Goal: Task Accomplishment & Management: Manage account settings

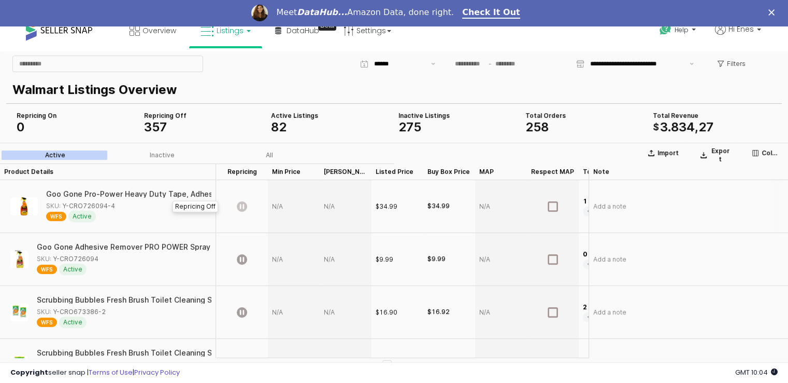
click at [243, 207] on icon "App Frame" at bounding box center [242, 206] width 10 height 10
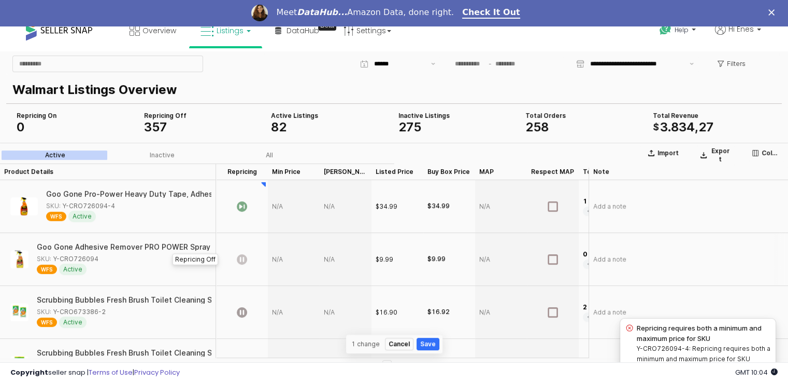
click at [243, 260] on icon "App Frame" at bounding box center [242, 258] width 10 height 10
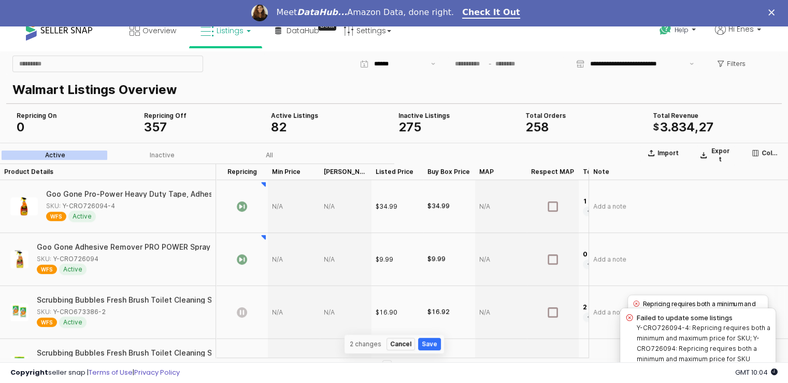
click at [240, 313] on icon "App Frame" at bounding box center [242, 311] width 10 height 10
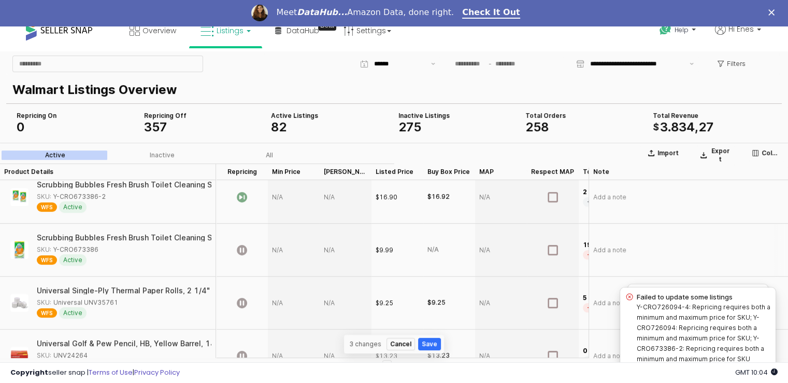
scroll to position [155, 0]
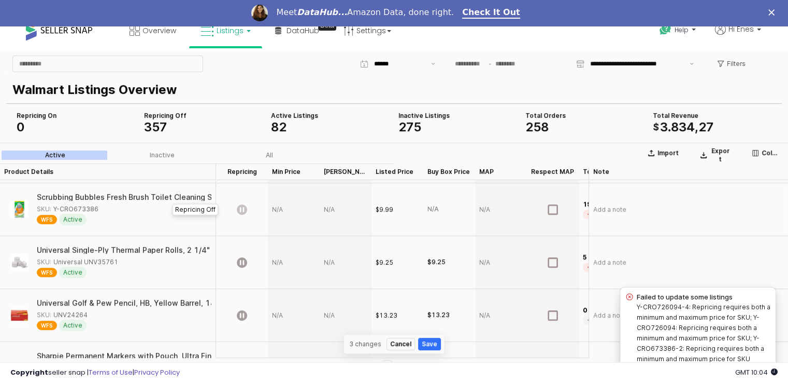
click at [240, 209] on icon "App Frame" at bounding box center [242, 209] width 10 height 10
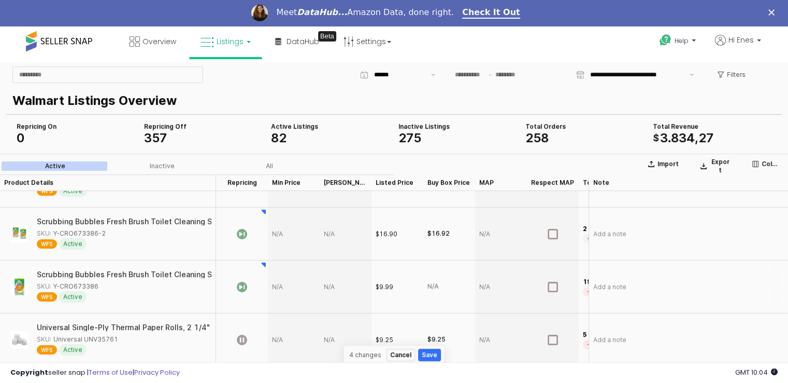
scroll to position [104, 0]
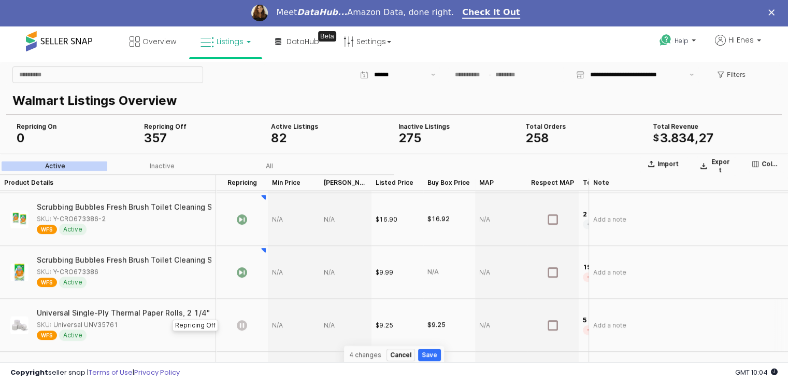
click at [245, 322] on icon "App Frame" at bounding box center [242, 324] width 10 height 10
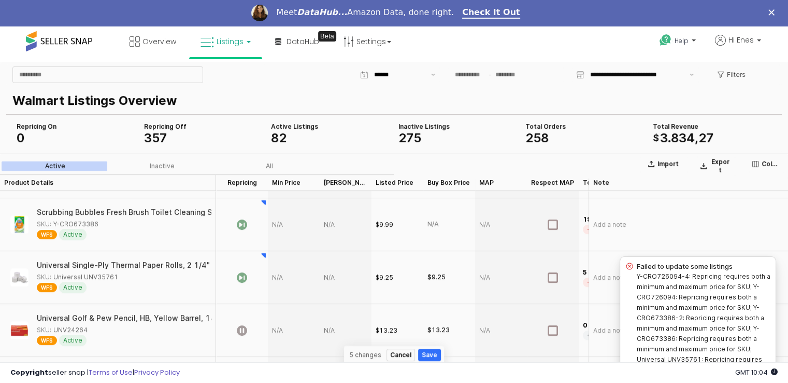
scroll to position [207, 0]
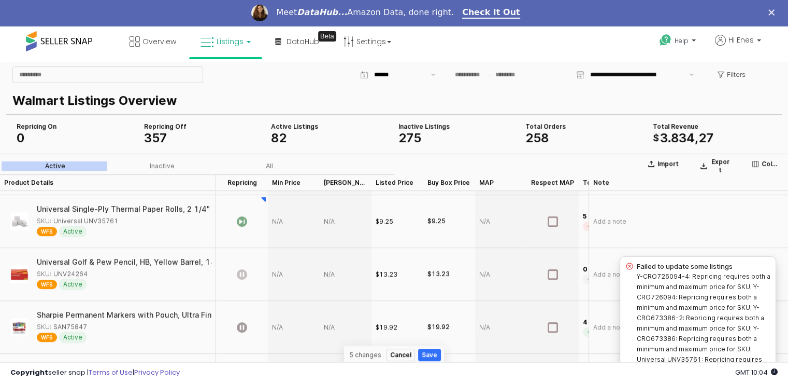
click at [243, 273] on icon "App Frame" at bounding box center [242, 273] width 10 height 10
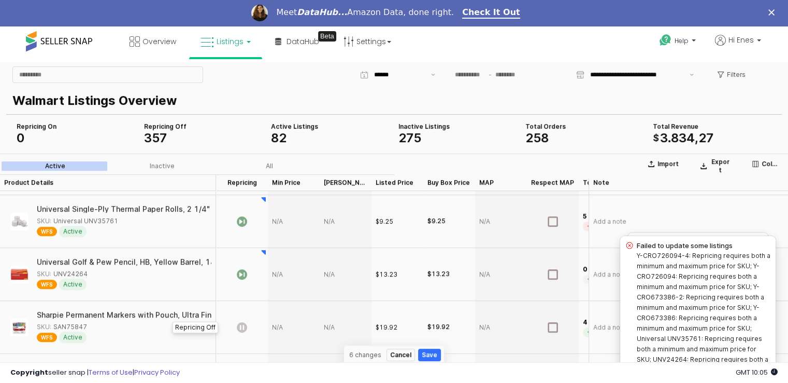
click at [245, 323] on icon "App Frame" at bounding box center [242, 326] width 10 height 10
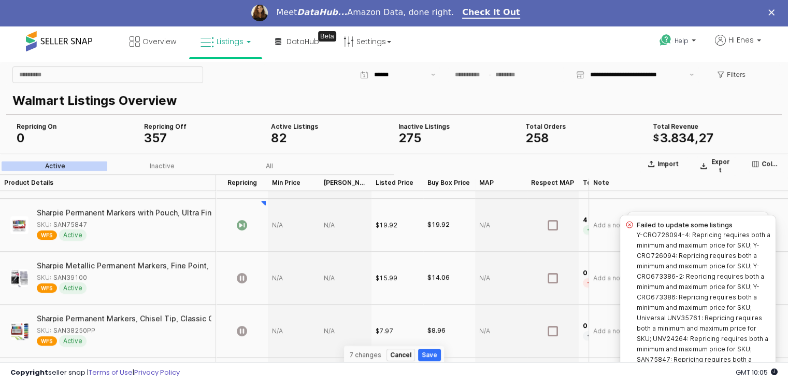
scroll to position [311, 0]
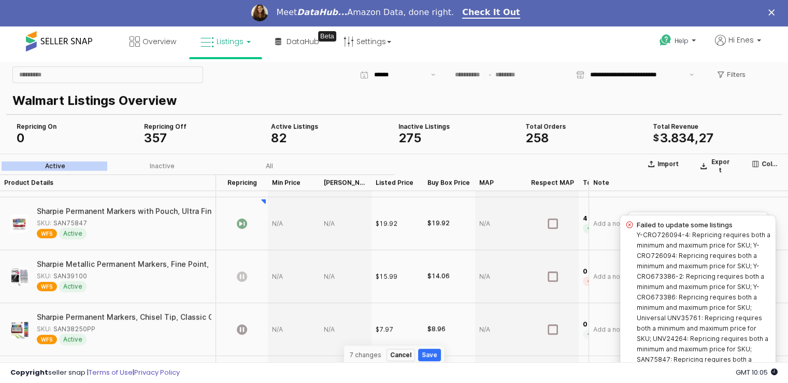
click at [239, 278] on icon "App Frame" at bounding box center [242, 276] width 10 height 10
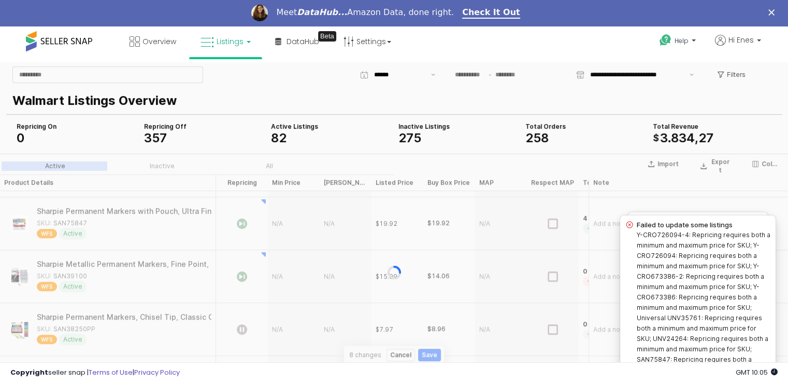
click at [238, 329] on div "App Frame" at bounding box center [394, 271] width 788 height 237
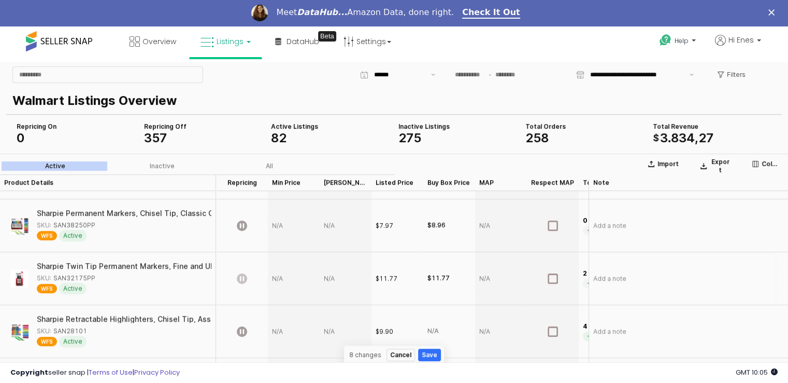
scroll to position [363, 0]
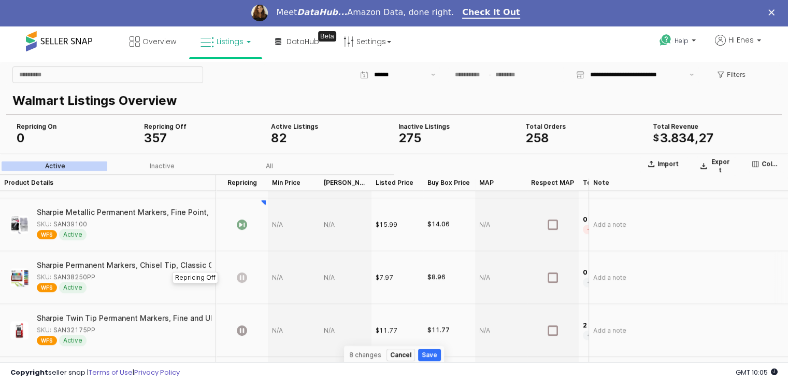
click at [243, 272] on icon "App Frame" at bounding box center [242, 277] width 10 height 10
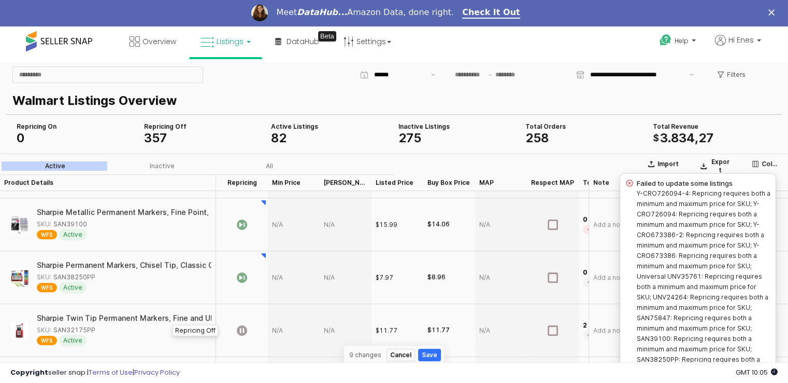
click at [240, 334] on icon "App Frame" at bounding box center [242, 329] width 10 height 10
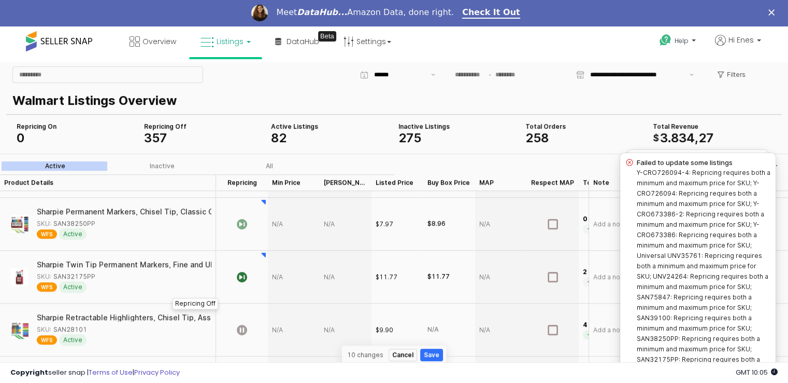
scroll to position [466, 0]
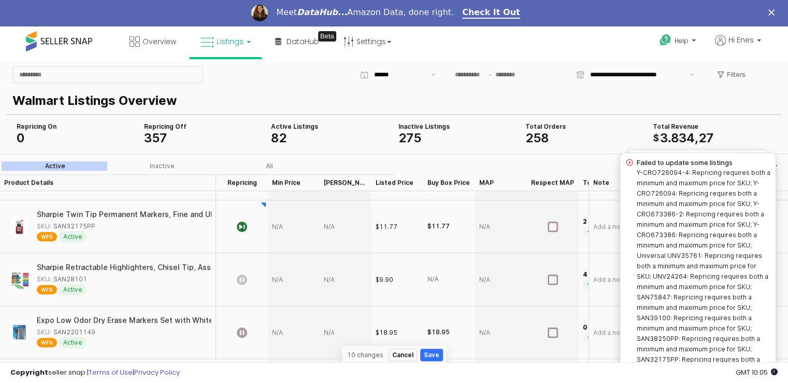
click at [240, 276] on icon "App Frame" at bounding box center [242, 279] width 10 height 10
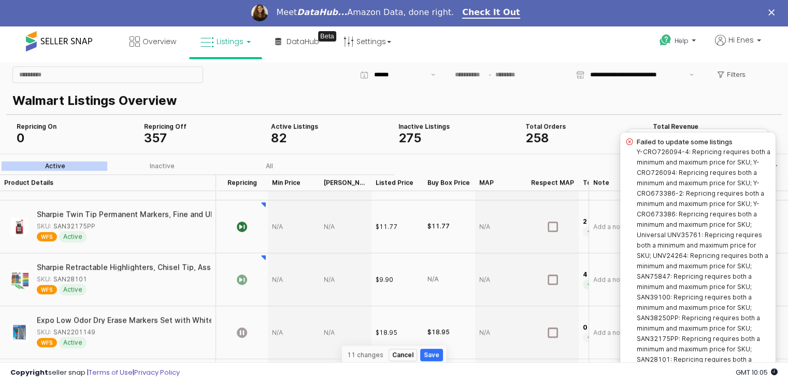
click at [240, 332] on icon "App Frame" at bounding box center [242, 332] width 10 height 10
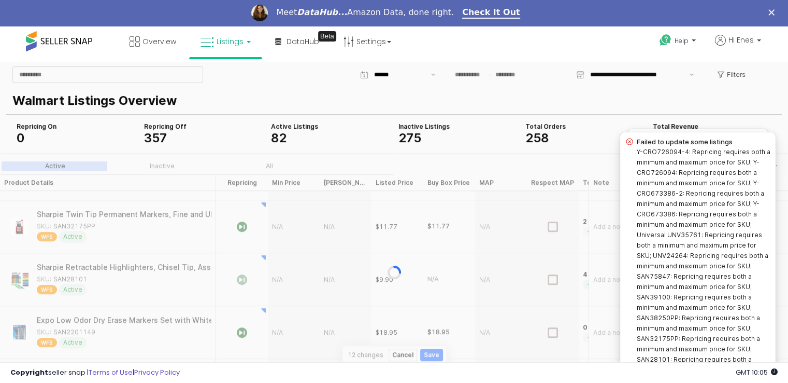
click at [423, 353] on div "App Frame" at bounding box center [394, 271] width 788 height 237
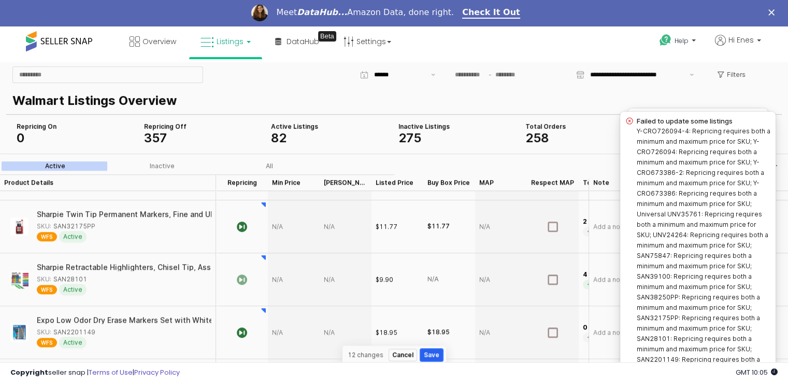
click at [429, 353] on button "Save" at bounding box center [431, 354] width 23 height 12
click at [435, 358] on button "Save" at bounding box center [431, 354] width 23 height 12
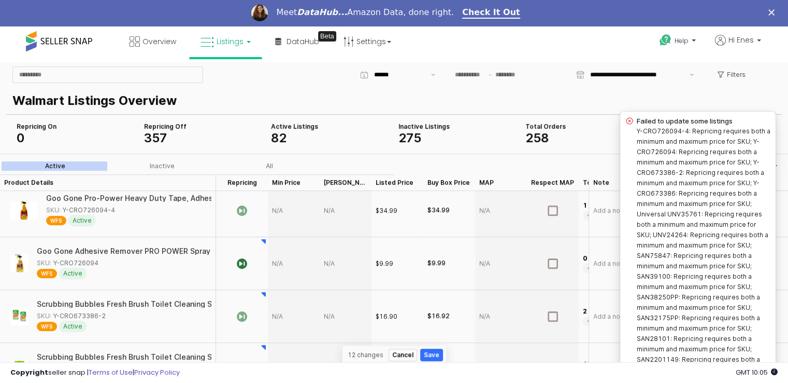
scroll to position [0, 0]
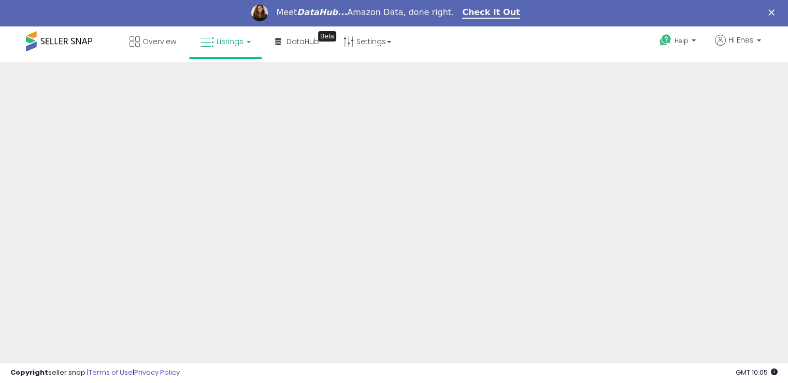
click at [245, 46] on link "Listings" at bounding box center [226, 41] width 66 height 31
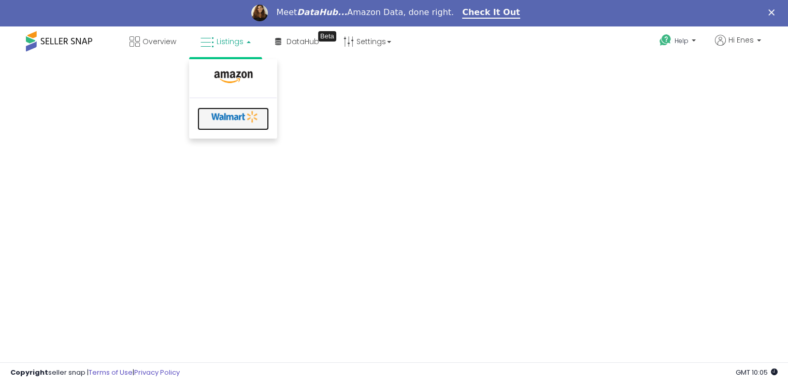
click at [233, 120] on icon at bounding box center [235, 117] width 54 height 16
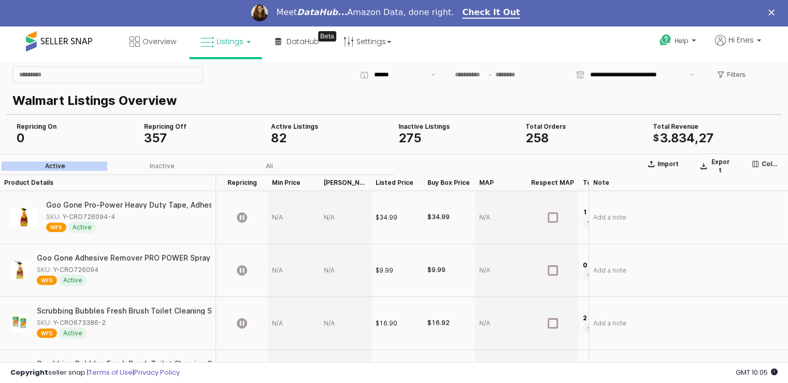
click at [290, 219] on div "App Frame" at bounding box center [294, 216] width 52 height 53
click at [279, 219] on div "App Frame" at bounding box center [294, 216] width 52 height 53
click at [128, 205] on div "Goo Gone Pro-Power Heavy Duty Tape, Adhesive & Grease Remover Spray Gel, Orange…" at bounding box center [197, 204] width 386 height 7
click at [131, 204] on div "Goo Gone Pro-Power Heavy Duty Tape, Adhesive & Grease Remover Spray Gel, Orange…" at bounding box center [239, 204] width 386 height 7
click at [107, 217] on div "SKU: Y-CRO726094-4" at bounding box center [80, 215] width 69 height 9
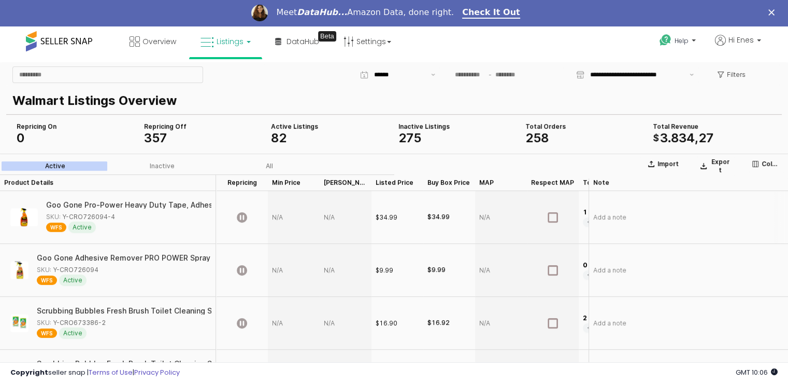
click at [107, 217] on div "SKU: Y-CRO726094-4" at bounding box center [80, 215] width 69 height 9
click at [121, 203] on div "Goo Gone Pro-Power Heavy Duty Tape, Adhesive & Grease Remover Spray Gel, Orange…" at bounding box center [200, 204] width 386 height 7
click at [57, 227] on span "WFS" at bounding box center [56, 226] width 20 height 9
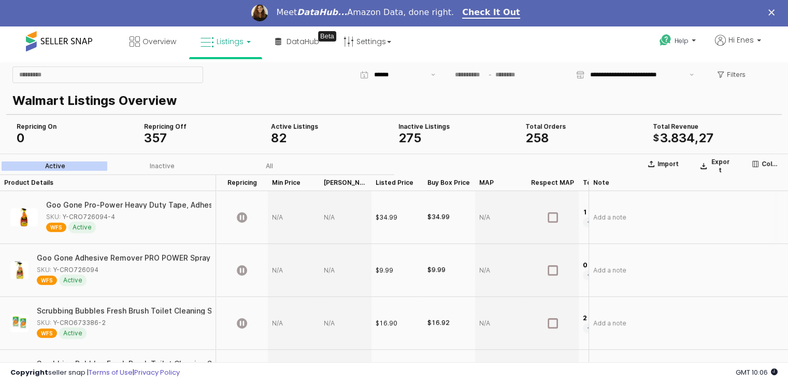
click at [111, 218] on div "SKU: Y-CRO726094-4" at bounding box center [125, 215] width 159 height 9
copy div "Y-CRO726094-4"
click at [289, 221] on div "App Frame" at bounding box center [294, 216] width 52 height 53
type input "****"
drag, startPoint x: 285, startPoint y: 210, endPoint x: 282, endPoint y: 218, distance: 8.4
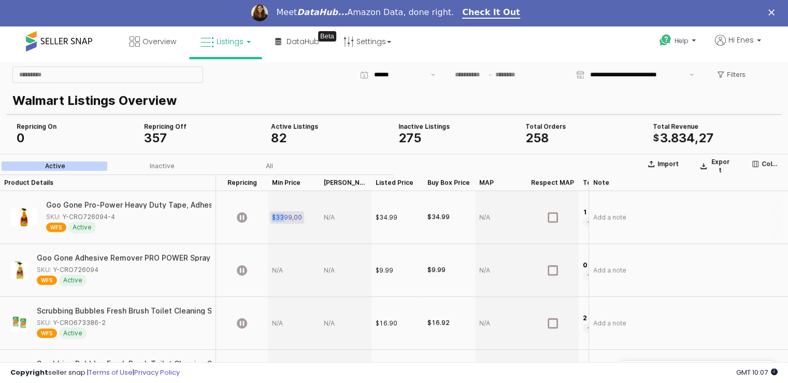
click at [282, 218] on div "$3399,00" at bounding box center [287, 217] width 30 height 8
click at [284, 217] on input "*******" at bounding box center [300, 216] width 38 height 11
click at [294, 218] on input "*******" at bounding box center [300, 216] width 38 height 11
click at [290, 217] on input "*******" at bounding box center [300, 216] width 38 height 11
type input "*****"
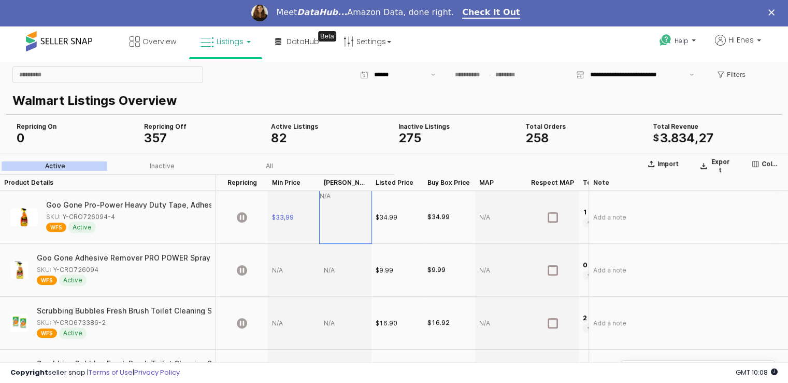
click at [340, 217] on div "App Frame" at bounding box center [346, 216] width 52 height 53
type input "*****"
click at [245, 217] on icon "App Frame" at bounding box center [242, 216] width 10 height 10
click at [426, 355] on div "N/A" at bounding box center [449, 375] width 52 height 53
click at [492, 217] on div "App Frame" at bounding box center [501, 216] width 52 height 53
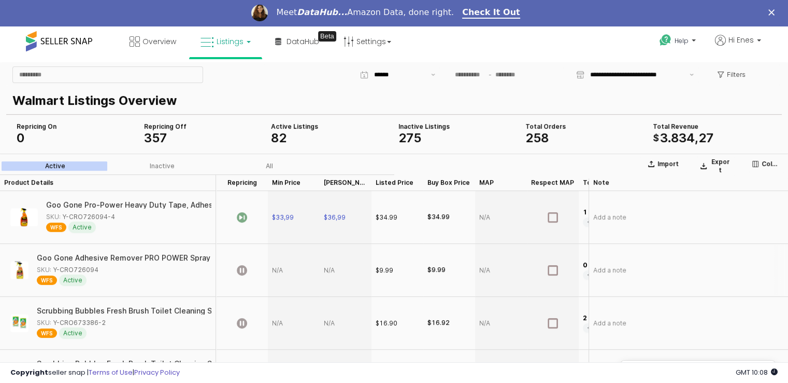
click at [279, 275] on div "App Frame" at bounding box center [294, 269] width 52 height 53
click at [96, 268] on div "SKU: Y-CRO726094" at bounding box center [121, 268] width 168 height 9
copy div "Y-CRO726094"
click at [275, 269] on div "App Frame" at bounding box center [294, 269] width 52 height 53
click at [334, 271] on div "App Frame" at bounding box center [346, 269] width 52 height 53
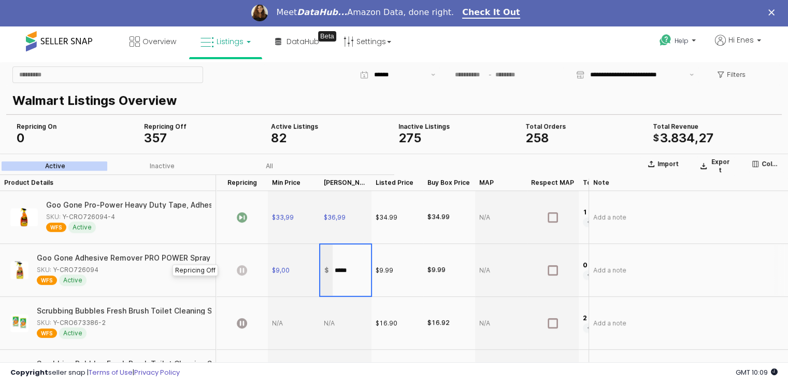
type input "*****"
click at [245, 273] on icon "App Frame" at bounding box center [242, 269] width 10 height 10
click at [284, 322] on div "App Frame" at bounding box center [294, 322] width 52 height 53
drag, startPoint x: 108, startPoint y: 322, endPoint x: 96, endPoint y: 323, distance: 12.5
click at [100, 324] on div "SKU: Y-CRO673386-2" at bounding box center [121, 321] width 168 height 9
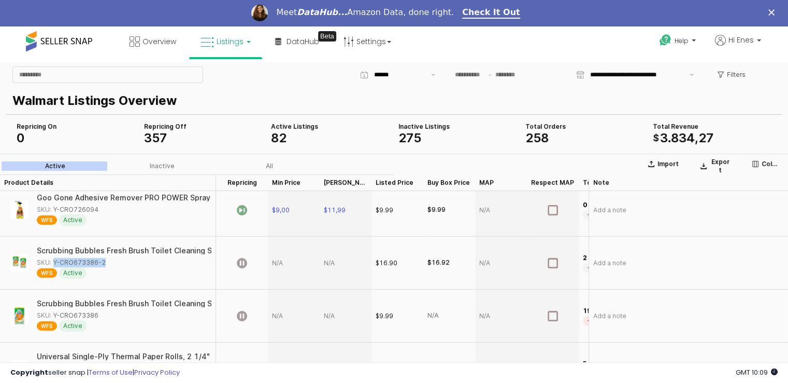
scroll to position [104, 0]
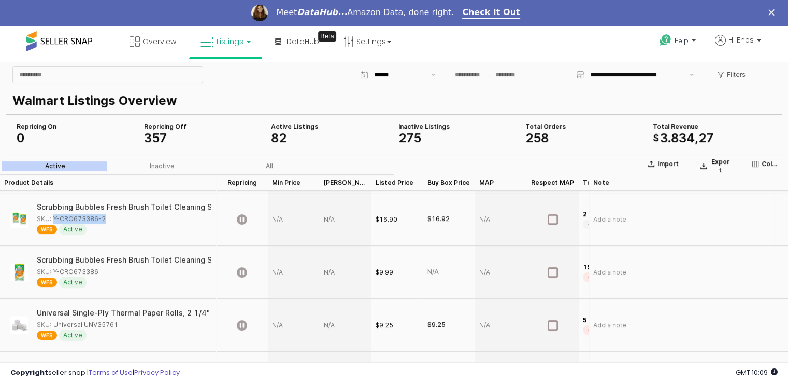
click at [84, 215] on div "SKU: Y-CRO673386-2" at bounding box center [71, 218] width 69 height 9
click at [83, 217] on div "SKU: Y-CRO673386-2" at bounding box center [71, 218] width 69 height 9
copy div "Y-CRO673386-2"
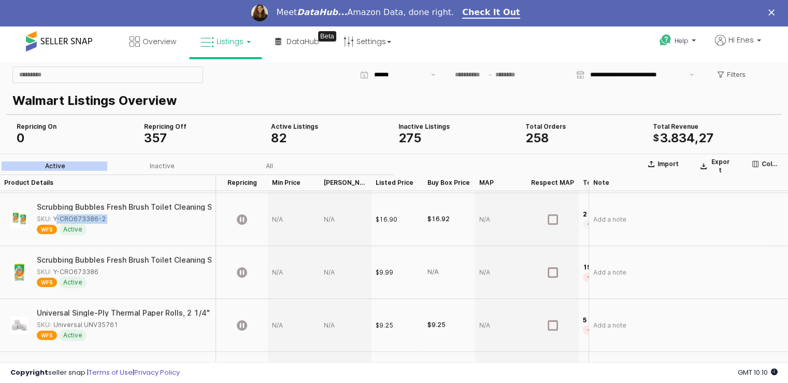
click at [256, 220] on div "App Frame" at bounding box center [242, 218] width 52 height 53
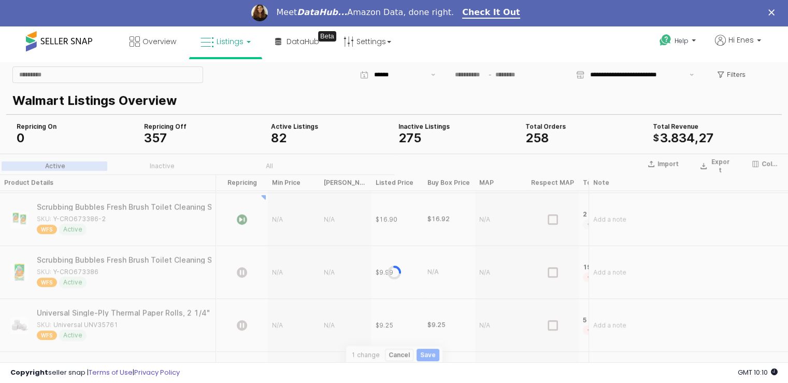
click at [284, 219] on div "App Frame" at bounding box center [394, 271] width 788 height 237
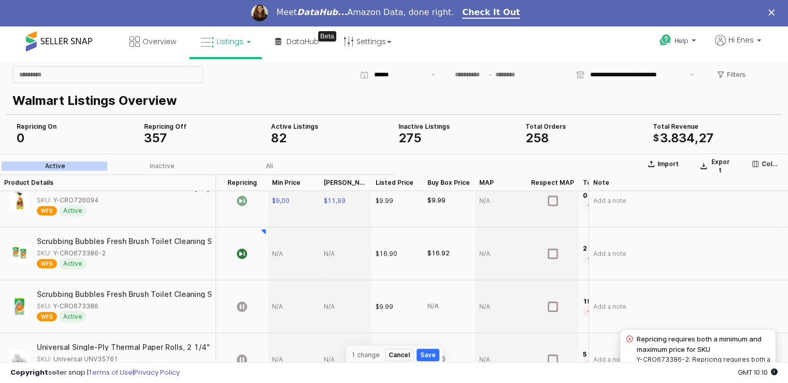
scroll to position [52, 0]
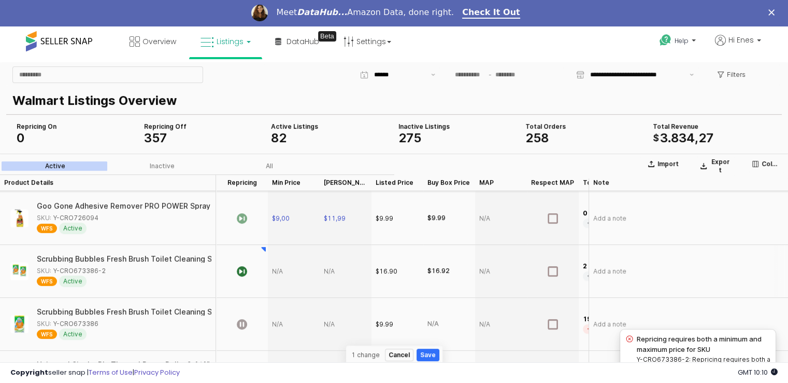
click at [285, 273] on div "App Frame" at bounding box center [294, 270] width 52 height 53
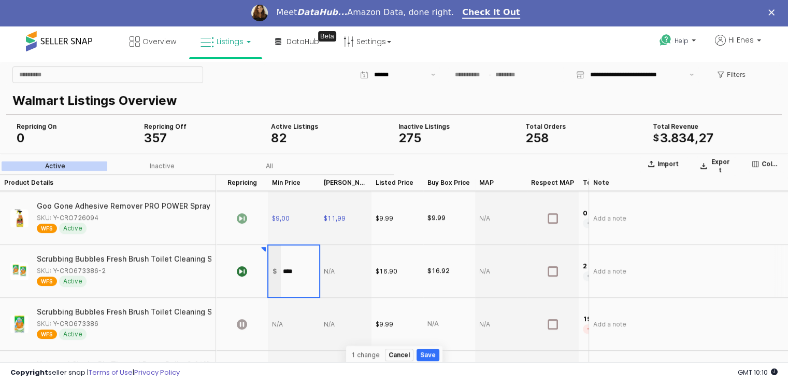
type input "*****"
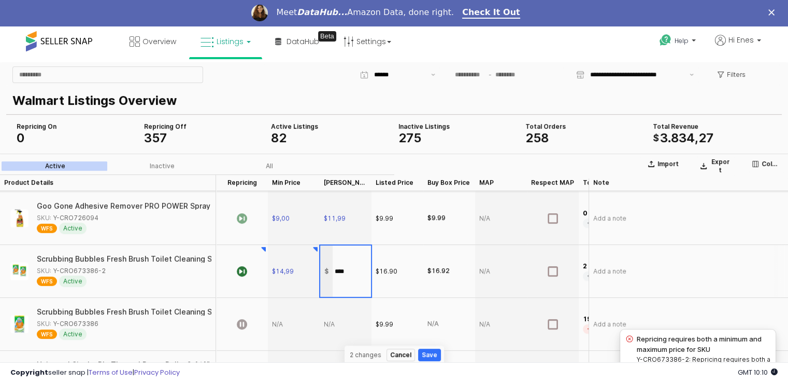
type input "*****"
click at [288, 331] on div "App Frame" at bounding box center [294, 323] width 52 height 53
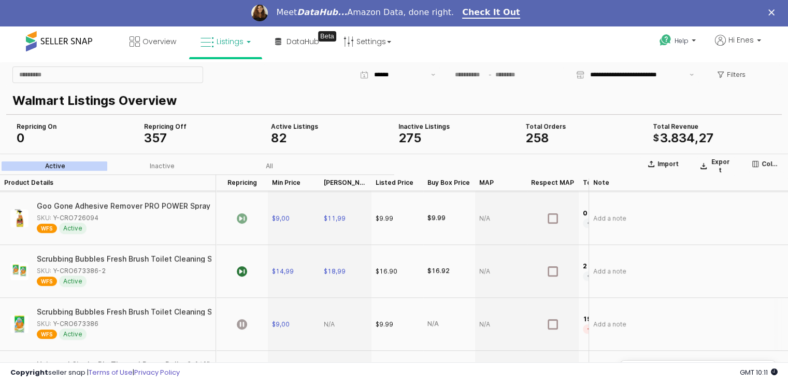
click at [330, 325] on div "App Frame" at bounding box center [346, 323] width 52 height 53
type input "*****"
click at [239, 328] on icon "App Frame" at bounding box center [242, 323] width 10 height 10
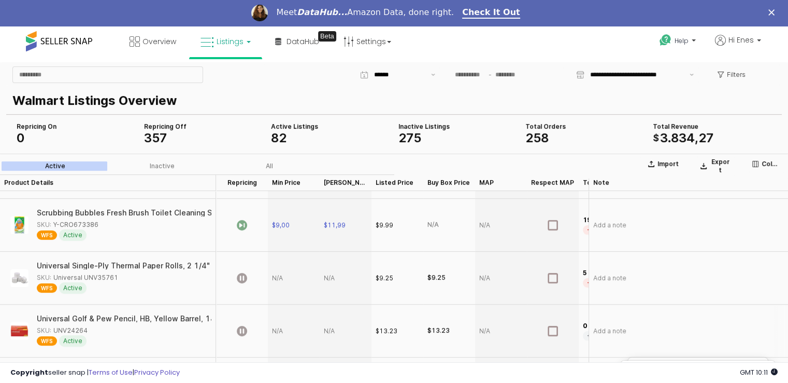
scroll to position [155, 0]
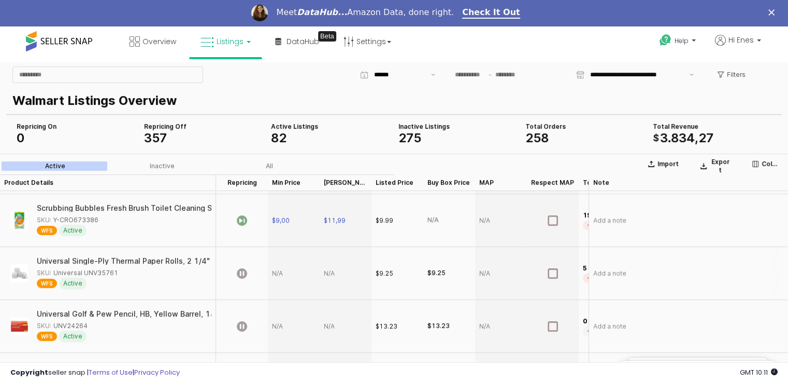
click at [110, 273] on div "SKU: Universal UNV35761" at bounding box center [77, 271] width 81 height 9
copy div "UNV35761"
click at [238, 270] on icon "App Frame" at bounding box center [242, 272] width 10 height 10
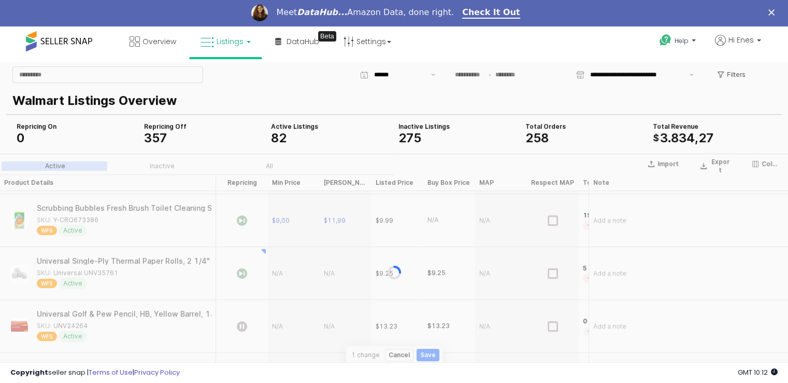
click at [286, 268] on div "App Frame" at bounding box center [394, 271] width 788 height 237
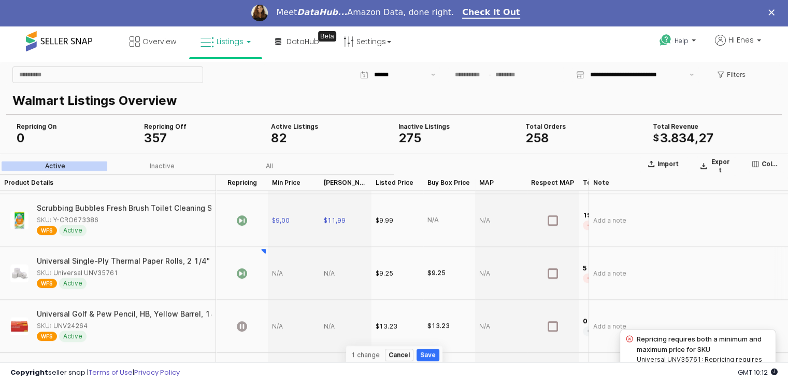
click at [284, 280] on div "App Frame" at bounding box center [294, 272] width 52 height 53
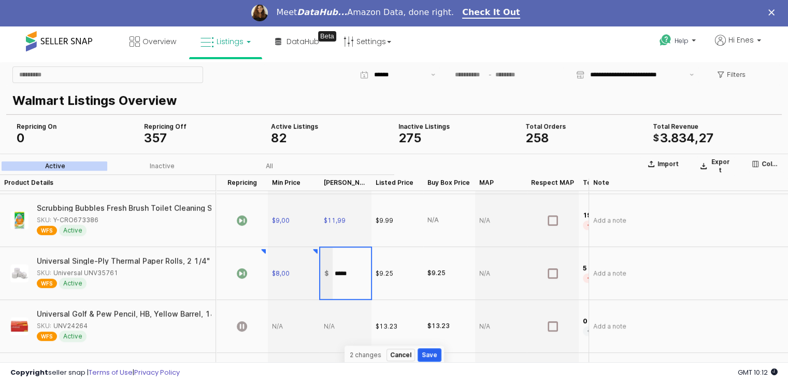
type input "*****"
click at [430, 353] on button "Save" at bounding box center [429, 354] width 23 height 12
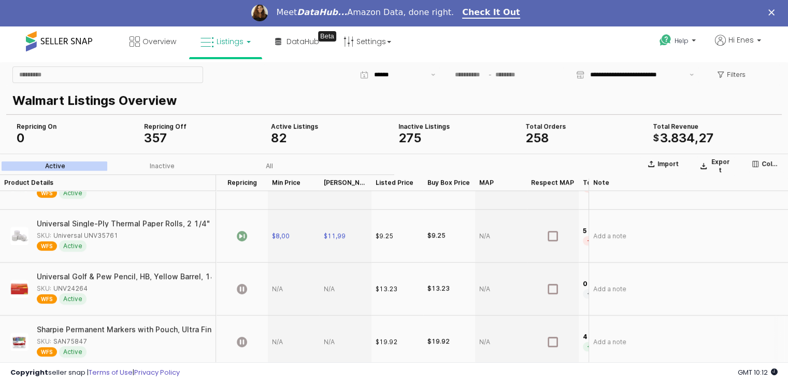
scroll to position [207, 0]
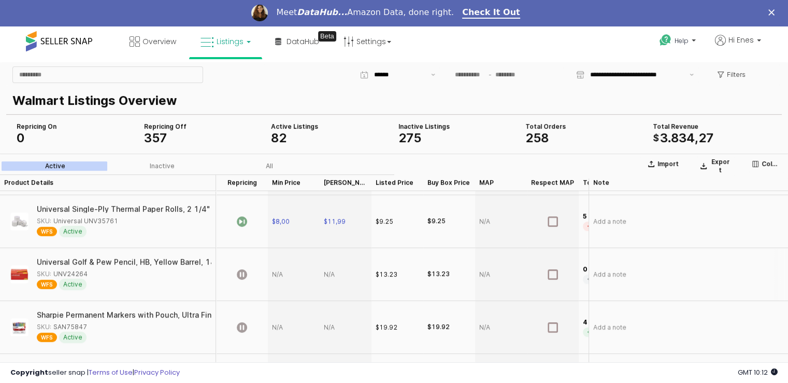
click at [290, 277] on div "App Frame" at bounding box center [294, 273] width 52 height 53
type input "*****"
click at [239, 275] on icon "App Frame" at bounding box center [242, 273] width 10 height 10
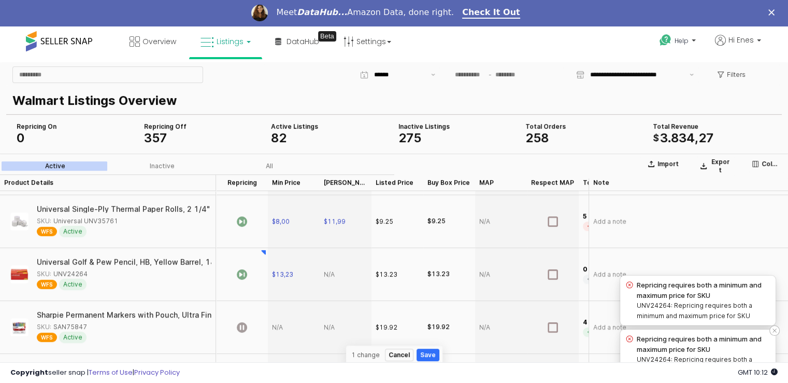
scroll to position [11, 0]
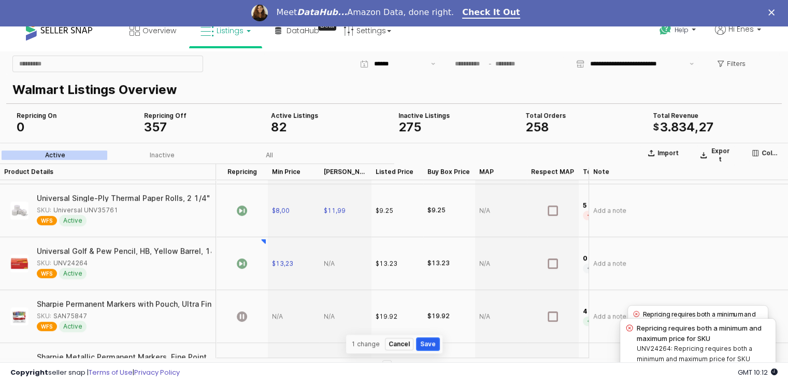
click at [431, 345] on button "Save" at bounding box center [428, 343] width 23 height 12
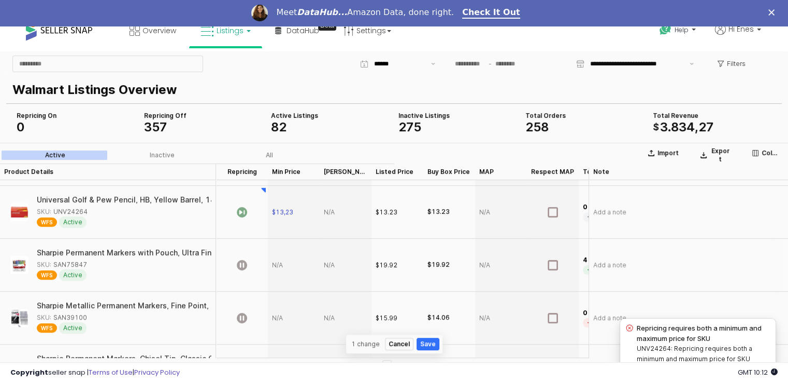
scroll to position [259, 0]
click at [427, 345] on button "Save" at bounding box center [428, 343] width 23 height 12
click at [298, 212] on div "$13,23" at bounding box center [294, 211] width 52 height 53
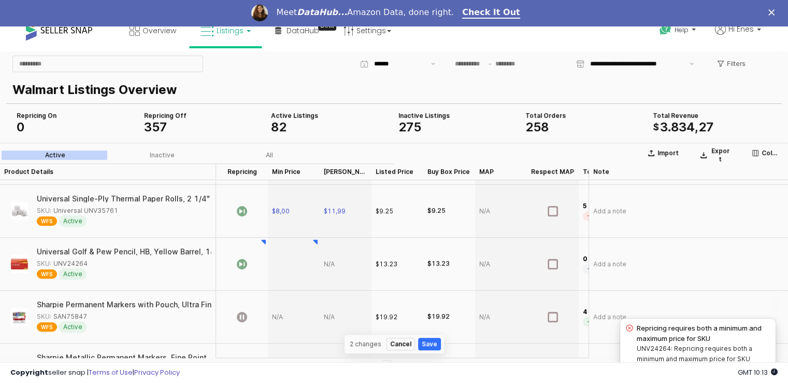
scroll to position [207, 0]
click at [301, 285] on div "App Frame" at bounding box center [294, 262] width 52 height 53
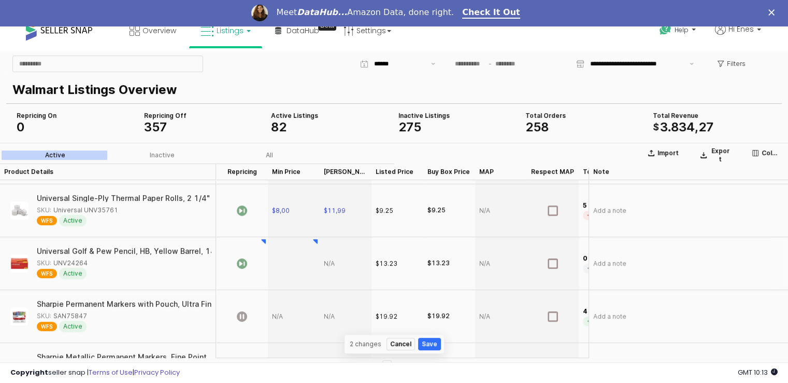
click at [290, 260] on div "App Frame" at bounding box center [294, 262] width 52 height 53
click at [286, 266] on div "App Frame" at bounding box center [294, 262] width 52 height 53
click at [356, 268] on div "App Frame" at bounding box center [346, 262] width 52 height 53
click at [283, 263] on div "App Frame" at bounding box center [294, 262] width 52 height 53
click at [305, 266] on input "*****" at bounding box center [300, 262] width 38 height 11
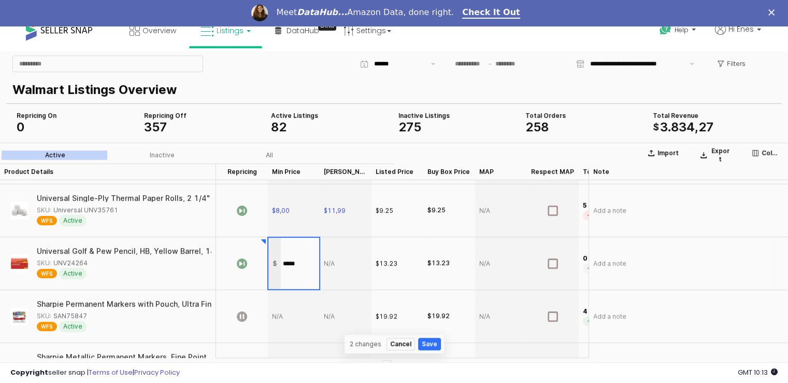
click at [305, 266] on input "*****" at bounding box center [300, 262] width 38 height 11
type input "**"
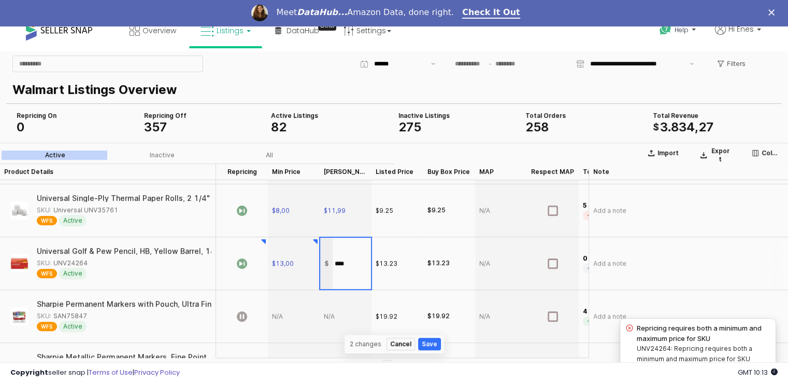
type input "*****"
click at [432, 343] on button "Save" at bounding box center [429, 343] width 23 height 12
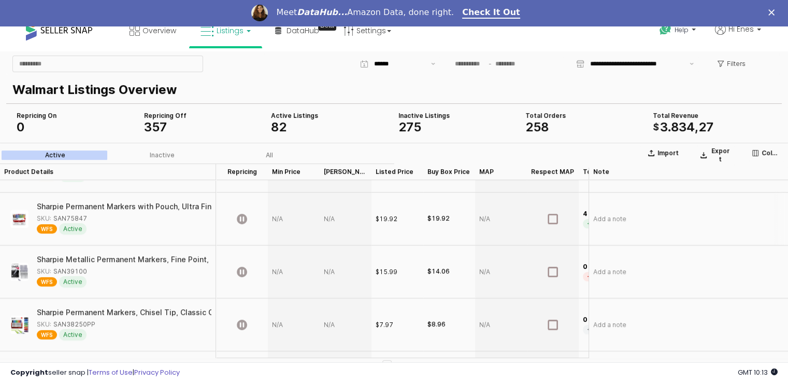
scroll to position [311, 0]
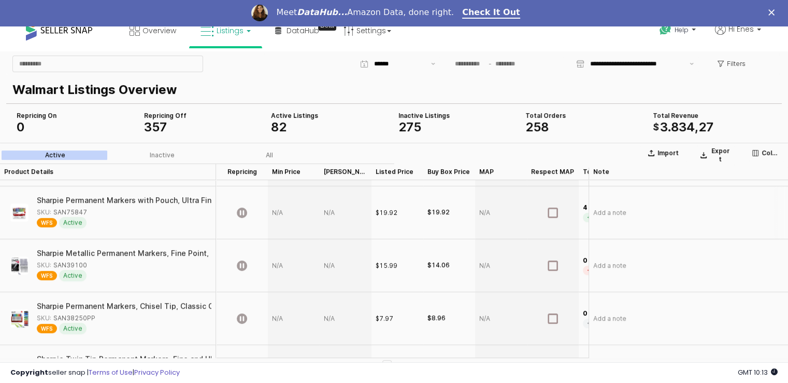
click at [276, 216] on div "App Frame" at bounding box center [294, 212] width 52 height 53
click at [74, 214] on div "SKU: SAN75847" at bounding box center [62, 211] width 50 height 9
copy div "SAN75847"
click at [280, 262] on div "App Frame" at bounding box center [294, 264] width 52 height 53
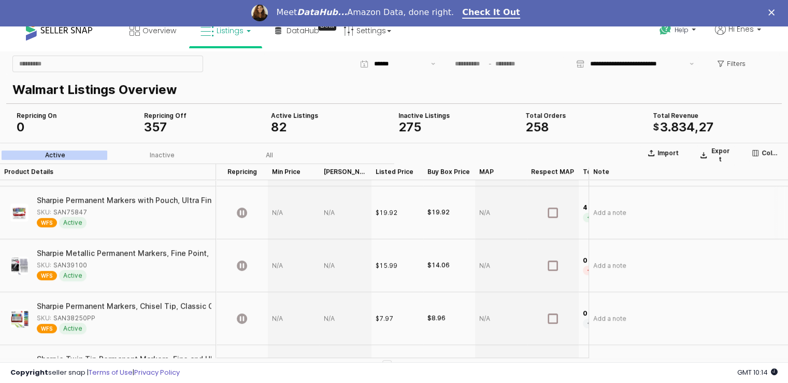
click at [280, 206] on div "App Frame" at bounding box center [294, 212] width 52 height 53
type input "****"
type input "*****"
click at [283, 268] on div "App Frame" at bounding box center [294, 264] width 52 height 53
click at [80, 267] on div "SKU: SAN39100" at bounding box center [62, 264] width 50 height 9
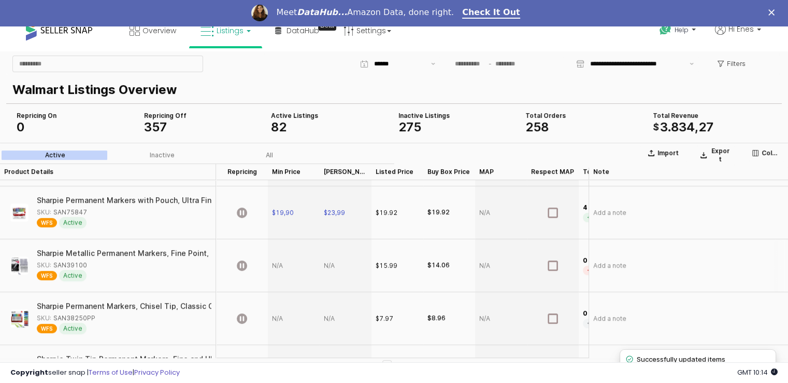
click at [80, 267] on div "SKU: SAN39100" at bounding box center [62, 264] width 50 height 9
copy div "SAN39100"
click at [286, 269] on div "App Frame" at bounding box center [294, 264] width 52 height 53
type input "*****"
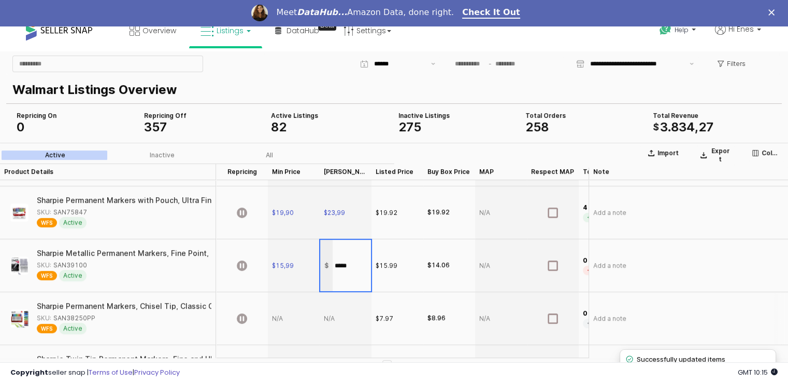
click at [285, 326] on div "App Frame" at bounding box center [294, 317] width 52 height 53
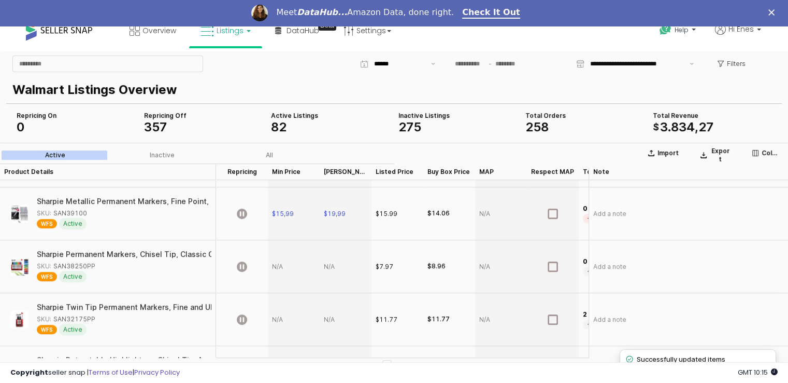
click at [79, 266] on div "SKU: SAN38250PP" at bounding box center [66, 265] width 59 height 9
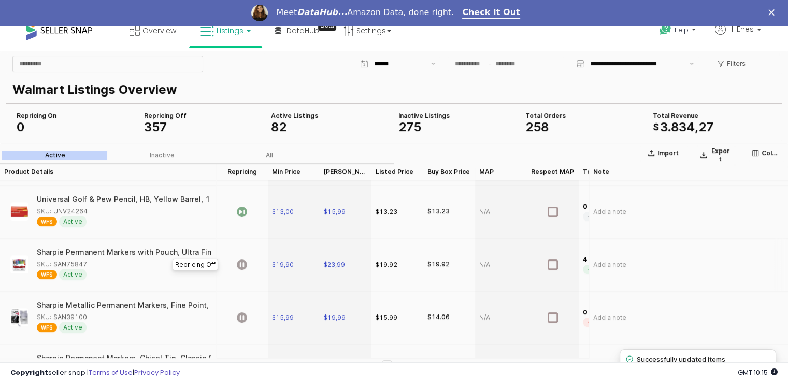
click at [247, 264] on div "App Frame" at bounding box center [242, 263] width 52 height 53
click at [242, 314] on icon "App Frame" at bounding box center [242, 316] width 10 height 10
click at [429, 343] on button "Save" at bounding box center [428, 343] width 23 height 12
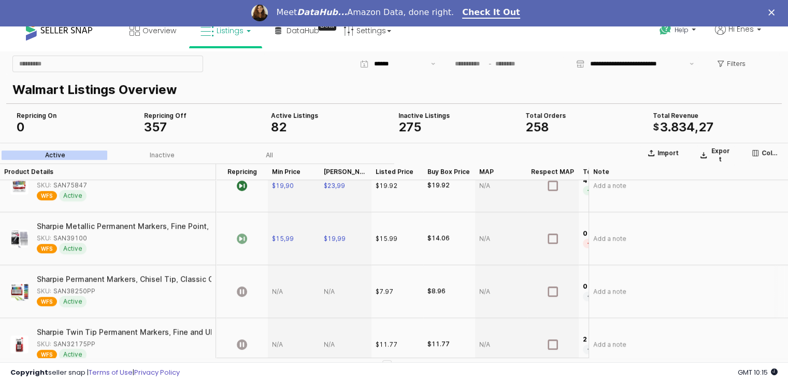
scroll to position [363, 0]
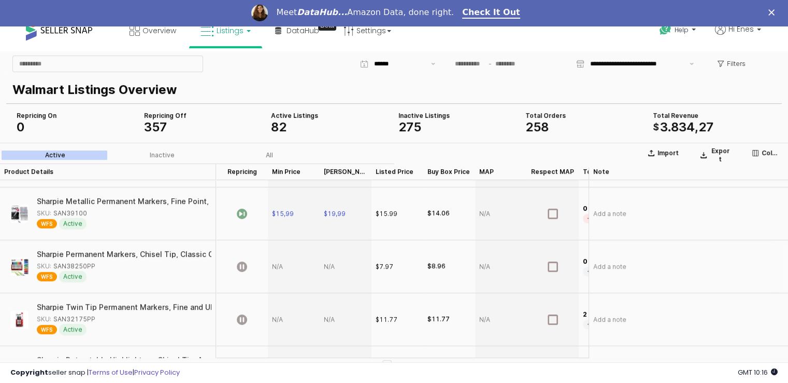
click at [86, 265] on div "SKU: SAN38250PP" at bounding box center [66, 265] width 59 height 9
copy div "SAN38250PP"
click at [282, 262] on div "App Frame" at bounding box center [294, 265] width 52 height 53
type input "*****"
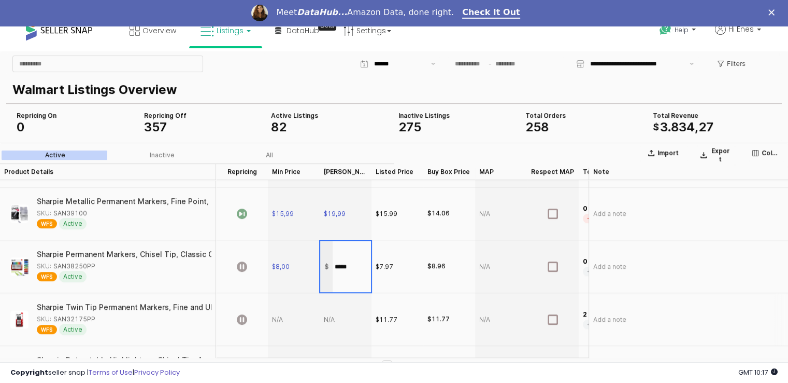
click at [279, 317] on div "App Frame" at bounding box center [294, 318] width 52 height 53
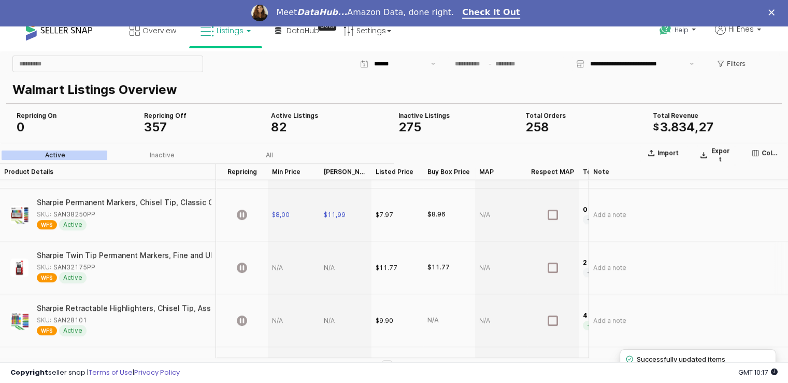
click at [79, 265] on div "SKU: SAN32175PP" at bounding box center [66, 266] width 59 height 9
copy div "SAN32175PP"
click at [285, 268] on div "App Frame" at bounding box center [294, 266] width 52 height 53
type input "****"
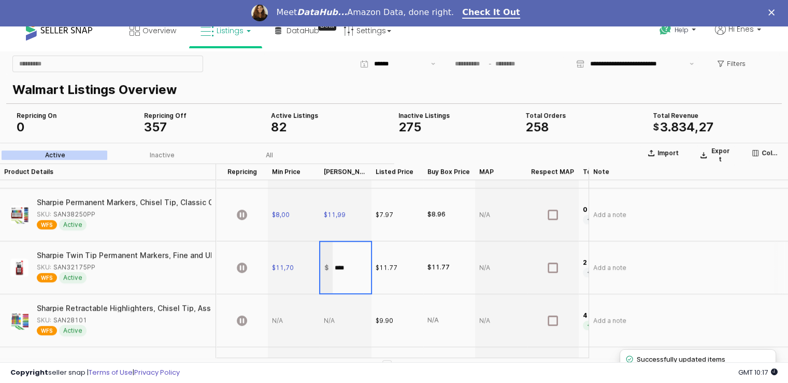
type input "*****"
click at [267, 315] on div "App Frame" at bounding box center [242, 319] width 52 height 53
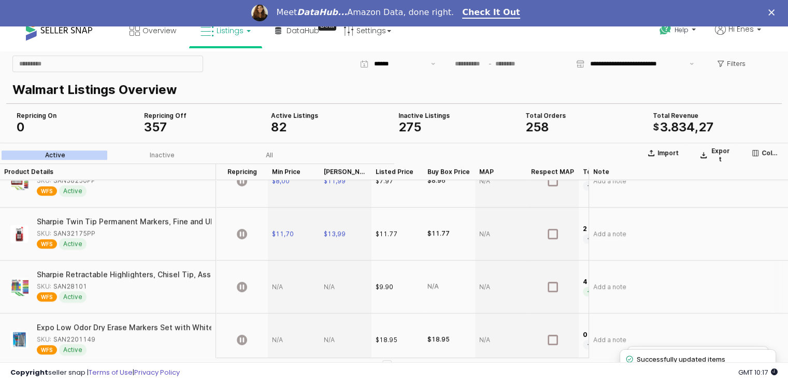
scroll to position [466, 0]
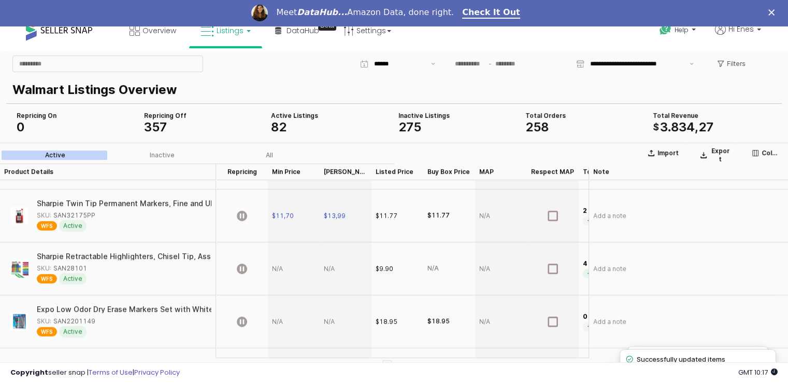
click at [81, 265] on div "SKU: SAN28101" at bounding box center [62, 267] width 50 height 9
copy div "SAN28101"
click at [278, 270] on div "App Frame" at bounding box center [294, 268] width 52 height 53
click at [77, 268] on div "SKU: SAN28101" at bounding box center [62, 267] width 50 height 9
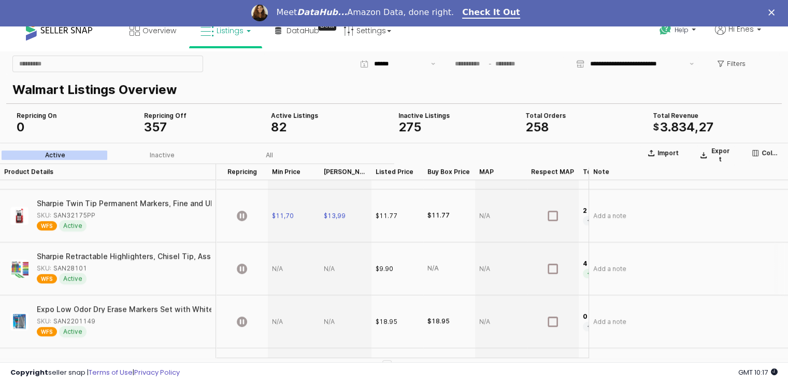
click at [77, 268] on div "SKU: SAN28101" at bounding box center [62, 267] width 50 height 9
copy div "SAN28101"
click at [282, 265] on div "App Frame" at bounding box center [294, 268] width 52 height 53
type input "*****"
click at [276, 328] on div "App Frame" at bounding box center [294, 320] width 52 height 53
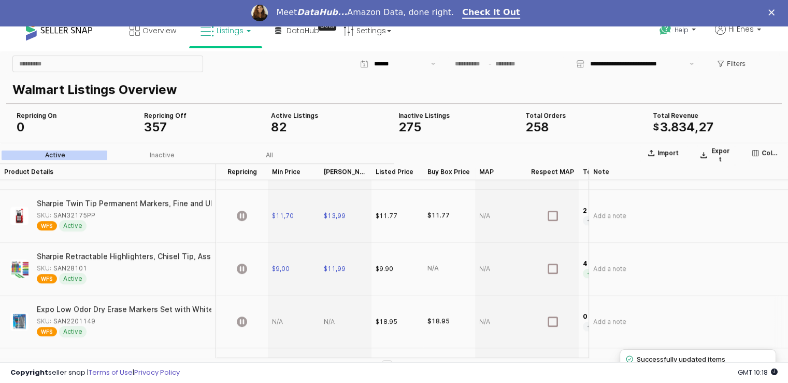
click at [293, 323] on div "App Frame" at bounding box center [294, 320] width 52 height 53
type input "*****"
click at [240, 211] on icon "App Frame" at bounding box center [242, 215] width 10 height 10
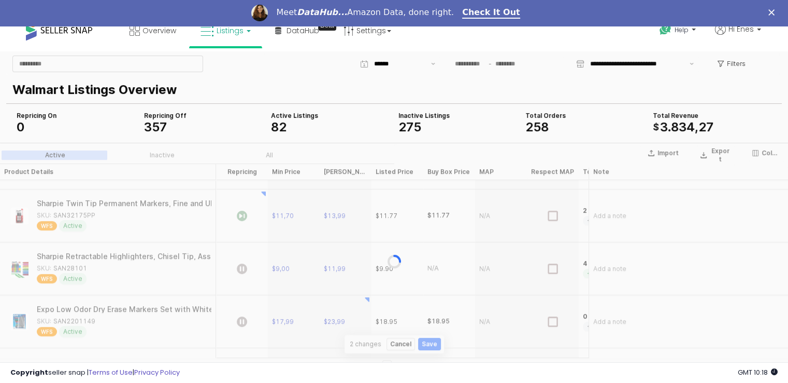
click at [241, 267] on div "App Frame" at bounding box center [394, 260] width 788 height 237
click at [238, 323] on div "App Frame" at bounding box center [394, 260] width 788 height 237
click at [243, 260] on div "App Frame" at bounding box center [242, 268] width 52 height 53
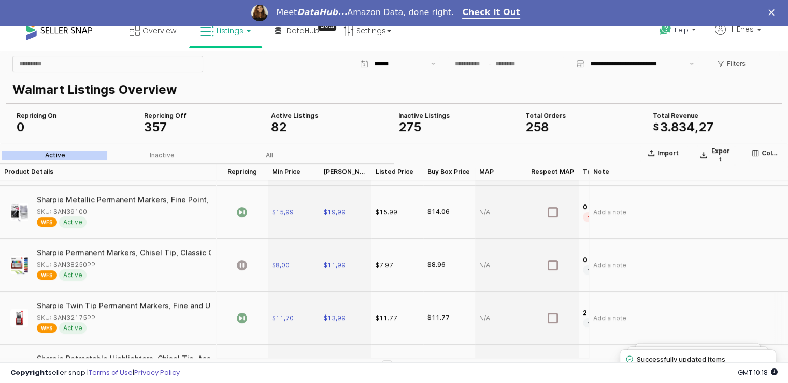
scroll to position [363, 0]
click at [243, 266] on icon "App Frame" at bounding box center [242, 266] width 10 height 10
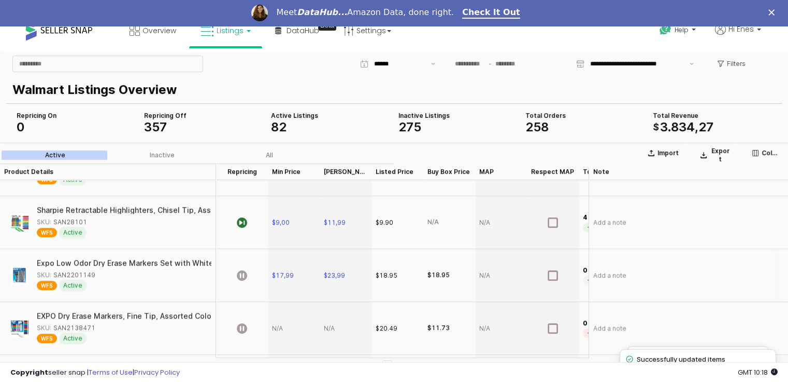
scroll to position [518, 0]
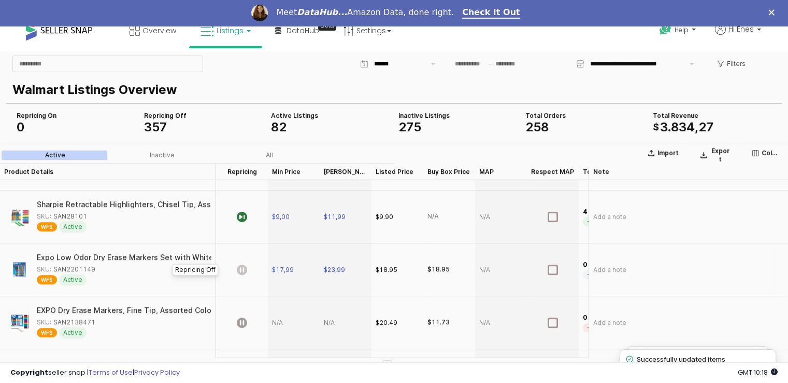
click at [245, 269] on icon "App Frame" at bounding box center [242, 269] width 10 height 10
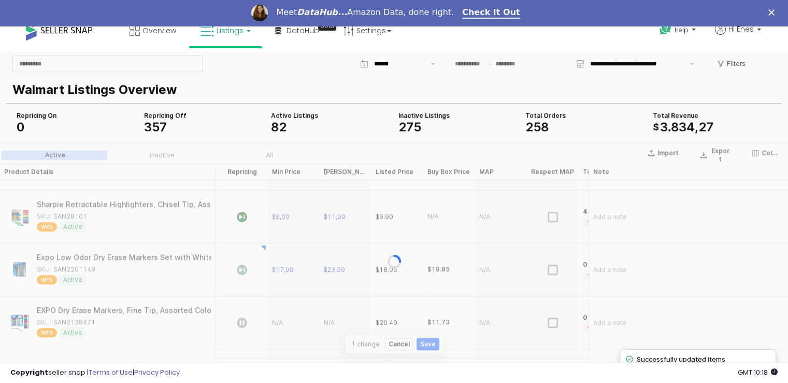
click at [427, 344] on div "App Frame" at bounding box center [394, 260] width 788 height 237
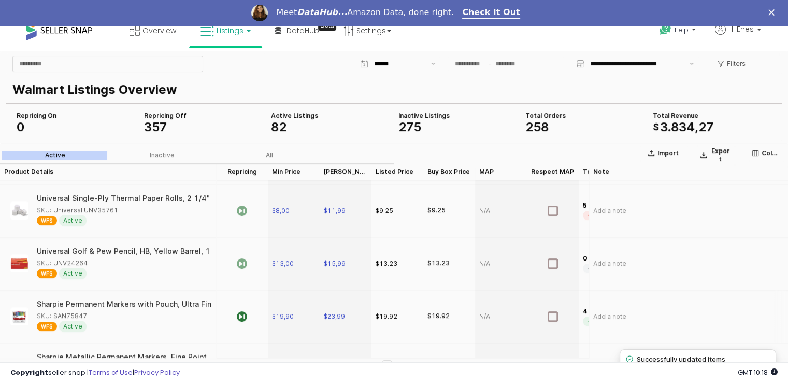
scroll to position [311, 0]
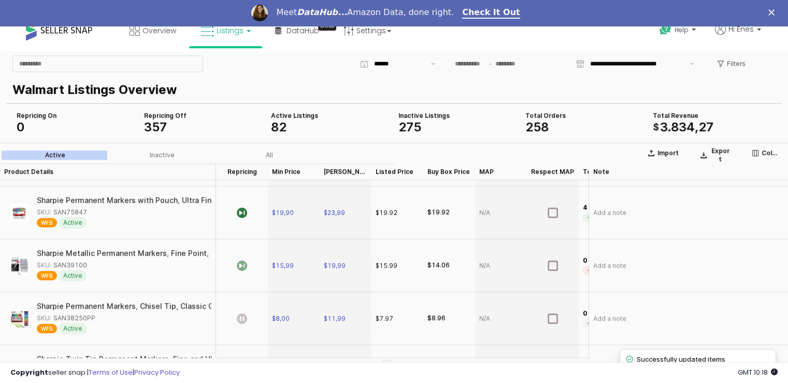
click at [240, 319] on icon "App Frame" at bounding box center [242, 318] width 10 height 10
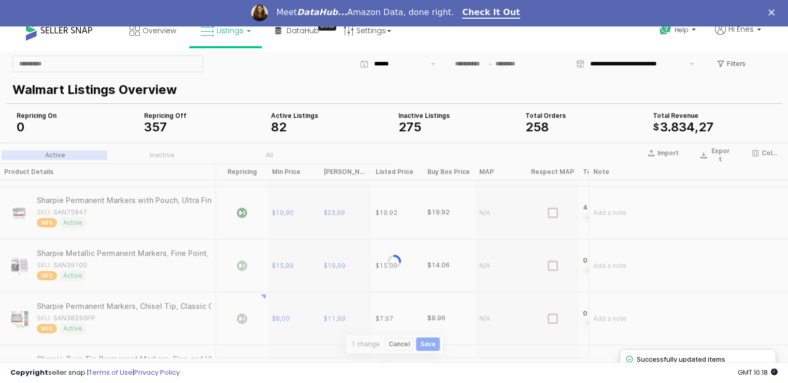
click at [425, 347] on button "Save" at bounding box center [428, 343] width 23 height 12
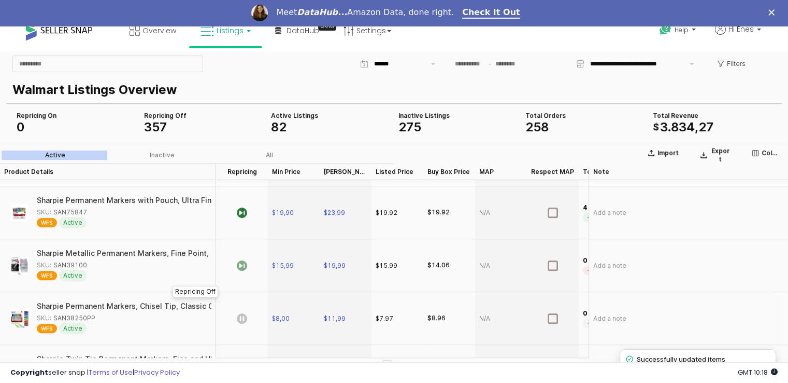
scroll to position [415, 0]
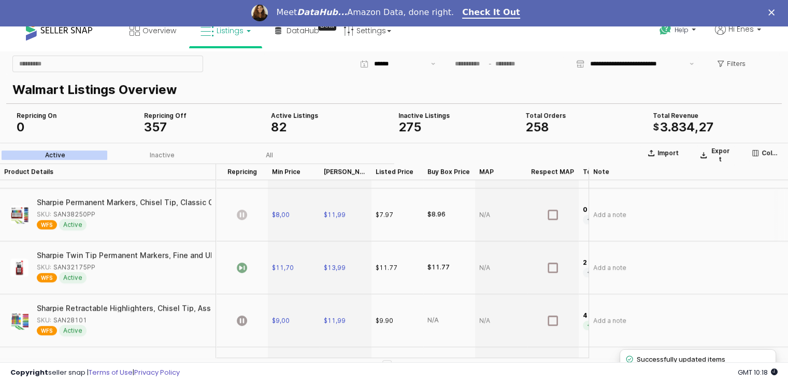
click at [240, 219] on div "App Frame" at bounding box center [242, 214] width 52 height 53
click at [249, 218] on div "App Frame" at bounding box center [242, 214] width 52 height 53
click at [293, 214] on div "$8,00" at bounding box center [294, 214] width 52 height 53
drag, startPoint x: 307, startPoint y: 214, endPoint x: 276, endPoint y: 216, distance: 31.2
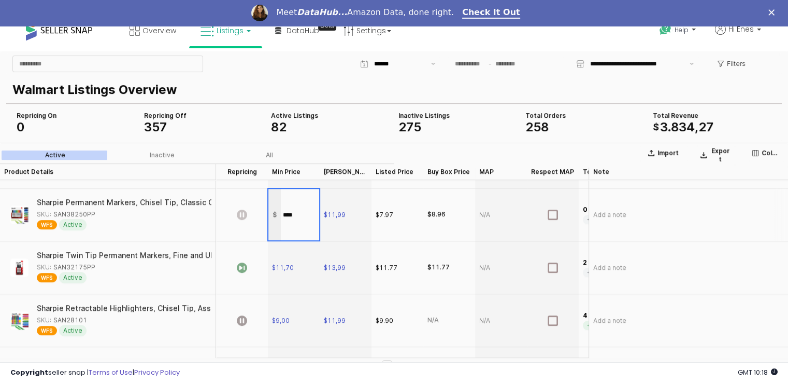
click at [276, 216] on div "$ ****" at bounding box center [293, 213] width 51 height 51
click at [244, 216] on icon "App Frame" at bounding box center [242, 214] width 10 height 10
click at [71, 215] on div "SKU: SAN38250PP" at bounding box center [66, 213] width 59 height 9
click at [288, 212] on span "$8,00" at bounding box center [281, 214] width 18 height 8
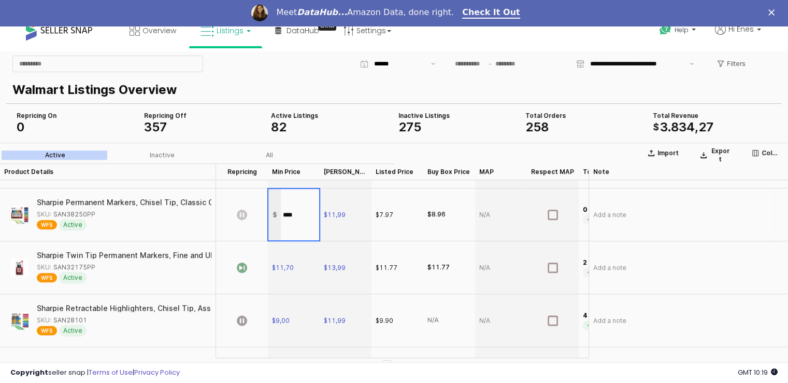
click at [291, 211] on input "****" at bounding box center [300, 213] width 38 height 11
click at [287, 214] on input "****" at bounding box center [300, 213] width 38 height 11
type input "****"
click at [248, 214] on div "App Frame" at bounding box center [242, 214] width 52 height 53
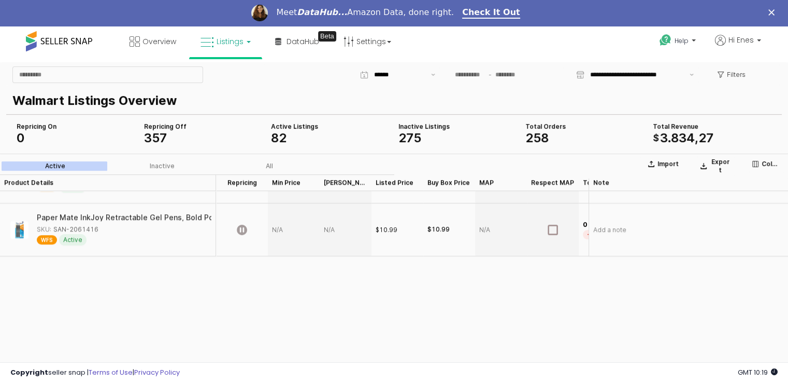
scroll to position [0, 0]
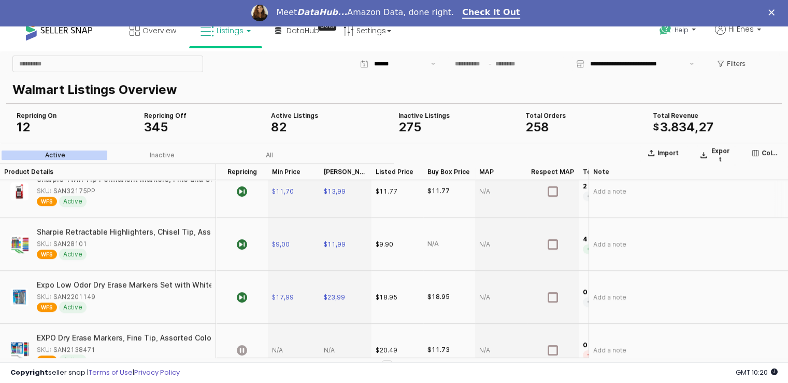
scroll to position [518, 0]
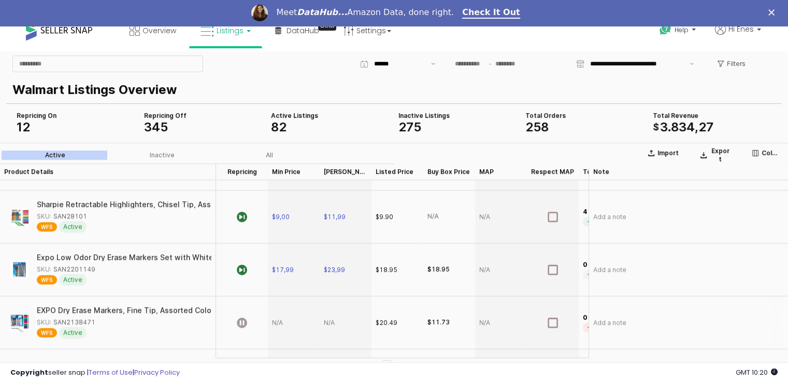
click at [281, 326] on div "App Frame" at bounding box center [294, 321] width 52 height 53
click at [84, 320] on div "SKU: SAN2138471" at bounding box center [66, 321] width 59 height 9
copy div "SAN2138471"
click at [288, 319] on div "App Frame" at bounding box center [294, 321] width 52 height 53
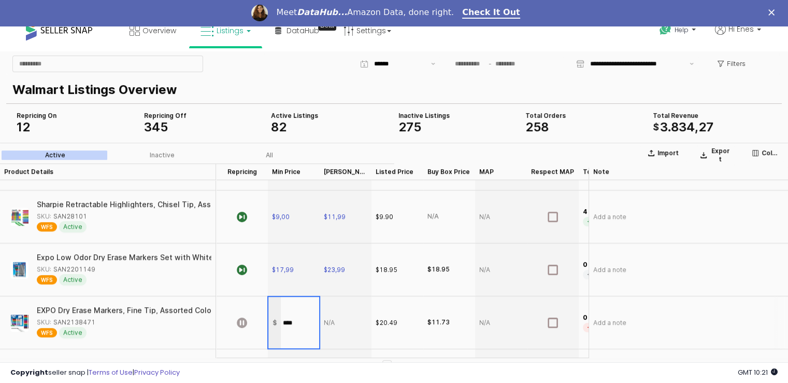
type input "*****"
click at [339, 329] on div "App Frame" at bounding box center [346, 321] width 52 height 53
type input "*****"
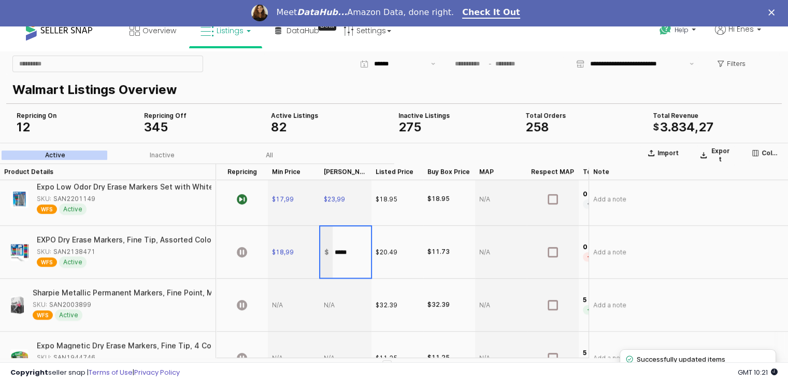
scroll to position [622, 0]
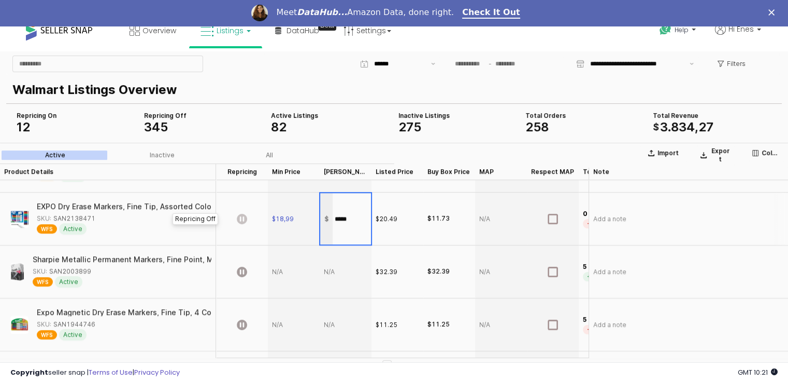
click at [240, 214] on icon "App Frame" at bounding box center [242, 218] width 10 height 10
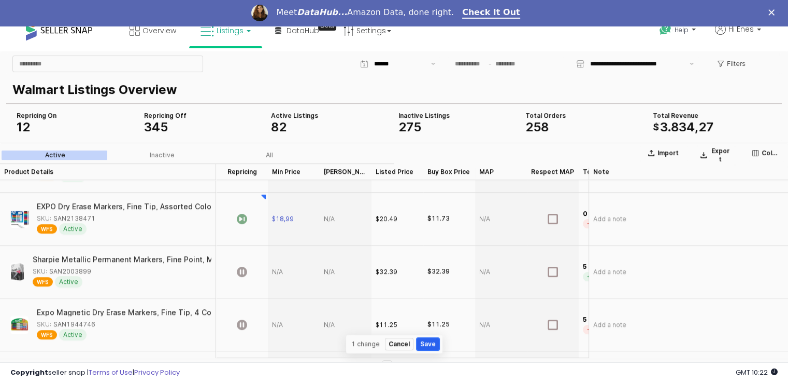
click at [430, 346] on button "Save" at bounding box center [428, 343] width 23 height 12
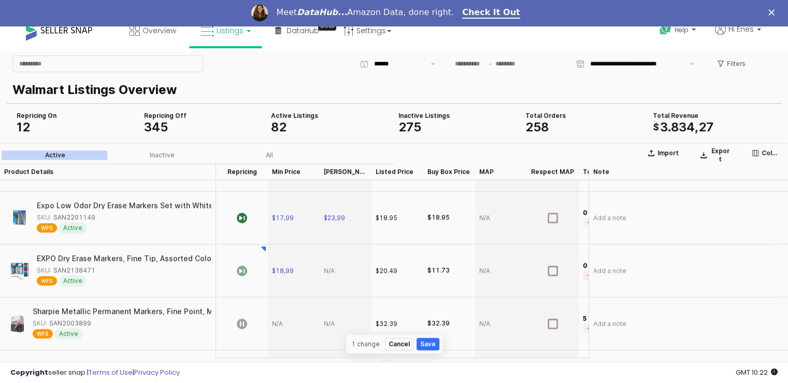
click at [334, 266] on div "App Frame" at bounding box center [346, 270] width 52 height 53
type input "*****"
click at [434, 343] on button "Save" at bounding box center [428, 343] width 23 height 12
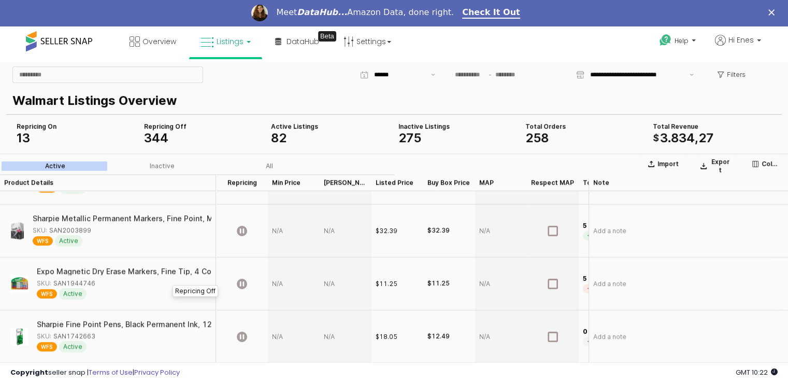
scroll to position [622, 0]
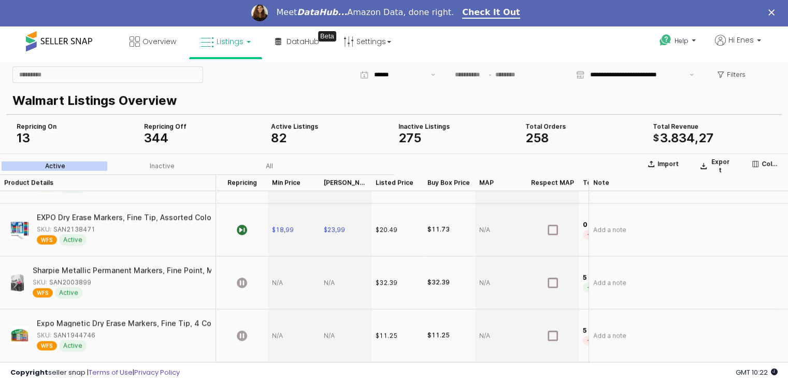
click at [70, 281] on div "SKU: SAN2003899" at bounding box center [62, 281] width 59 height 9
copy div "SAN2003899"
click at [280, 289] on div "App Frame" at bounding box center [294, 282] width 52 height 53
type input "*****"
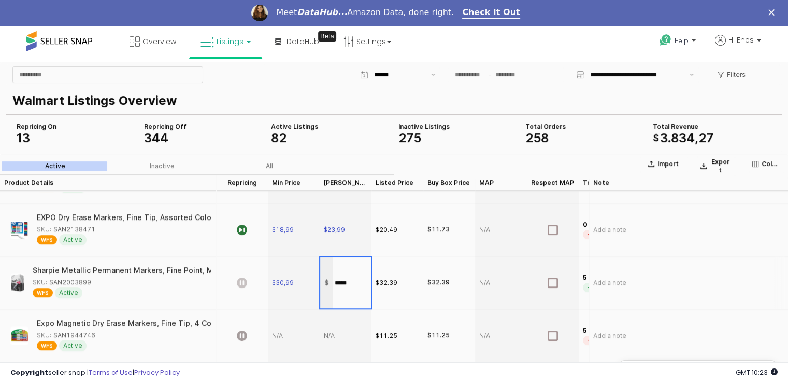
type input "*****"
click at [243, 283] on icon "App Frame" at bounding box center [242, 282] width 10 height 10
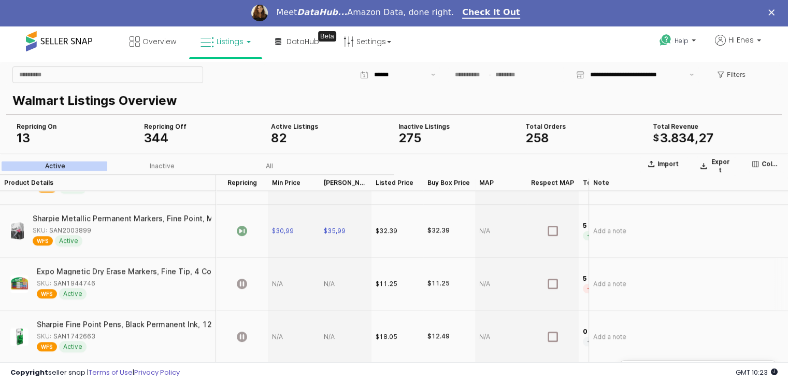
click at [287, 286] on div "App Frame" at bounding box center [294, 283] width 52 height 53
type input "**"
type input "*****"
click at [240, 282] on icon "App Frame" at bounding box center [242, 283] width 10 height 10
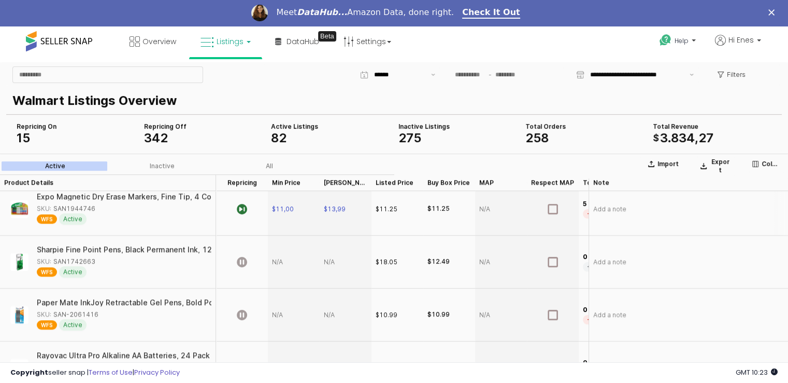
scroll to position [777, 0]
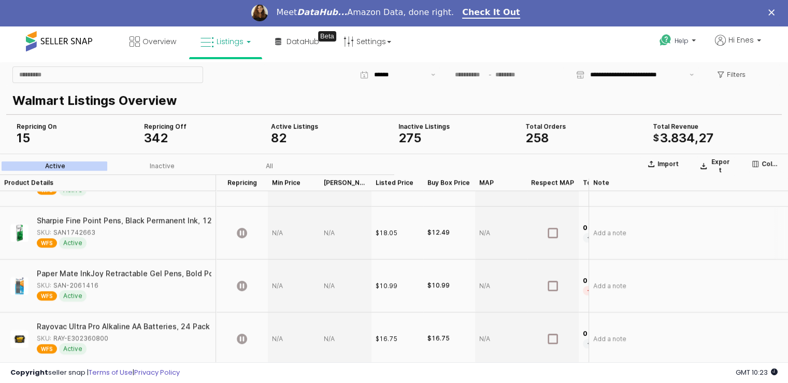
click at [275, 238] on div "App Frame" at bounding box center [294, 232] width 52 height 53
click at [83, 230] on div "SKU: SAN1742663" at bounding box center [66, 231] width 59 height 9
copy div "SAN1742663"
click at [288, 233] on div "App Frame" at bounding box center [294, 232] width 52 height 53
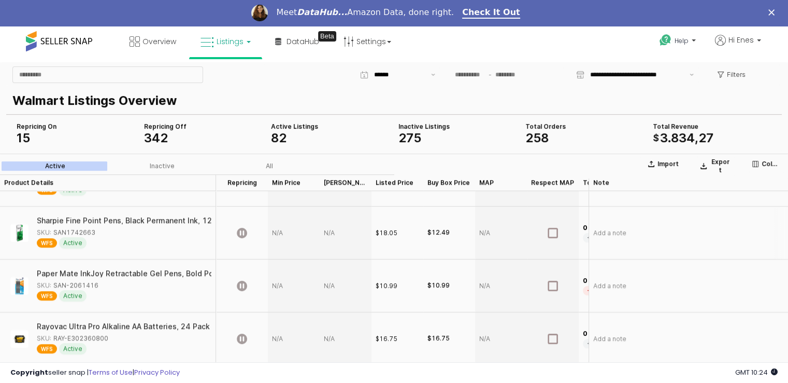
click at [284, 227] on div "App Frame" at bounding box center [294, 232] width 52 height 53
type input "*****"
click at [242, 227] on icon "App Frame" at bounding box center [242, 232] width 10 height 10
click at [284, 287] on div "App Frame" at bounding box center [294, 285] width 52 height 53
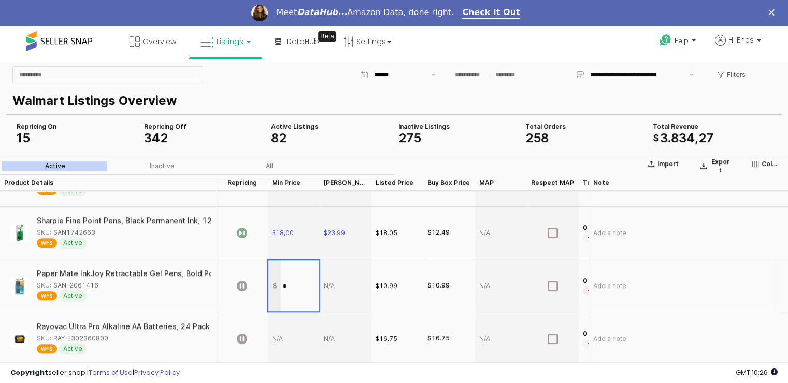
type input "**"
type input "*****"
click at [280, 341] on div "App Frame" at bounding box center [294, 337] width 52 height 53
type input "**"
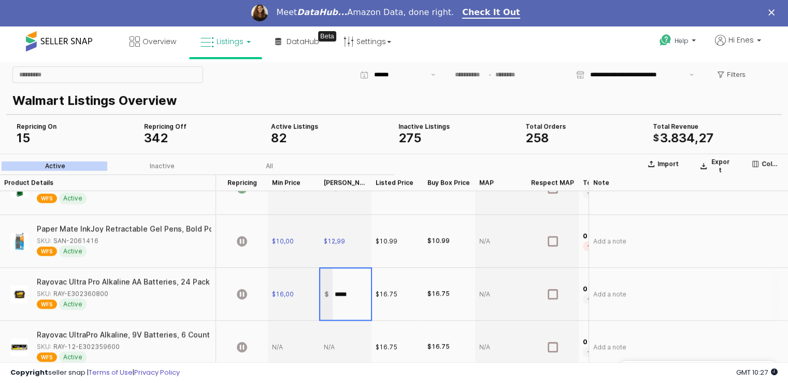
scroll to position [833, 0]
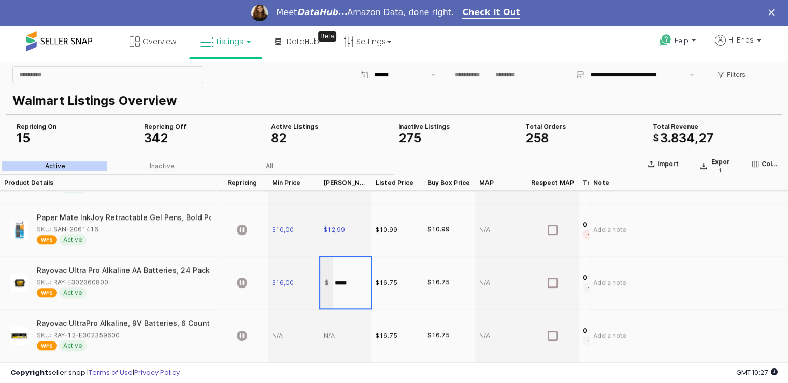
type input "*****"
click at [277, 338] on div "App Frame" at bounding box center [294, 334] width 52 height 53
type input "**"
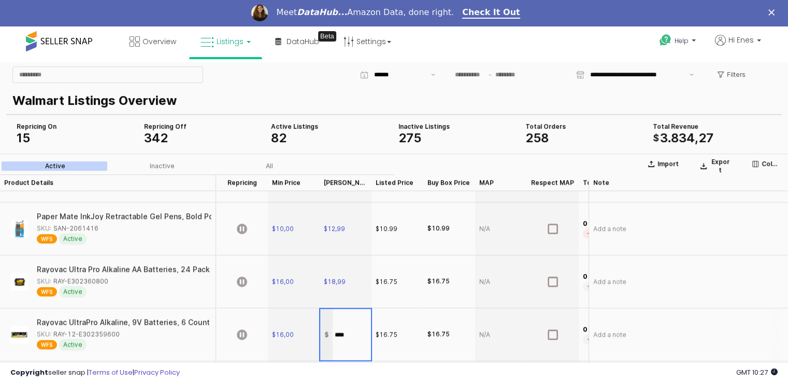
type input "*****"
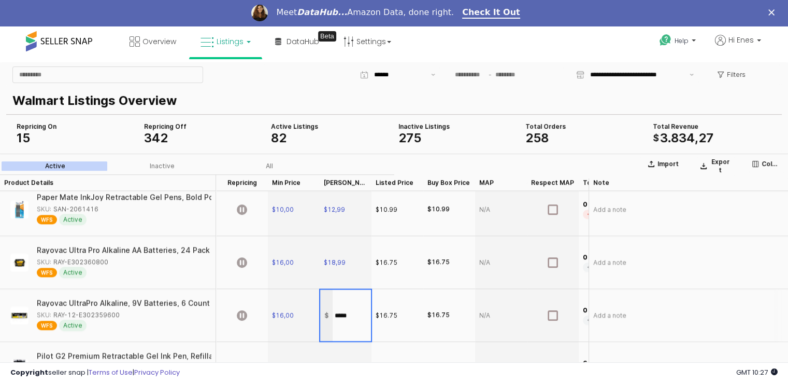
scroll to position [886, 0]
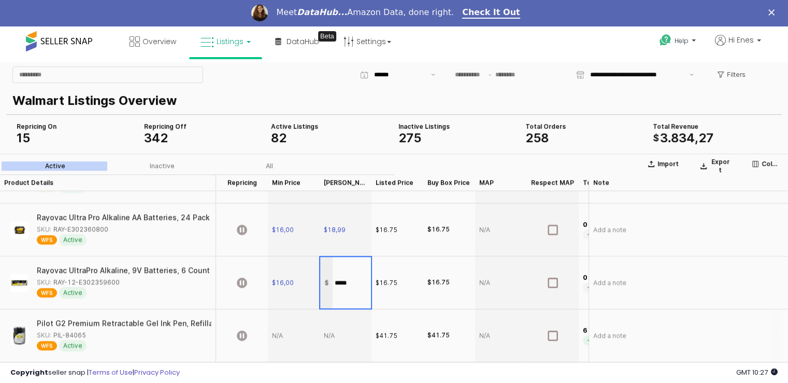
click at [284, 337] on div "App Frame" at bounding box center [294, 334] width 52 height 53
click at [79, 335] on div "SKU: PIL-84065" at bounding box center [61, 334] width 49 height 9
copy div "PIL-84065"
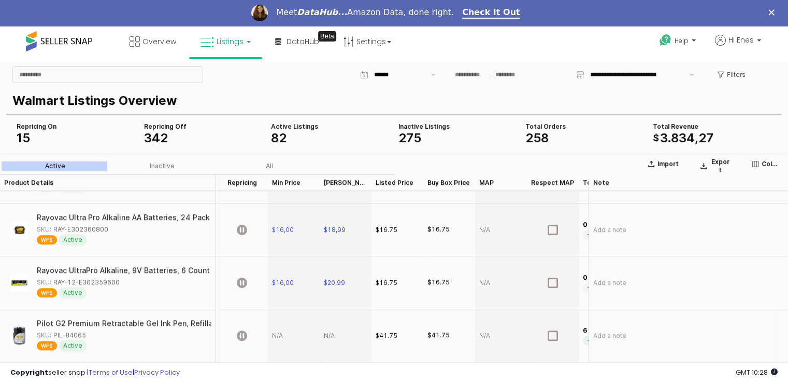
click at [278, 334] on div "App Frame" at bounding box center [294, 334] width 52 height 53
type input "**"
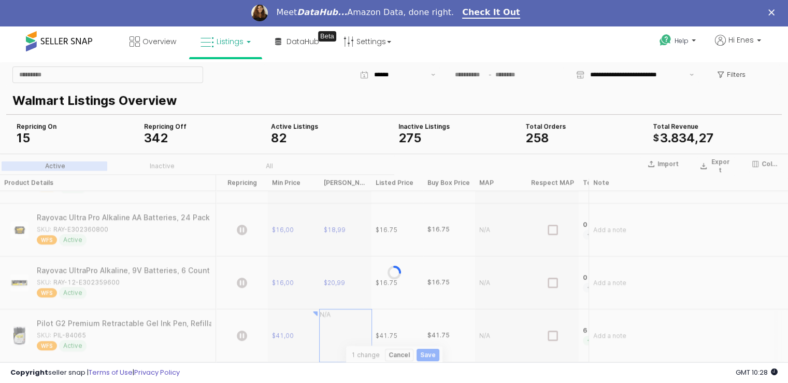
scroll to position [887, 0]
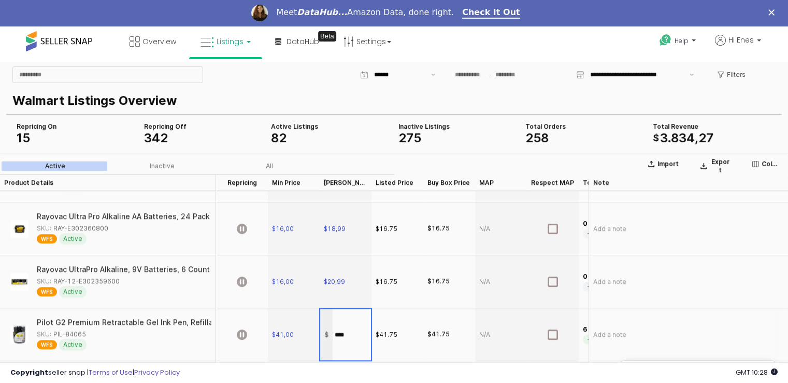
type input "*****"
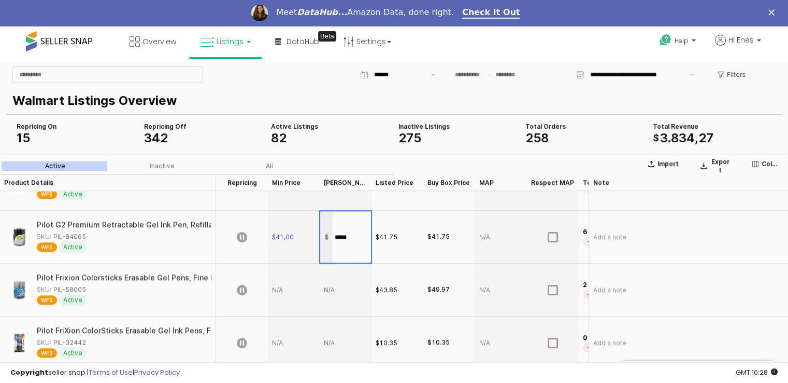
scroll to position [991, 0]
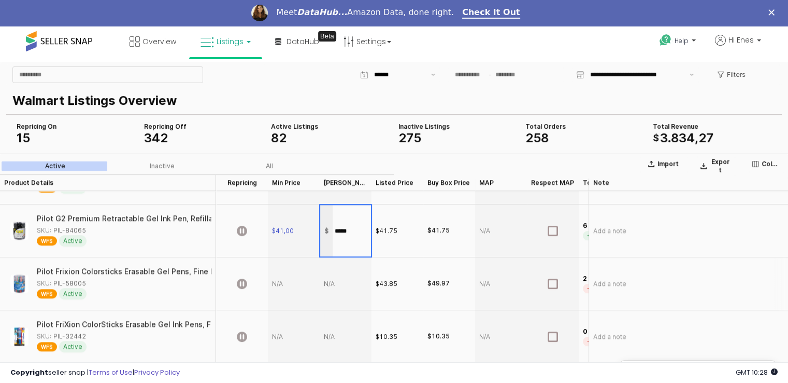
click at [284, 283] on div "App Frame" at bounding box center [294, 283] width 52 height 53
click at [68, 281] on div "SKU: PIL-58005" at bounding box center [61, 282] width 49 height 9
copy div "PIL-58005"
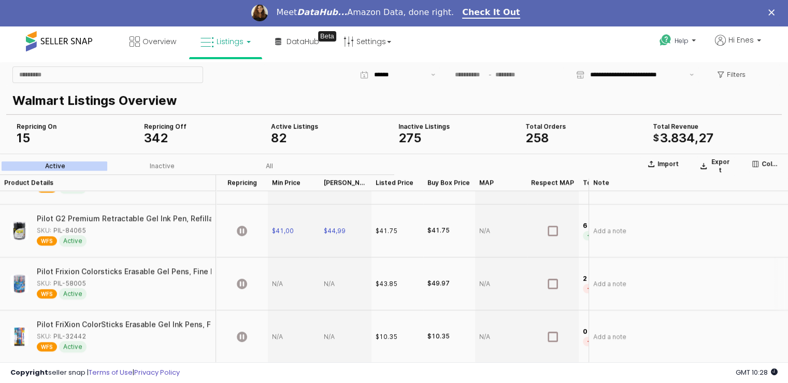
click at [282, 275] on div "App Frame" at bounding box center [294, 283] width 52 height 53
type input "*****"
click at [239, 281] on icon "App Frame" at bounding box center [242, 283] width 10 height 10
click at [244, 235] on div "App Frame" at bounding box center [242, 230] width 52 height 53
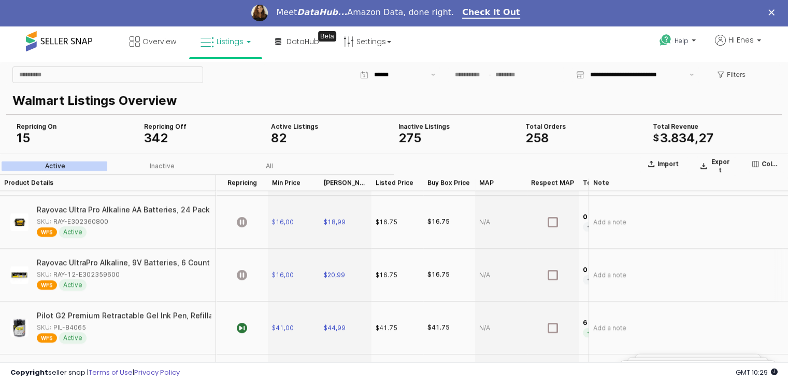
scroll to position [887, 0]
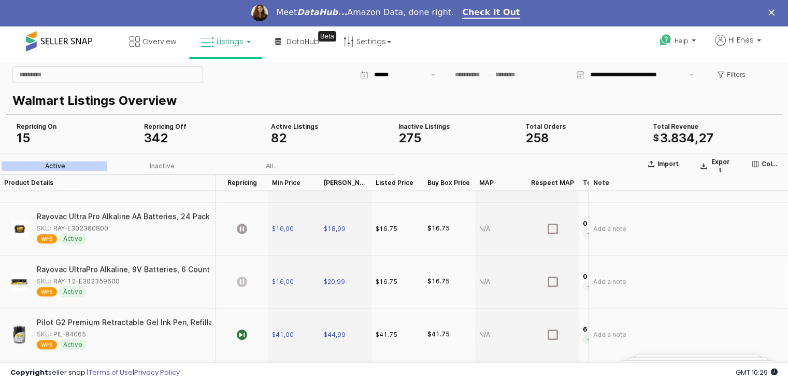
click at [245, 282] on icon "App Frame" at bounding box center [242, 281] width 10 height 10
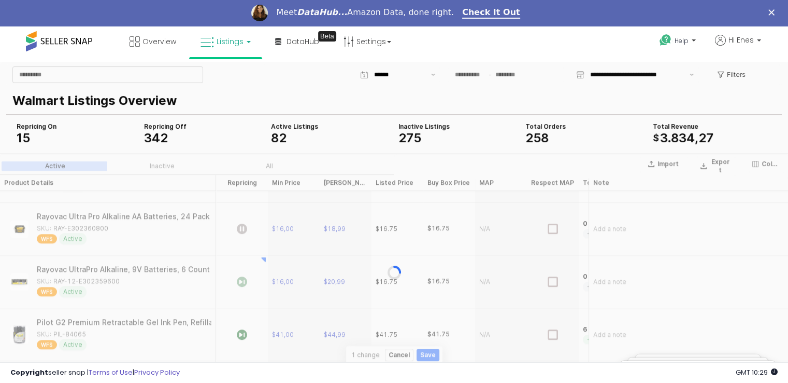
click at [238, 226] on div "App Frame" at bounding box center [394, 271] width 788 height 237
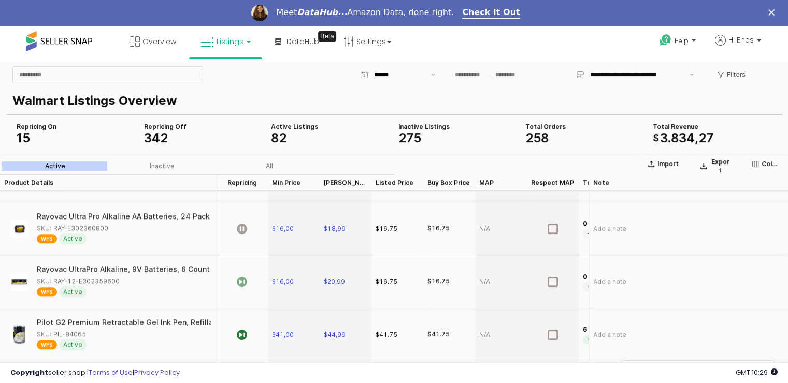
click at [241, 230] on icon "App Frame" at bounding box center [242, 228] width 10 height 10
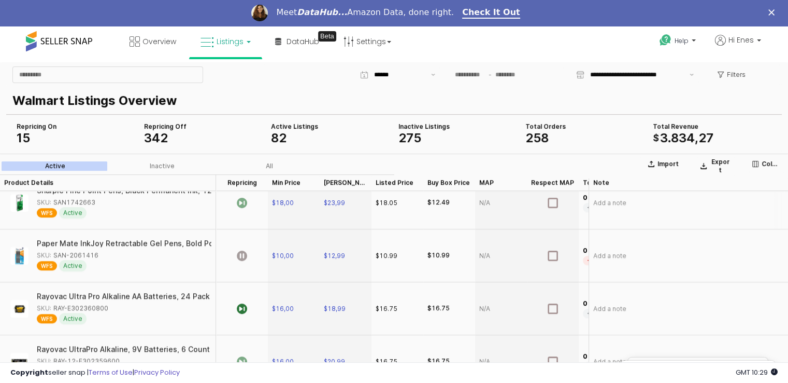
scroll to position [784, 0]
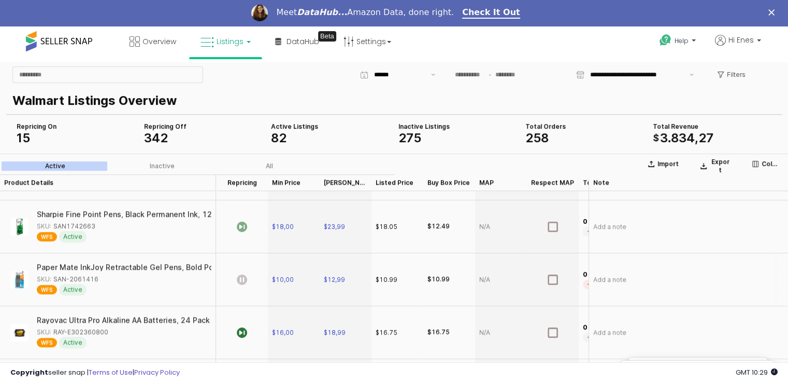
click at [243, 280] on icon "App Frame" at bounding box center [242, 279] width 10 height 10
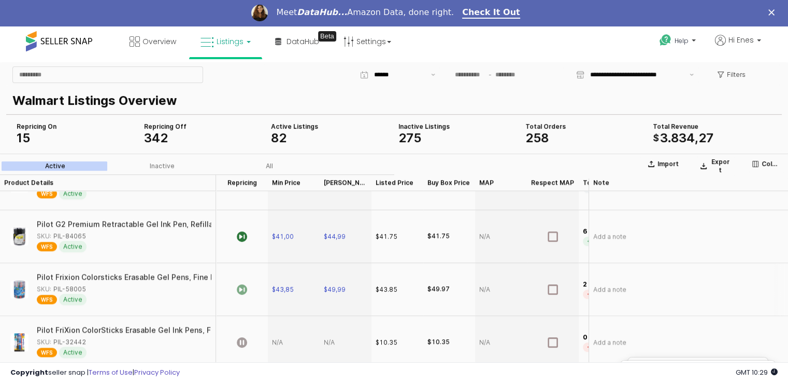
scroll to position [1043, 0]
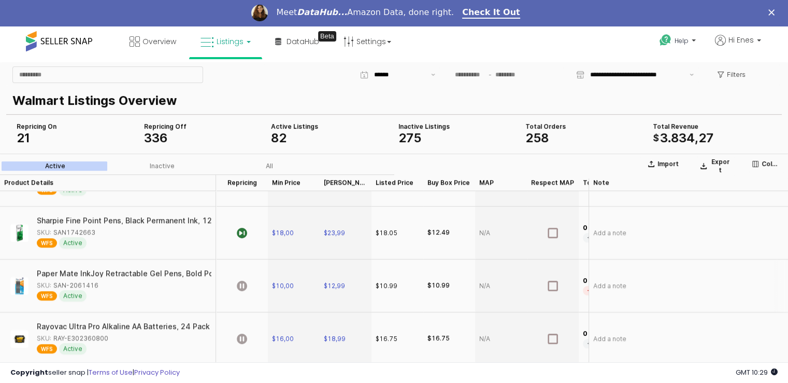
scroll to position [829, 0]
click at [244, 237] on icon "App Frame" at bounding box center [242, 233] width 10 height 10
click at [239, 289] on icon "App Frame" at bounding box center [242, 286] width 10 height 10
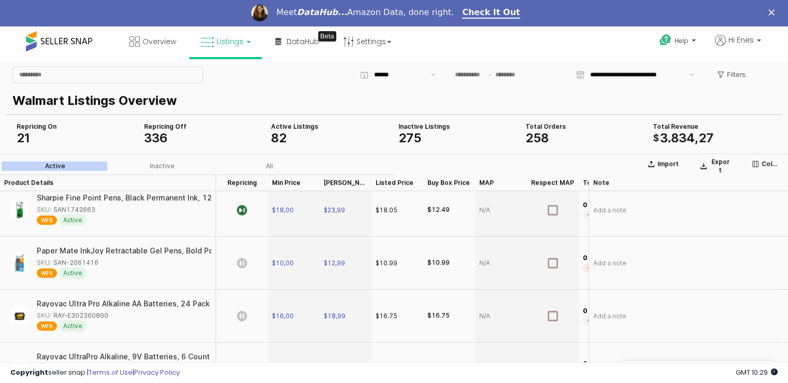
scroll to position [777, 0]
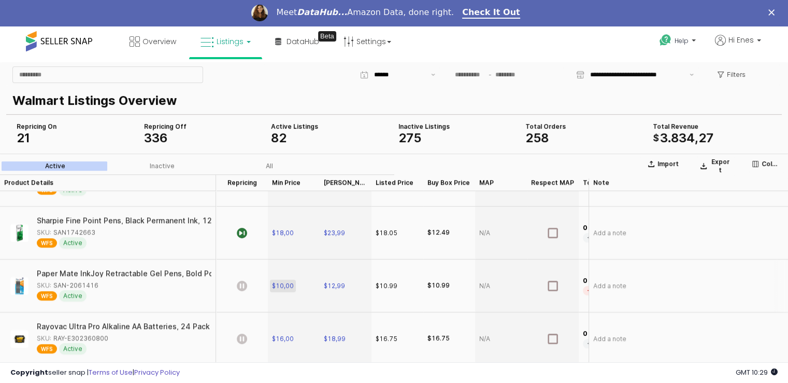
click at [292, 285] on span "$10,00" at bounding box center [283, 285] width 22 height 8
type input "*****"
click at [240, 289] on icon "App Frame" at bounding box center [242, 285] width 10 height 10
click at [238, 288] on icon "App Frame" at bounding box center [242, 285] width 10 height 10
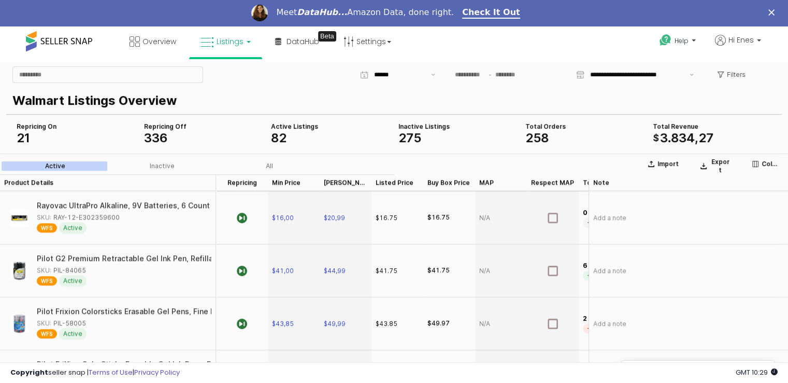
scroll to position [985, 0]
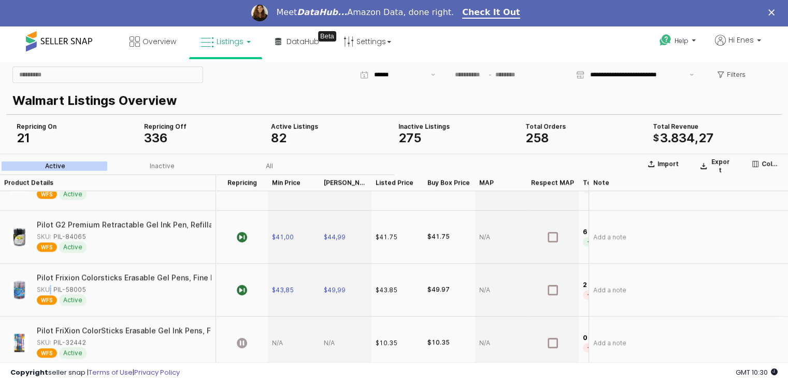
drag, startPoint x: 87, startPoint y: 289, endPoint x: 48, endPoint y: 291, distance: 39.4
click at [48, 291] on div "SKU: PIL-58005" at bounding box center [121, 288] width 168 height 9
click at [67, 287] on div "SKU: PIL-58005" at bounding box center [61, 288] width 49 height 9
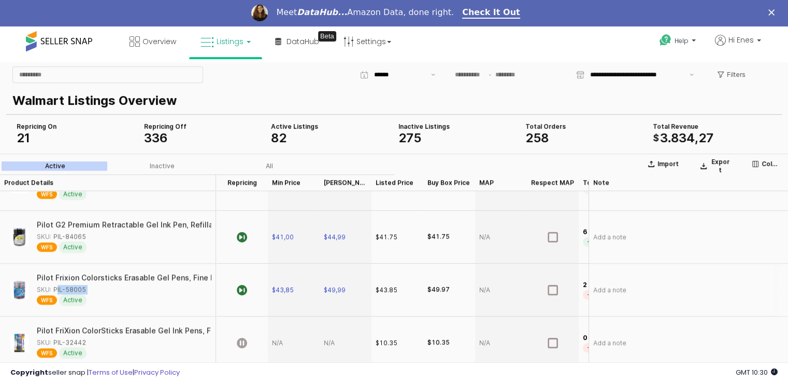
copy div "PIL-58005"
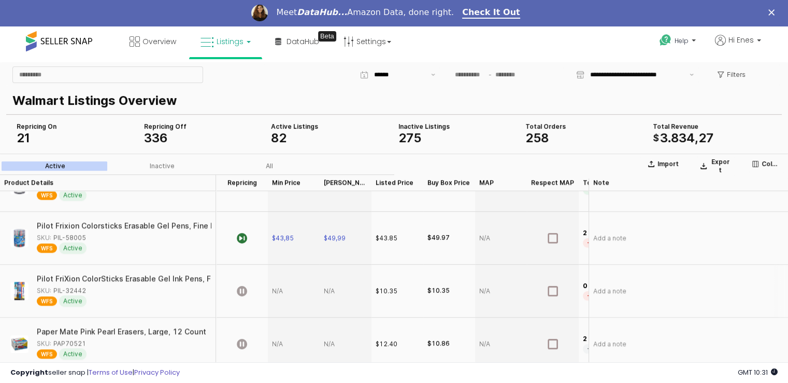
click at [87, 293] on div "SKU: PIL-32442" at bounding box center [121, 289] width 168 height 9
click at [81, 290] on div "SKU: PIL-32442" at bounding box center [61, 289] width 49 height 9
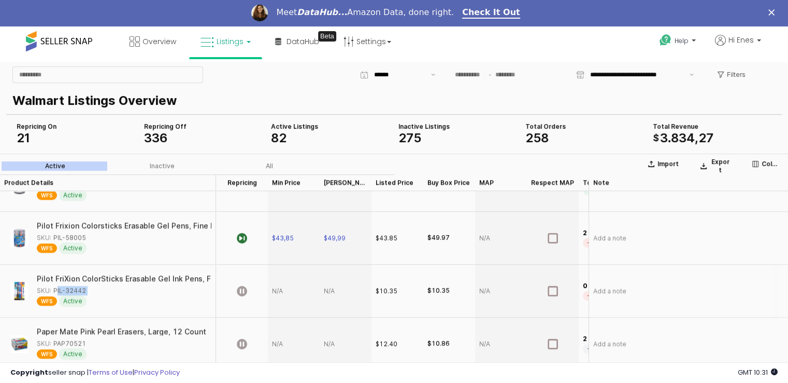
click at [81, 290] on div "SKU: PIL-32442" at bounding box center [61, 289] width 49 height 9
copy div "PIL-32442"
click at [282, 295] on div "App Frame" at bounding box center [294, 290] width 52 height 53
type input "**"
type input "*****"
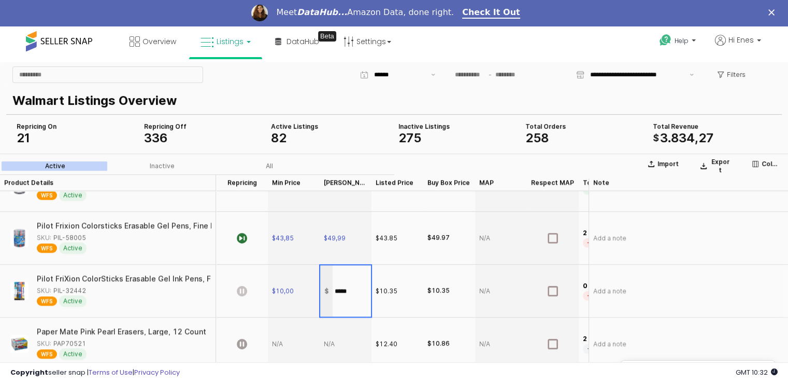
click at [243, 294] on icon "App Frame" at bounding box center [242, 290] width 10 height 10
click at [423, 356] on button "Save" at bounding box center [429, 354] width 23 height 12
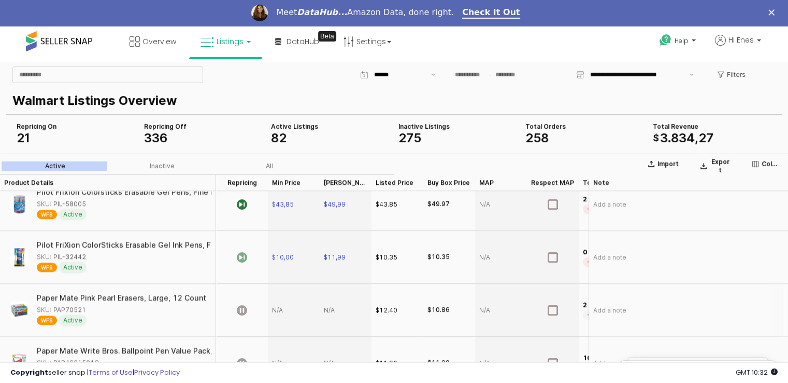
scroll to position [1088, 0]
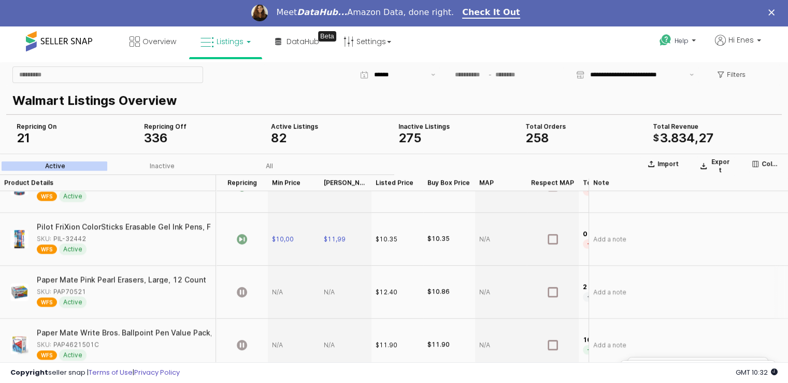
click at [293, 291] on div "App Frame" at bounding box center [294, 291] width 52 height 53
click at [60, 293] on div "SKU: PAP70521" at bounding box center [61, 290] width 49 height 9
copy div "PAP70521"
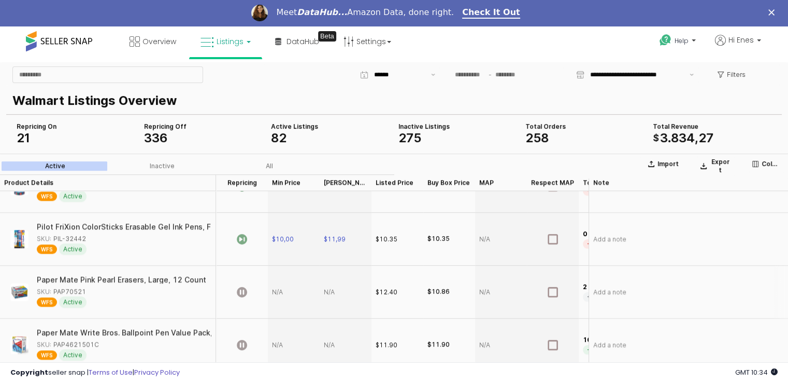
click at [282, 291] on div "App Frame" at bounding box center [294, 291] width 52 height 53
type input "****"
click at [345, 295] on div "App Frame" at bounding box center [346, 291] width 52 height 53
type input "*****"
click at [239, 292] on icon "App Frame" at bounding box center [242, 291] width 10 height 10
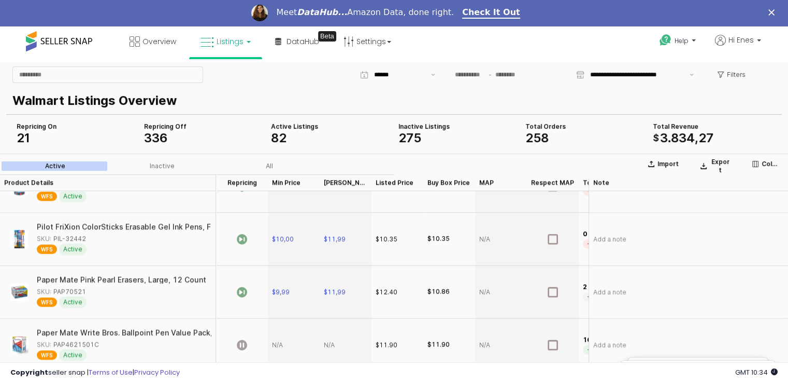
click at [91, 345] on div "SKU: PAP4621501C" at bounding box center [68, 343] width 62 height 9
copy div "PAP4621501C"
click at [285, 341] on div "App Frame" at bounding box center [294, 344] width 52 height 53
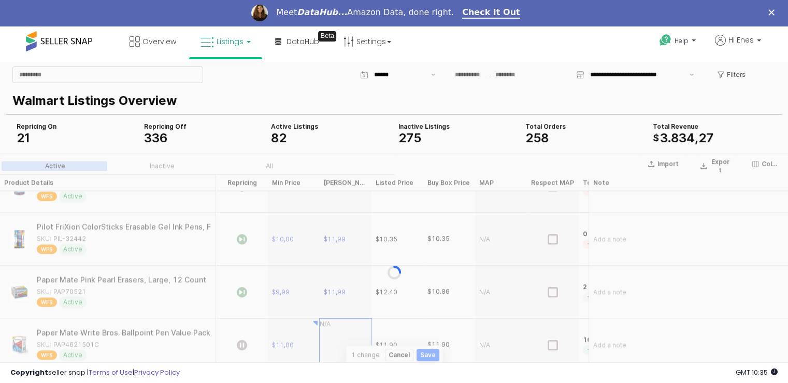
scroll to position [1099, 0]
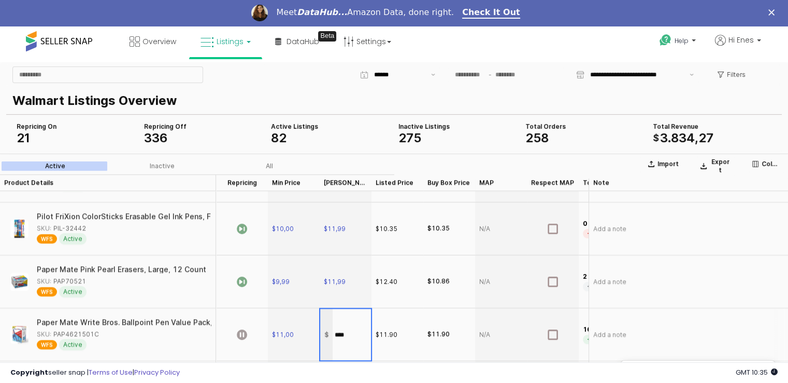
type input "*****"
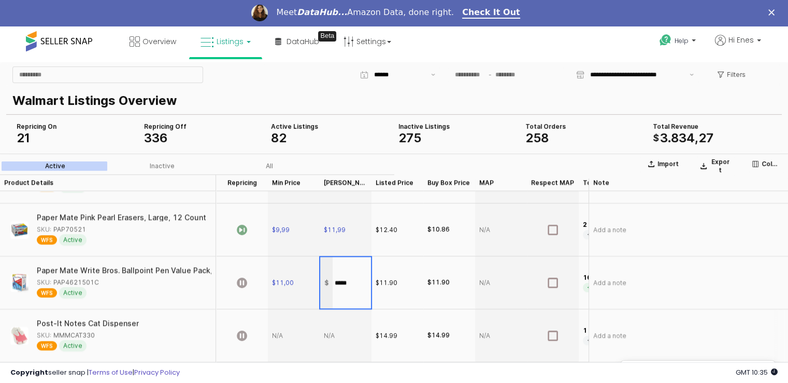
click at [286, 329] on div "App Frame" at bounding box center [294, 334] width 52 height 53
type input "*****"
click at [88, 335] on div "SKU: MMMCAT330" at bounding box center [66, 334] width 58 height 9
click at [88, 335] on section "Import Export Columns Active Inactive All Product Details Product Details Repri…" at bounding box center [394, 271] width 788 height 237
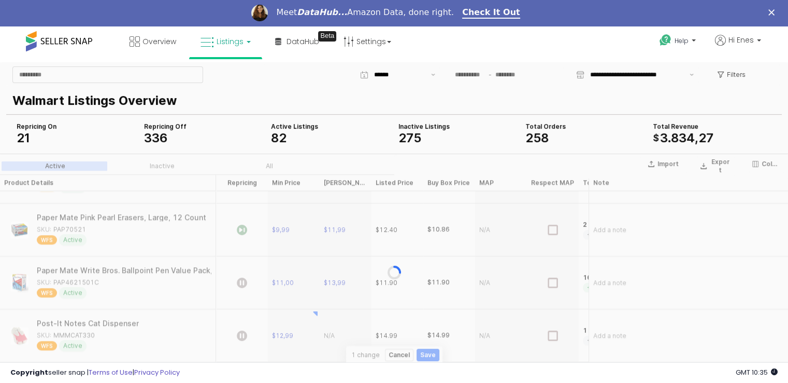
copy div "MMMCAT330"
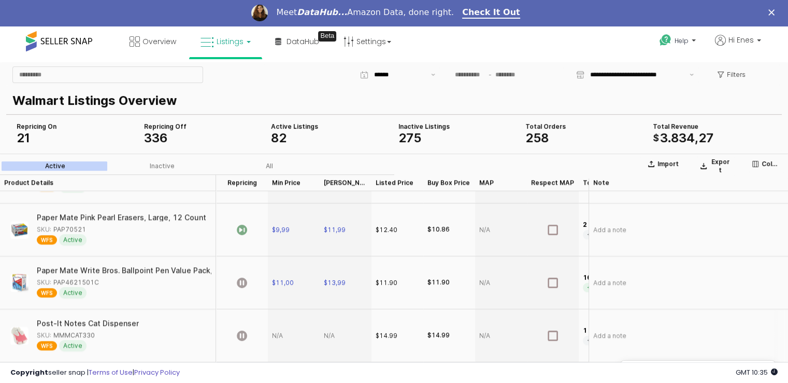
click at [277, 333] on div "App Frame" at bounding box center [294, 334] width 52 height 53
type input "*****"
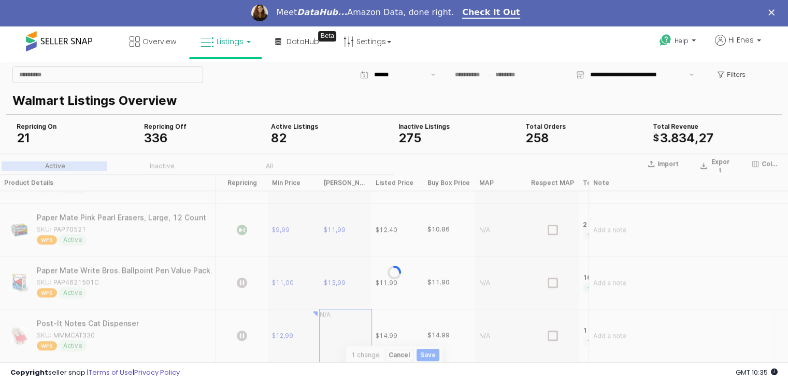
scroll to position [1152, 0]
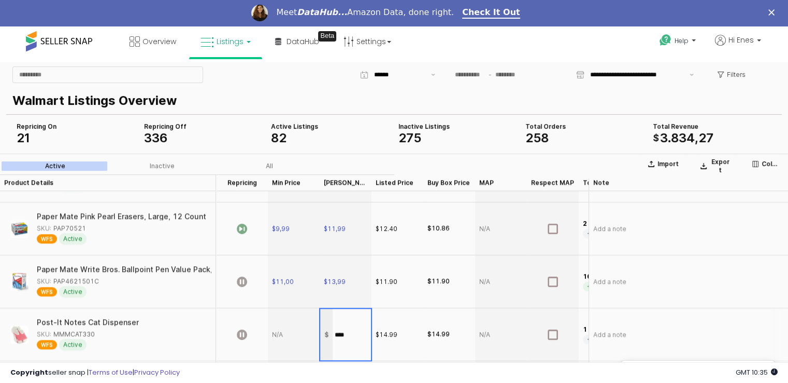
type input "*****"
click at [288, 334] on div "App Frame" at bounding box center [294, 333] width 52 height 53
click at [284, 338] on div "App Frame" at bounding box center [294, 333] width 52 height 53
type input "*****"
click at [392, 346] on div "$14.99" at bounding box center [398, 333] width 52 height 53
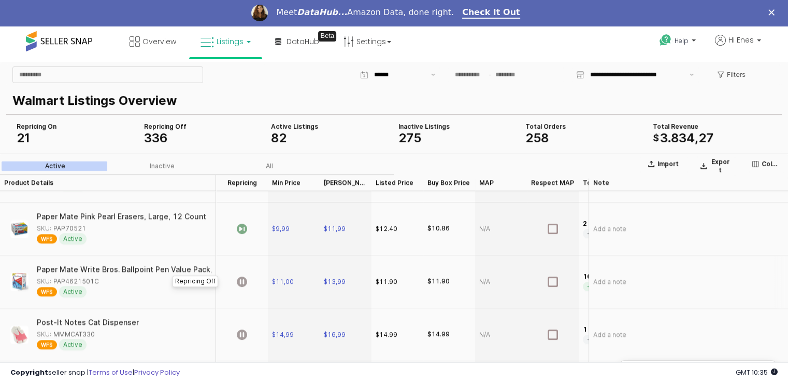
click at [234, 281] on div "App Frame" at bounding box center [242, 280] width 52 height 53
click at [247, 331] on icon "App Frame" at bounding box center [242, 334] width 10 height 10
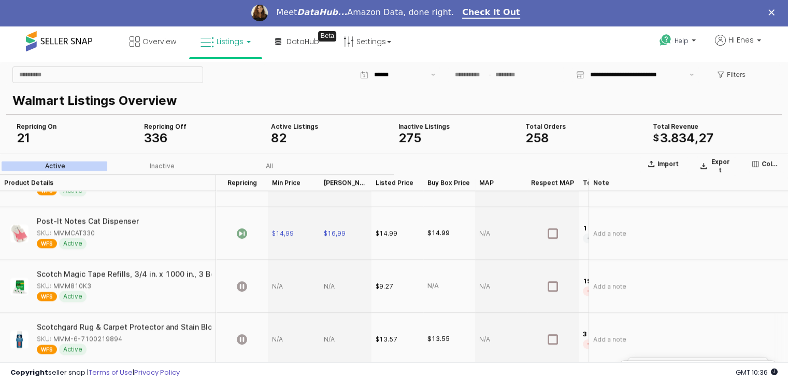
scroll to position [1255, 0]
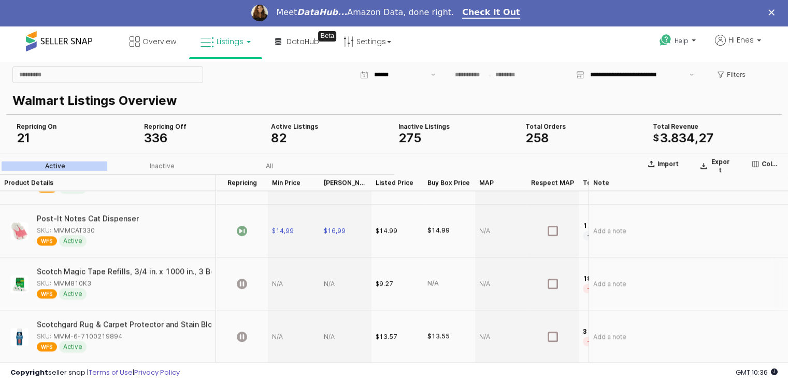
click at [64, 280] on div "SKU: MMM810K3" at bounding box center [64, 282] width 54 height 9
copy div "MMM810K3"
click at [281, 284] on div "App Frame" at bounding box center [294, 283] width 52 height 53
type input "****"
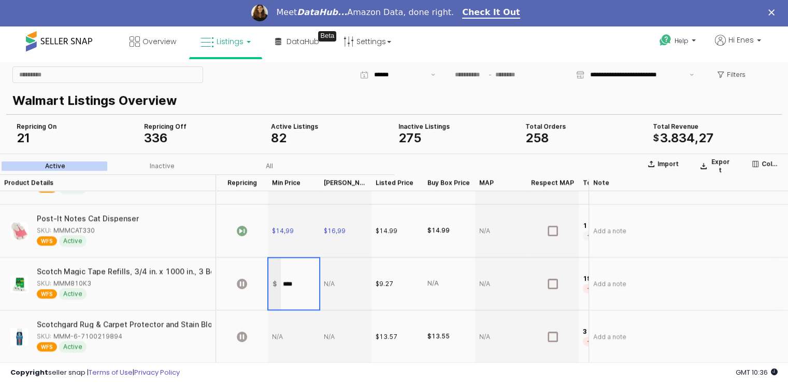
click at [339, 287] on div "App Frame" at bounding box center [346, 283] width 52 height 53
type input "*****"
click at [245, 286] on icon "App Frame" at bounding box center [242, 283] width 10 height 10
click at [116, 335] on div "SKU: MMM-6-7100219894" at bounding box center [80, 335] width 86 height 9
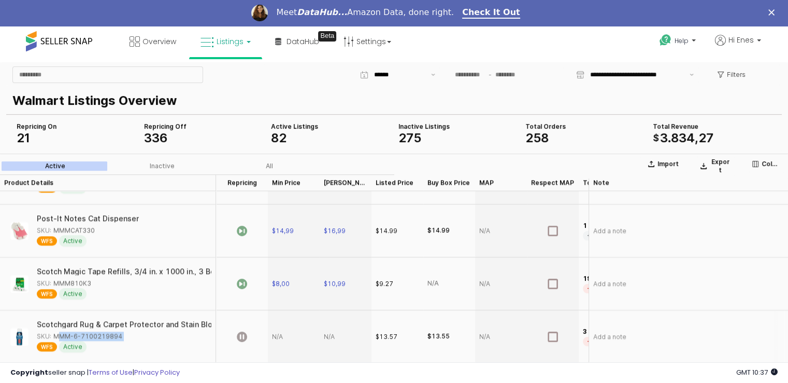
click at [116, 335] on div "SKU: MMM-6-7100219894" at bounding box center [80, 335] width 86 height 9
copy div "MMM-6-7100219894"
click at [294, 336] on div "App Frame" at bounding box center [294, 335] width 52 height 53
type input "*****"
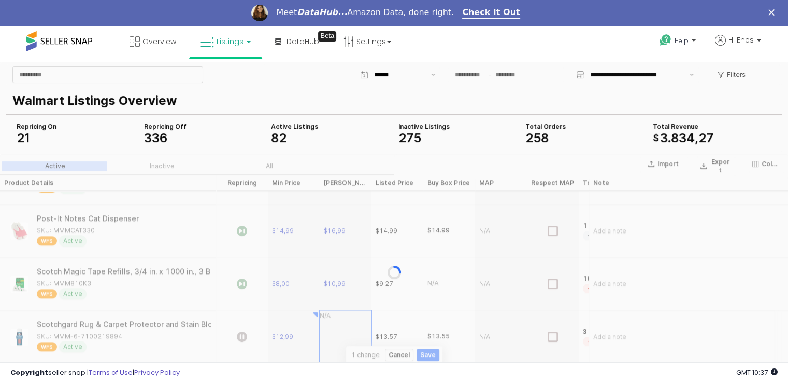
scroll to position [1257, 0]
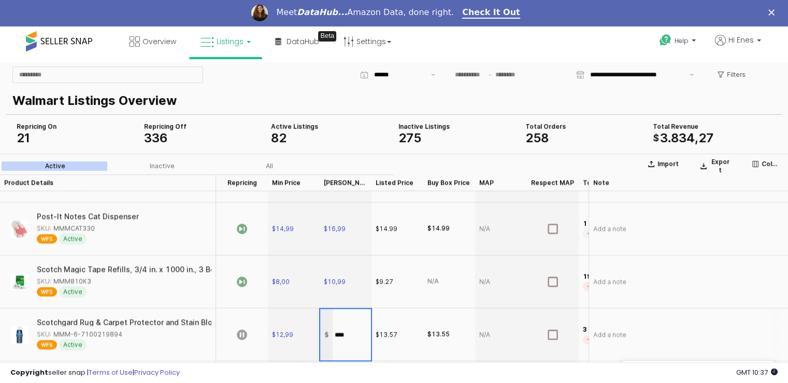
type input "*****"
click at [237, 334] on icon "App Frame" at bounding box center [242, 334] width 10 height 10
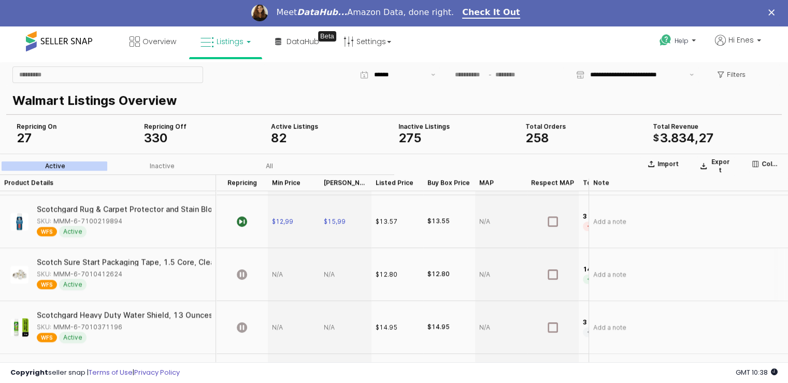
scroll to position [1348, 0]
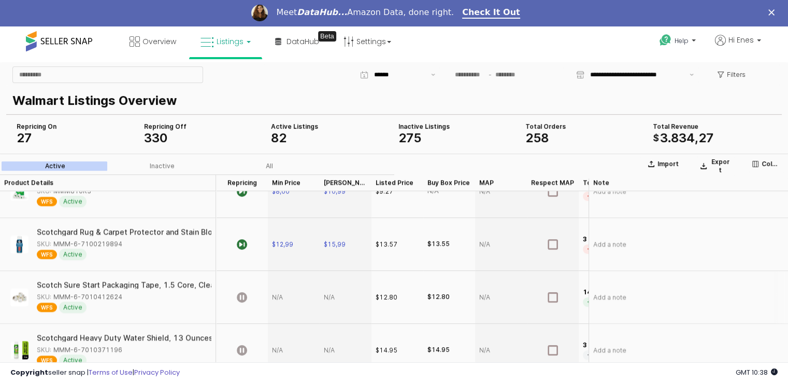
click at [273, 302] on div "App Frame" at bounding box center [294, 296] width 52 height 53
click at [105, 297] on div "SKU: MMM-6-7010412624" at bounding box center [80, 295] width 86 height 9
copy div "MMM-6-7010412624"
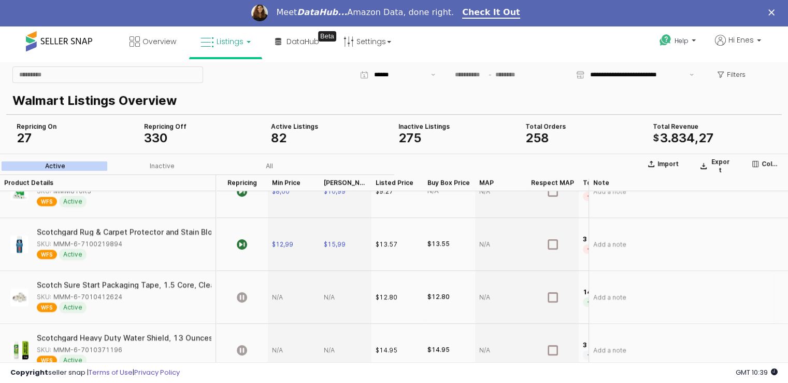
click at [285, 300] on div "App Frame" at bounding box center [294, 296] width 52 height 53
type input "*****"
click at [282, 348] on div "App Frame" at bounding box center [294, 349] width 52 height 53
type input "**"
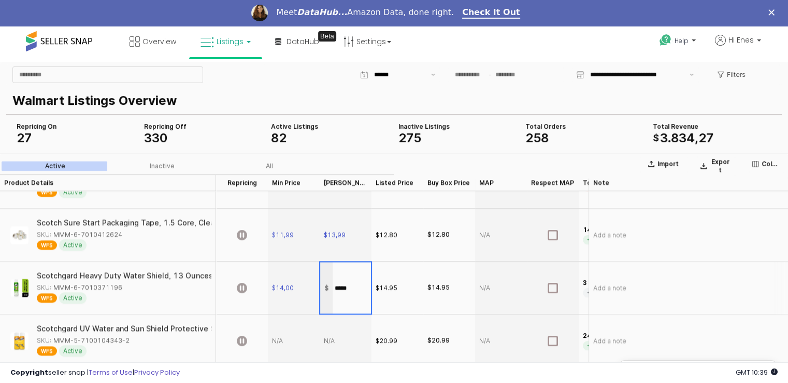
scroll to position [1415, 0]
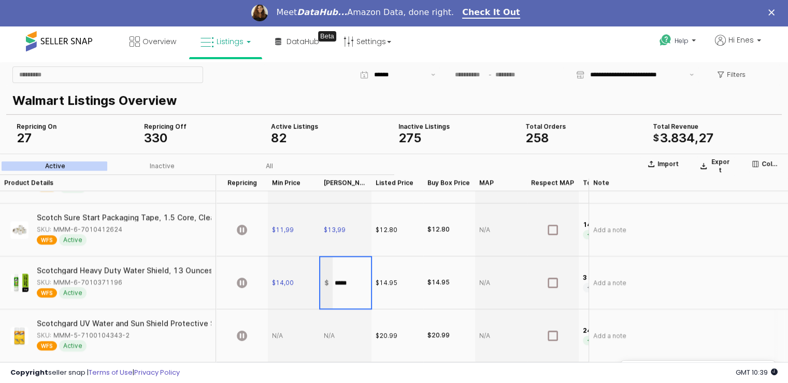
type input "*****"
click at [283, 329] on div "App Frame" at bounding box center [294, 334] width 52 height 53
type input "*****"
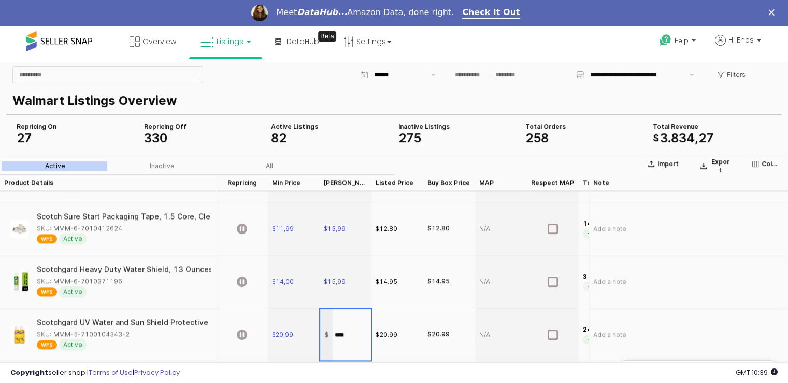
type input "*****"
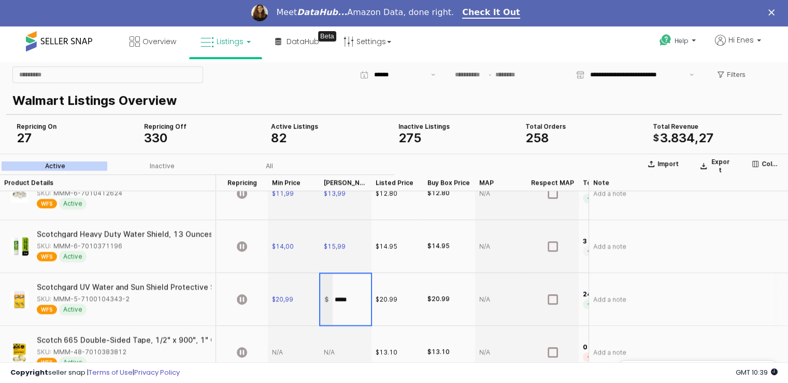
scroll to position [1468, 0]
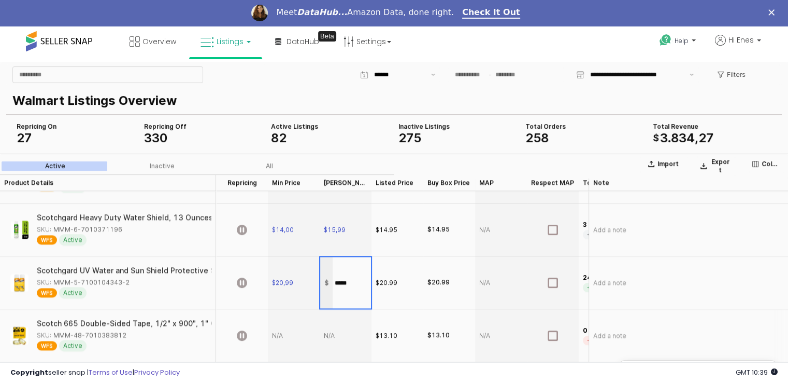
click at [282, 337] on div "App Frame" at bounding box center [294, 334] width 52 height 53
click at [100, 337] on div "SKU: MMM-48-7010383812" at bounding box center [82, 334] width 90 height 9
copy div "MMM-48-7010383812"
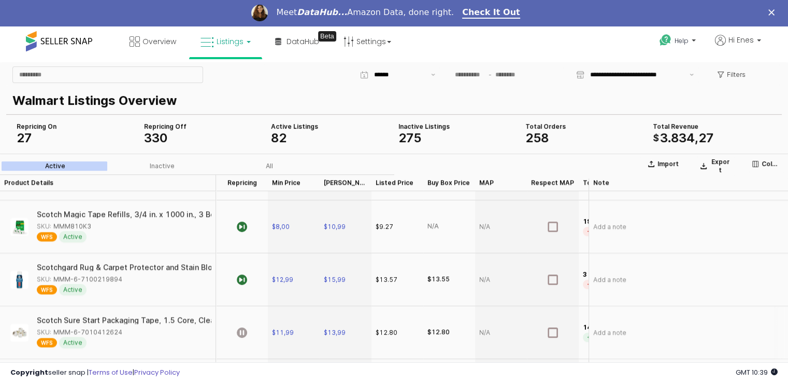
scroll to position [1364, 0]
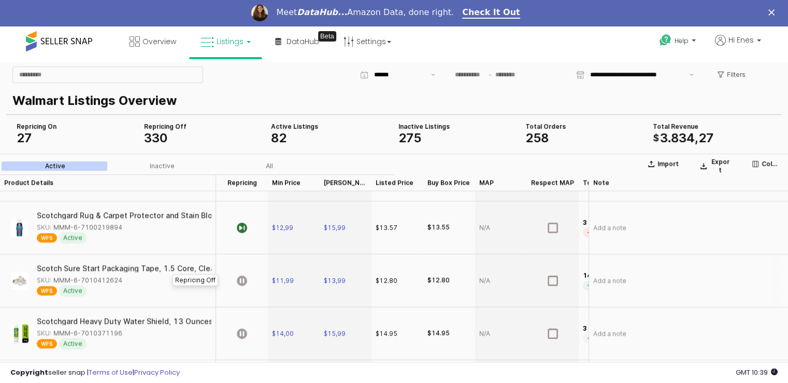
click at [248, 281] on div "App Frame" at bounding box center [242, 279] width 52 height 53
click at [244, 333] on icon "App Frame" at bounding box center [242, 333] width 10 height 10
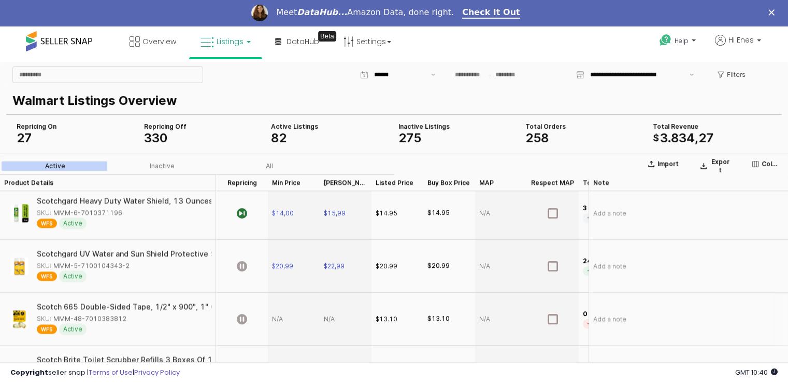
scroll to position [1503, 0]
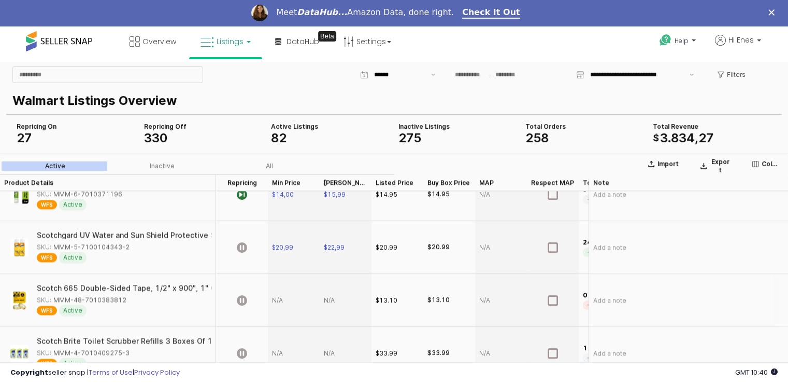
click at [290, 302] on div "App Frame" at bounding box center [294, 299] width 52 height 53
type input "*****"
click at [278, 355] on div "App Frame" at bounding box center [294, 352] width 52 height 53
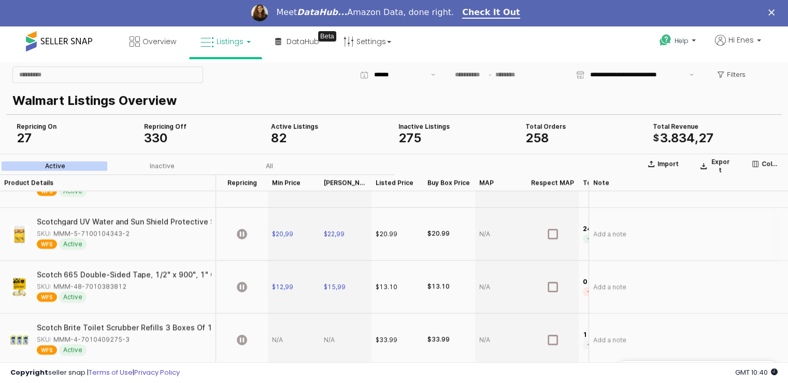
scroll to position [1555, 0]
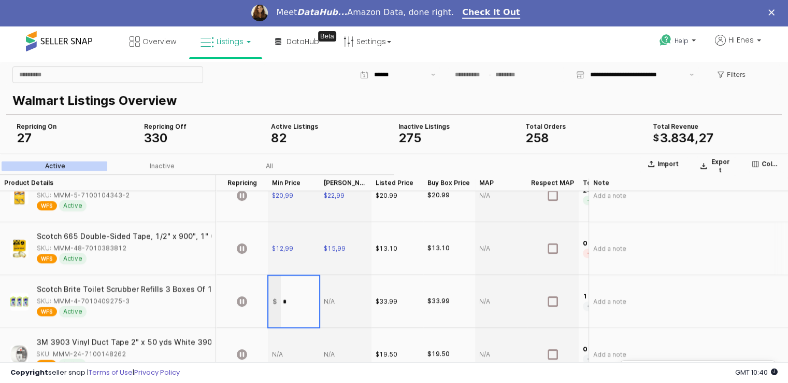
type input "**"
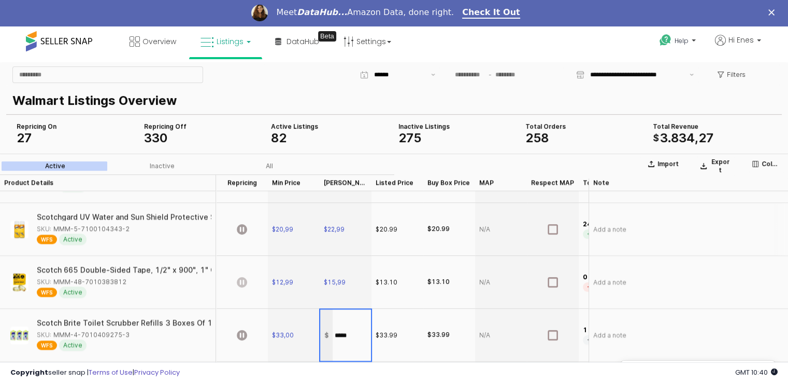
scroll to position [1503, 0]
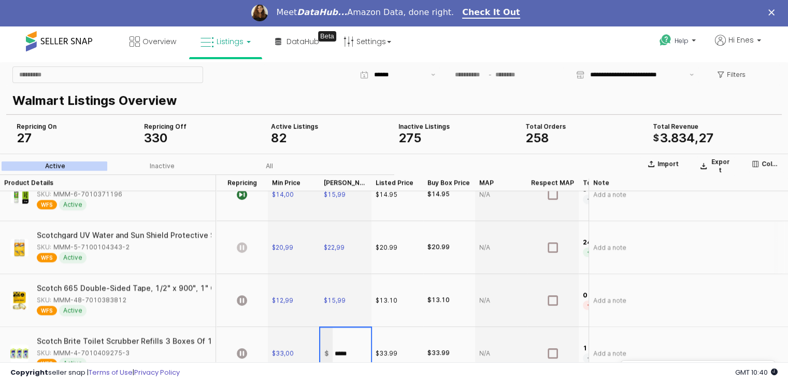
type input "*****"
click at [242, 247] on icon "App Frame" at bounding box center [242, 247] width 10 height 10
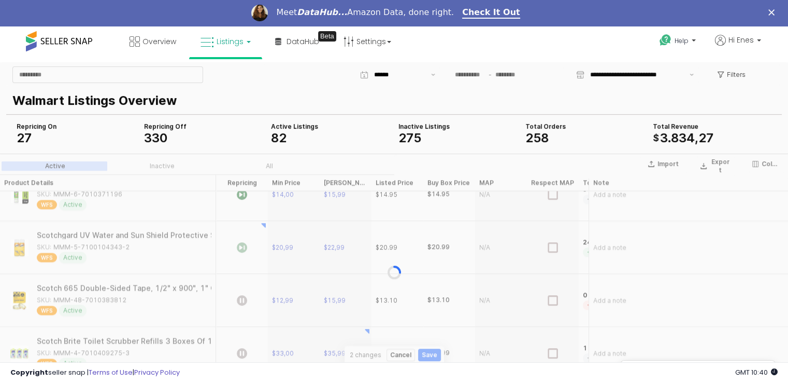
click at [243, 306] on div "App Frame" at bounding box center [394, 271] width 788 height 237
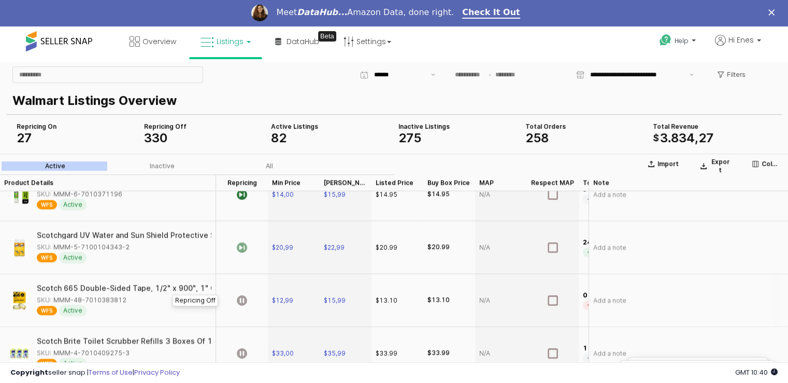
click at [241, 301] on icon "App Frame" at bounding box center [242, 299] width 10 height 10
click at [240, 353] on icon "App Frame" at bounding box center [242, 352] width 10 height 10
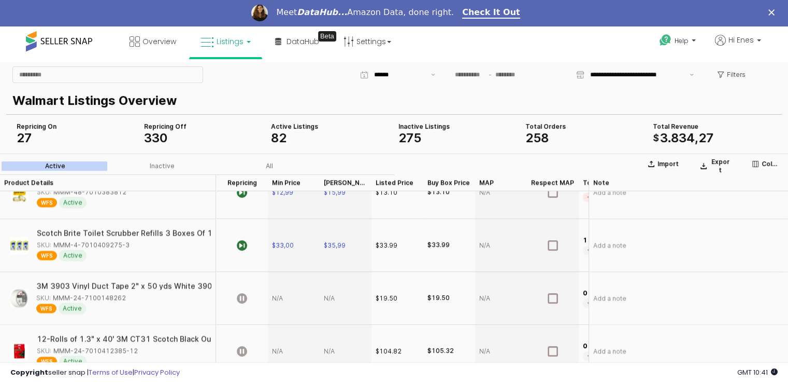
scroll to position [1644, 0]
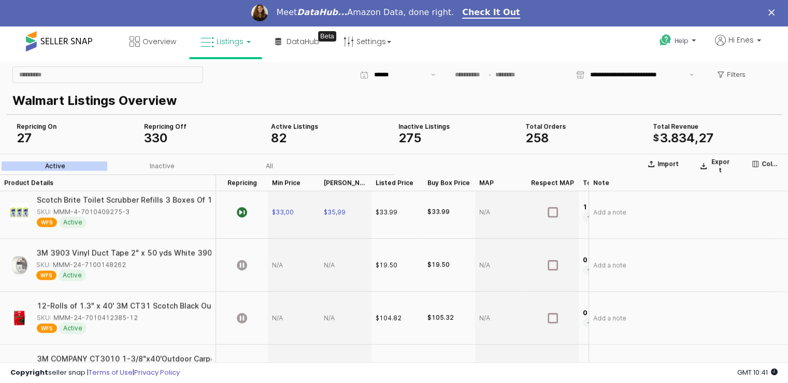
click at [123, 264] on div "SKU: MMM-24-7100148262" at bounding box center [81, 263] width 90 height 9
copy div "MMM-24-7100148262"
click at [282, 262] on div "App Frame" at bounding box center [294, 264] width 52 height 53
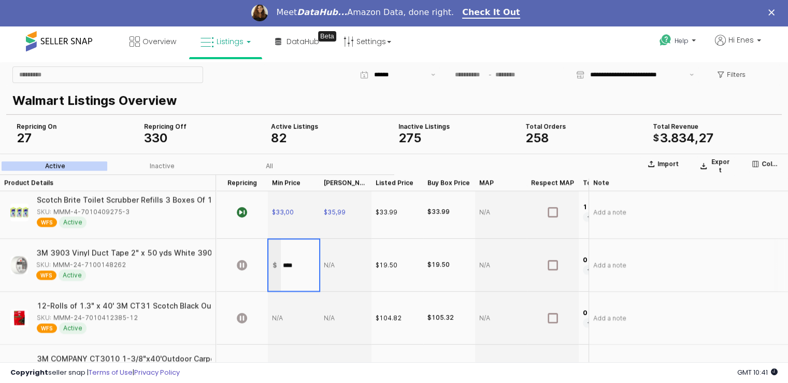
type input "*****"
click at [240, 266] on icon "App Frame" at bounding box center [242, 264] width 10 height 10
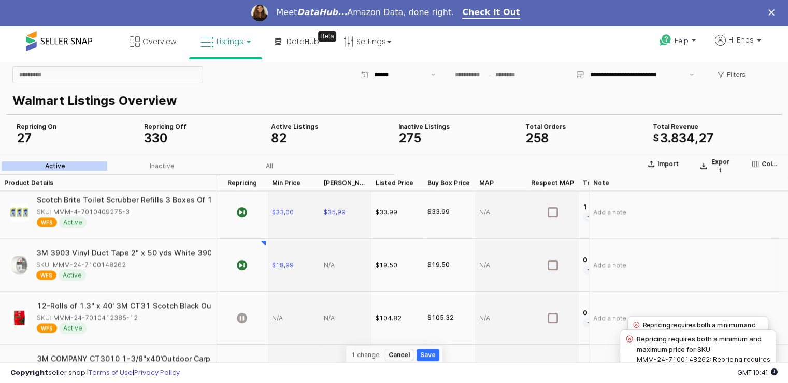
click at [338, 262] on div "App Frame" at bounding box center [346, 264] width 52 height 53
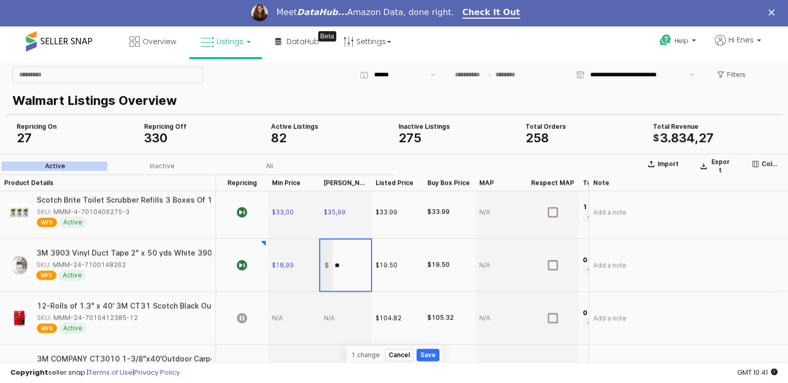
type input "*"
type input "****"
click at [337, 298] on div "App Frame" at bounding box center [346, 317] width 52 height 53
click at [277, 310] on div "App Frame" at bounding box center [294, 317] width 52 height 53
click at [124, 319] on div "SKU: MMM-24-7010412385-12" at bounding box center [87, 316] width 101 height 9
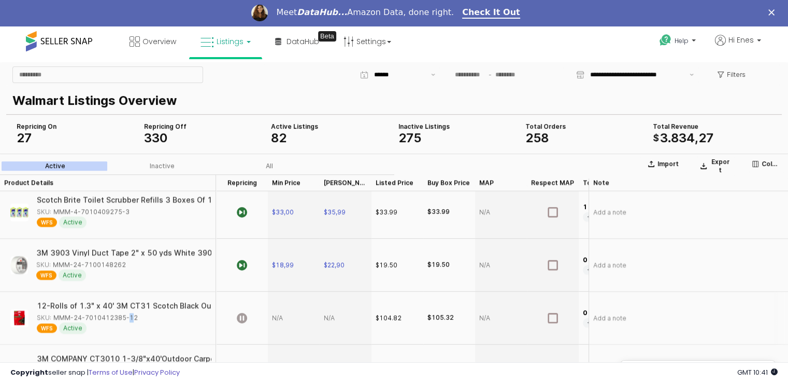
click at [124, 319] on div "SKU: MMM-24-7010412385-12" at bounding box center [87, 316] width 101 height 9
copy div "MMM-24-7010412385-12"
click at [284, 315] on div "App Frame" at bounding box center [294, 317] width 52 height 53
type input "*****"
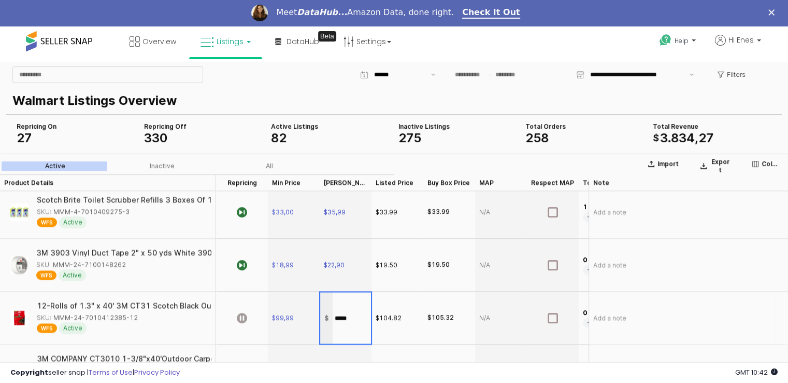
type input "******"
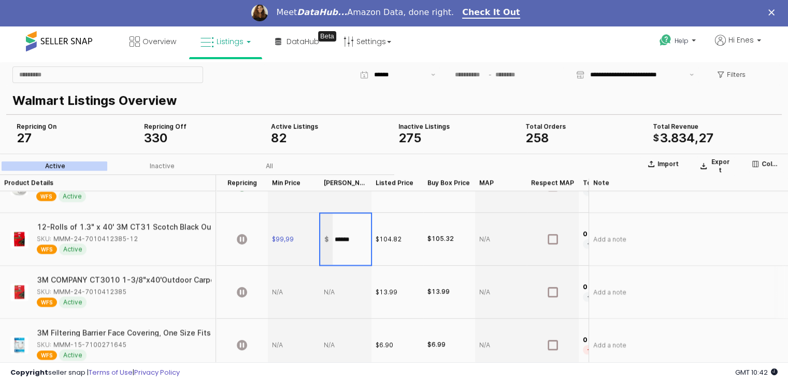
scroll to position [1748, 0]
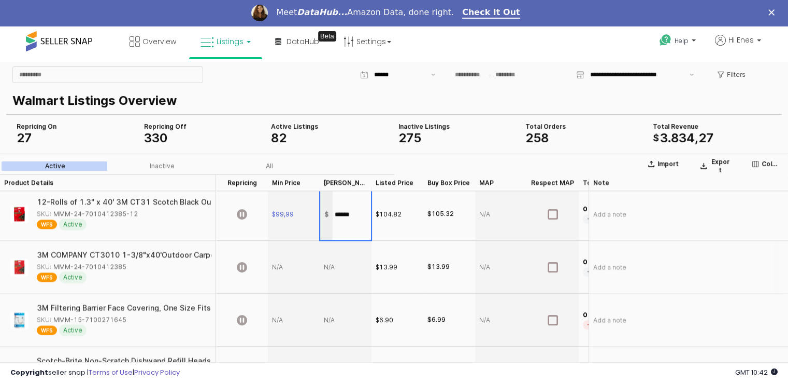
click at [278, 259] on div "App Frame" at bounding box center [294, 266] width 52 height 53
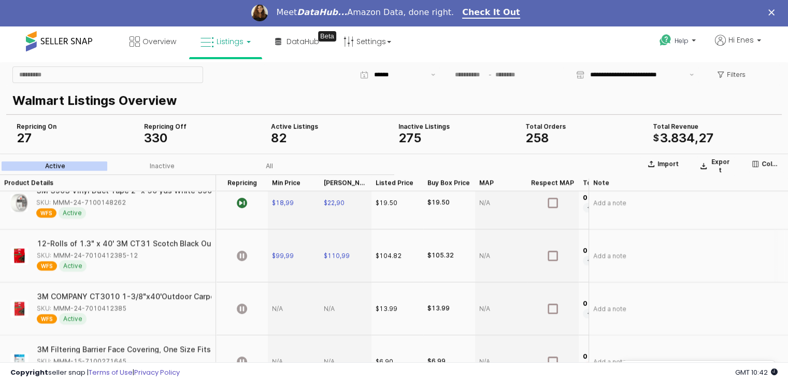
scroll to position [1696, 0]
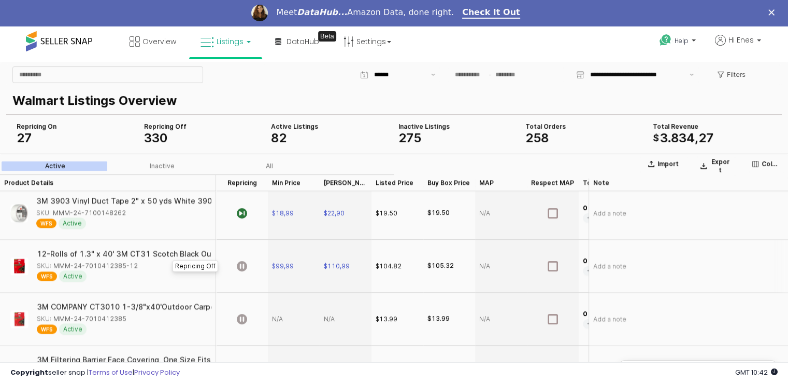
click at [249, 268] on div "App Frame" at bounding box center [242, 265] width 52 height 53
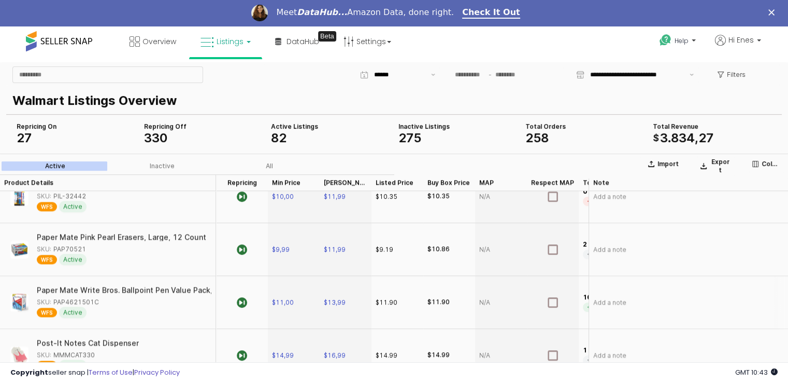
scroll to position [1192, 0]
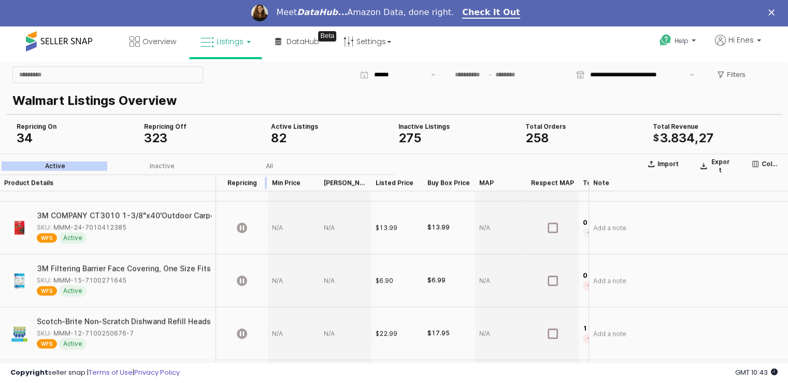
scroll to position [1762, 0]
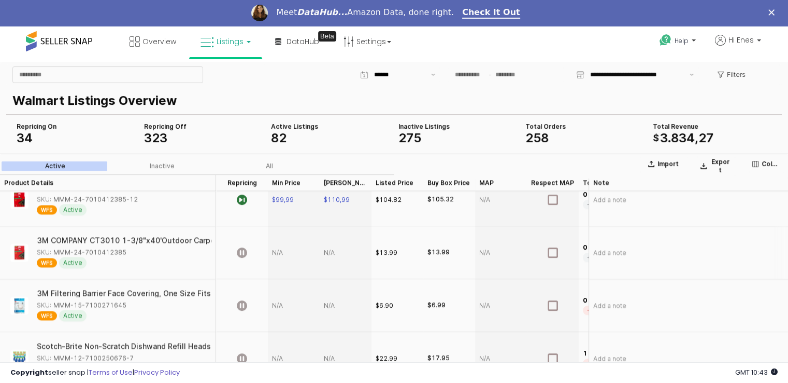
click at [95, 254] on div "SKU: MMM-24-7010412385" at bounding box center [82, 251] width 90 height 9
copy div "MMM-24-7010412385"
click at [287, 255] on div "App Frame" at bounding box center [294, 251] width 52 height 53
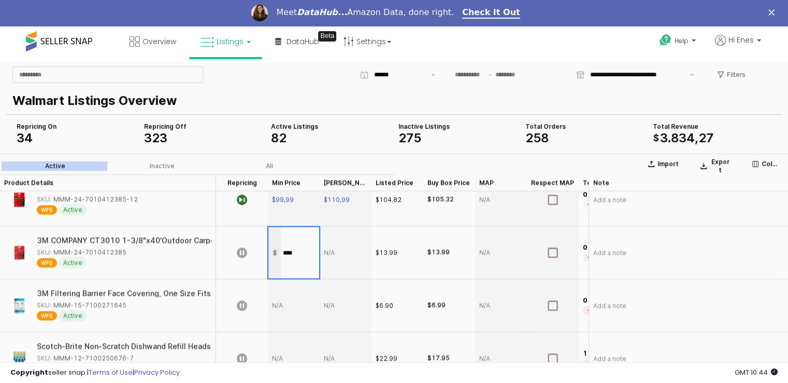
type input "*****"
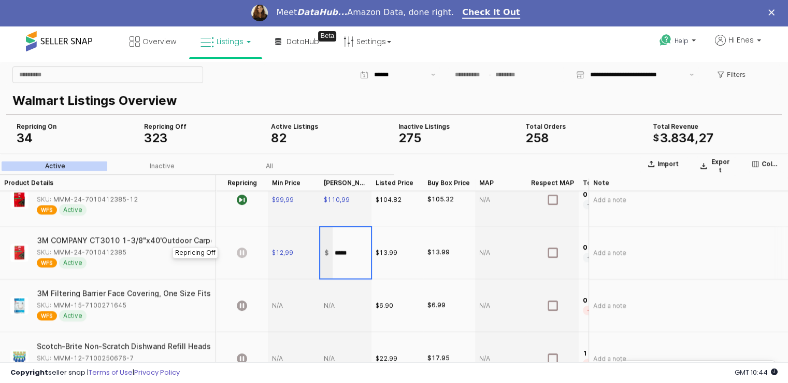
click at [240, 254] on icon "App Frame" at bounding box center [242, 252] width 10 height 10
click at [90, 305] on div "SKU: MMM-15-7100271645" at bounding box center [82, 304] width 90 height 9
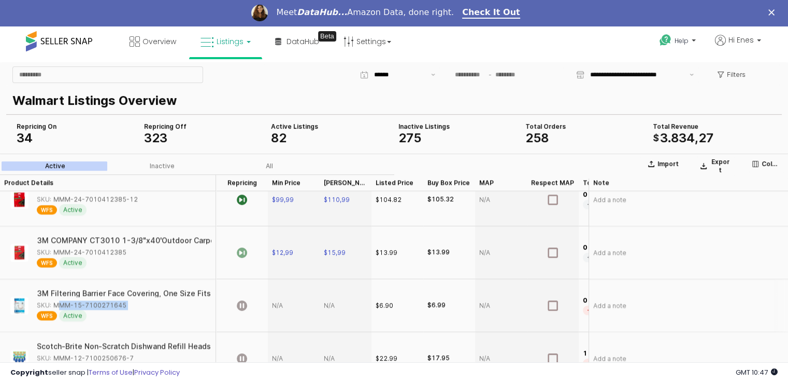
click at [90, 305] on div "SKU: MMM-15-7100271645" at bounding box center [82, 304] width 90 height 9
copy div "MMM-15-7100271645"
click at [288, 316] on div "App Frame" at bounding box center [294, 304] width 52 height 53
type input "****"
click at [355, 314] on div "App Frame" at bounding box center [346, 304] width 52 height 53
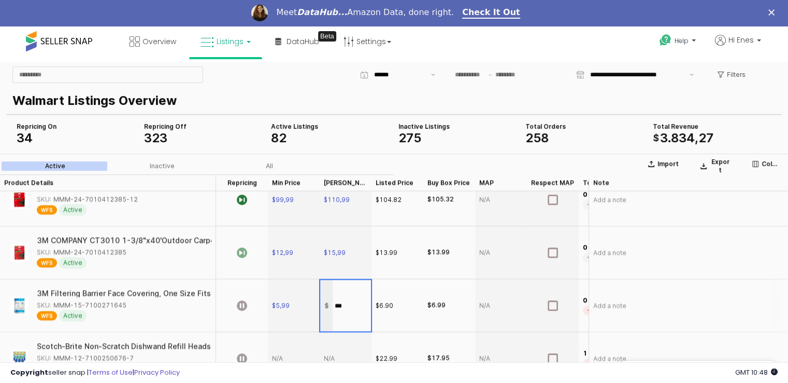
type input "****"
click at [242, 308] on icon "App Frame" at bounding box center [242, 305] width 10 height 10
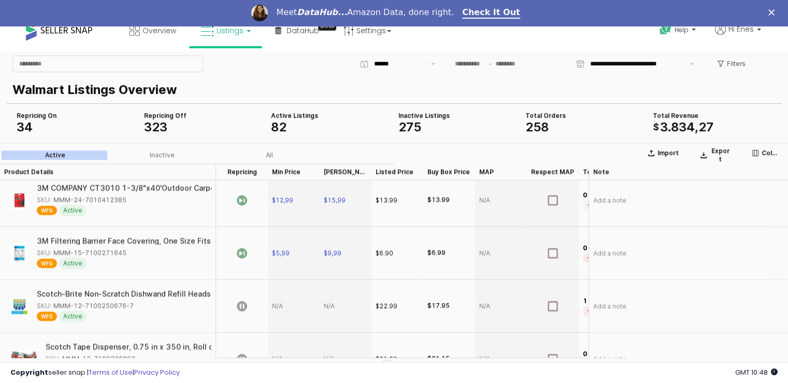
scroll to position [1866, 0]
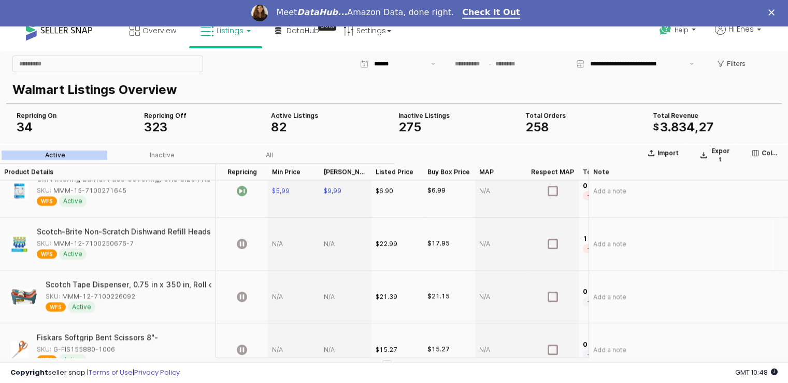
click at [136, 244] on div "SKU: MMM-12-7100250676-7" at bounding box center [121, 242] width 168 height 9
click at [106, 245] on div "SKU: MMM-12-7100250676-7" at bounding box center [85, 242] width 97 height 9
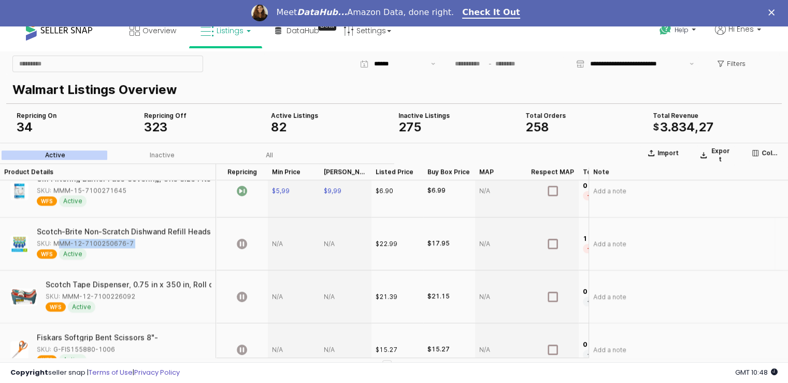
click at [106, 245] on div "SKU: MMM-12-7100250676-7" at bounding box center [85, 242] width 97 height 9
copy div "MMM-12-7100250676-7"
click at [121, 289] on div "Scotch Tape Dispenser, 0.75 in x 350 in, Roll of Tape Included SKU: MMM-12-7100…" at bounding box center [126, 296] width 160 height 32
click at [116, 296] on div "SKU: MMM-12-7100226092" at bounding box center [91, 295] width 90 height 9
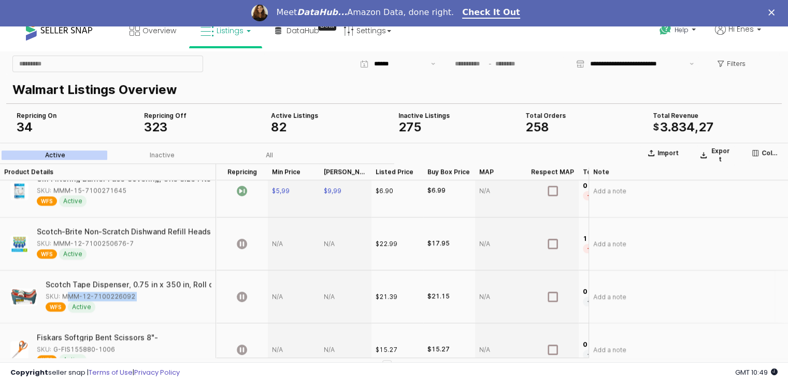
click at [116, 296] on div "SKU: MMM-12-7100226092" at bounding box center [91, 295] width 90 height 9
click at [254, 248] on div "App Frame" at bounding box center [242, 243] width 52 height 53
click at [286, 256] on div "App Frame" at bounding box center [294, 243] width 52 height 53
click at [282, 241] on div "App Frame" at bounding box center [294, 243] width 52 height 53
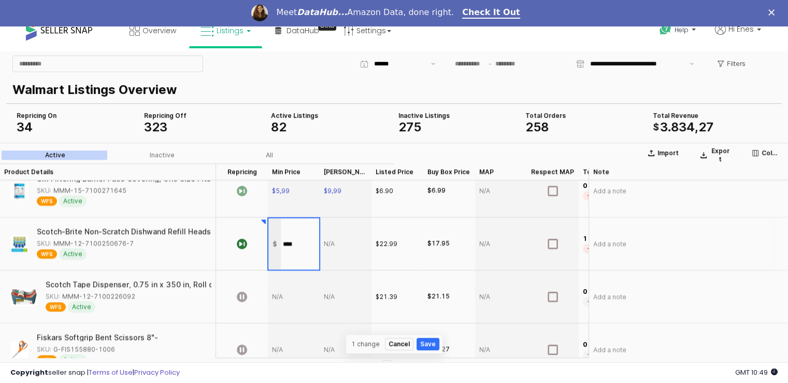
type input "*****"
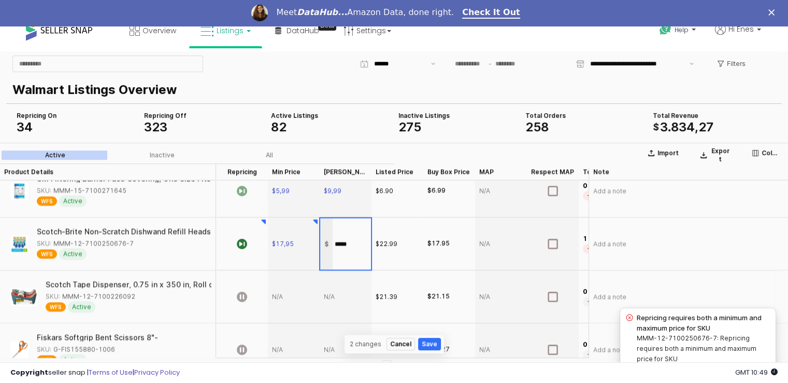
type input "*****"
click at [279, 298] on div "App Frame" at bounding box center [294, 296] width 52 height 53
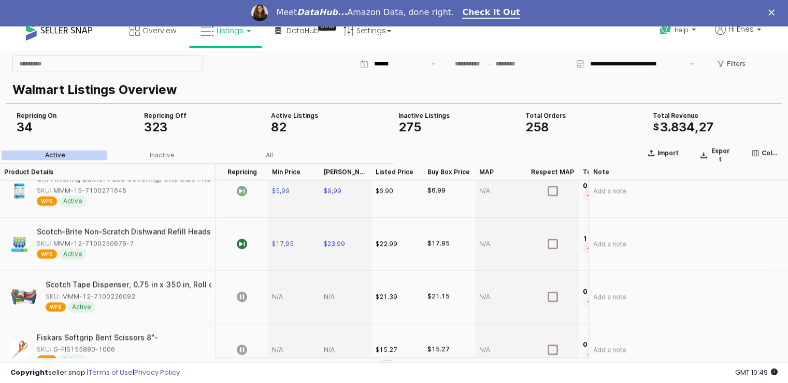
click at [129, 297] on div "SKU: MMM-12-7100226092" at bounding box center [91, 295] width 90 height 9
copy div "MMM-12-7100226092"
click at [285, 299] on div "App Frame" at bounding box center [294, 296] width 52 height 53
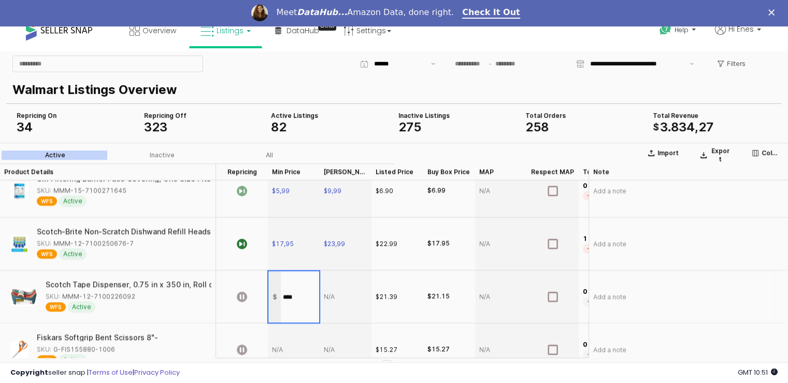
type input "*****"
click at [338, 300] on div "App Frame" at bounding box center [346, 296] width 52 height 53
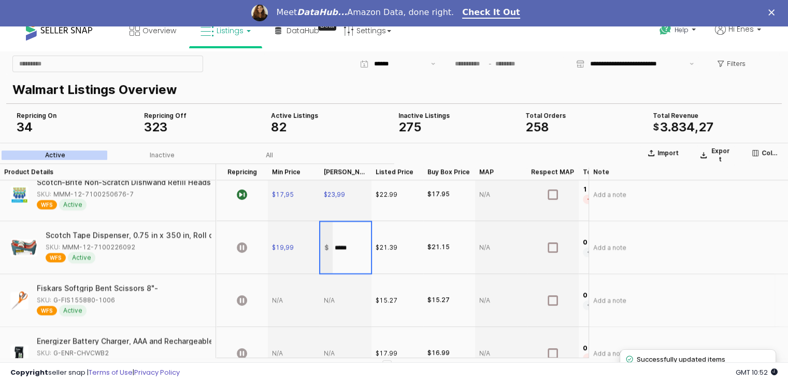
scroll to position [1918, 0]
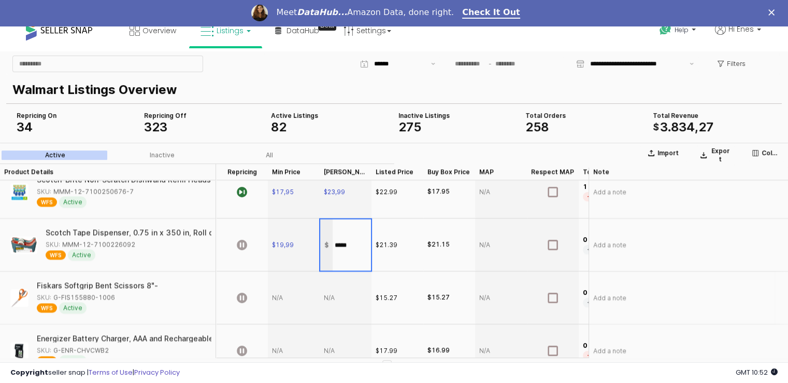
type input "*****"
click at [287, 299] on div "App Frame" at bounding box center [294, 297] width 52 height 53
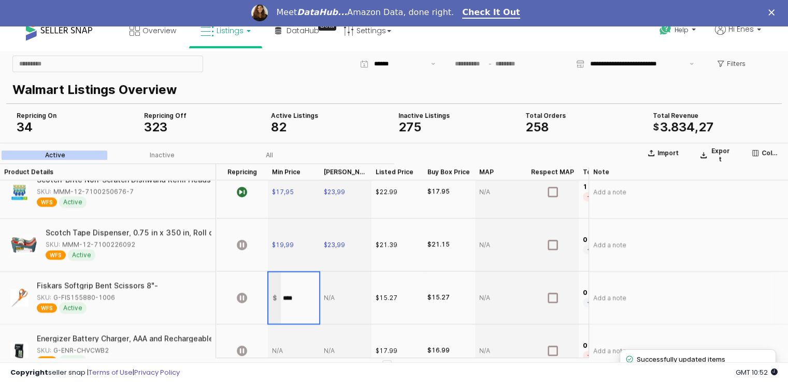
type input "*****"
click at [234, 239] on div "App Frame" at bounding box center [242, 244] width 52 height 53
click at [240, 297] on icon "App Frame" at bounding box center [242, 297] width 10 height 10
click at [111, 248] on div "SKU: MMM-12-7100226092" at bounding box center [91, 243] width 90 height 9
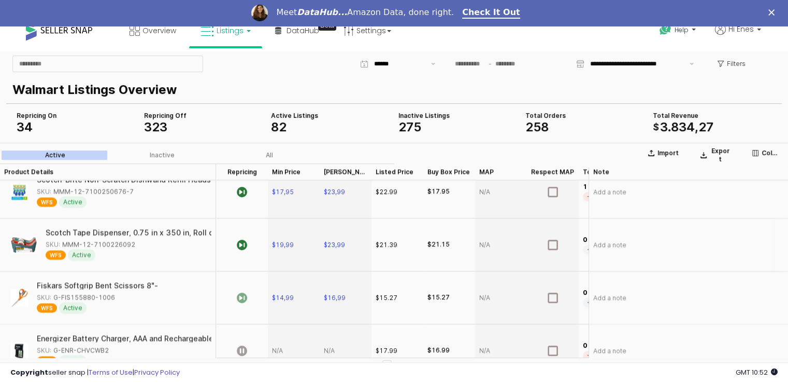
click at [111, 248] on div "SKU: MMM-12-7100226092" at bounding box center [91, 243] width 90 height 9
click at [119, 244] on div "SKU: MMM-12-7100226092" at bounding box center [91, 243] width 90 height 9
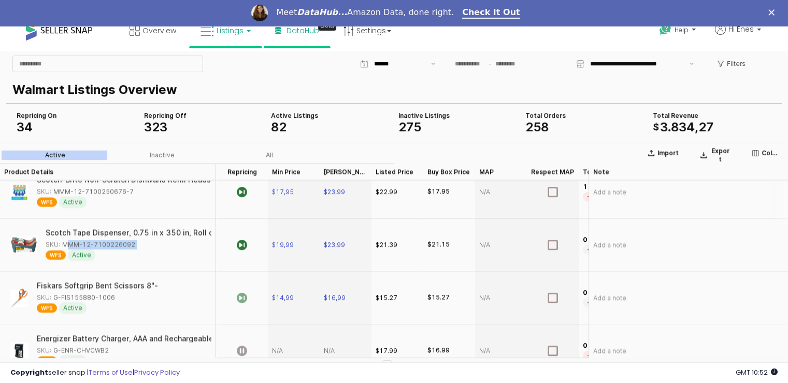
copy div "MMM-12-7100226092"
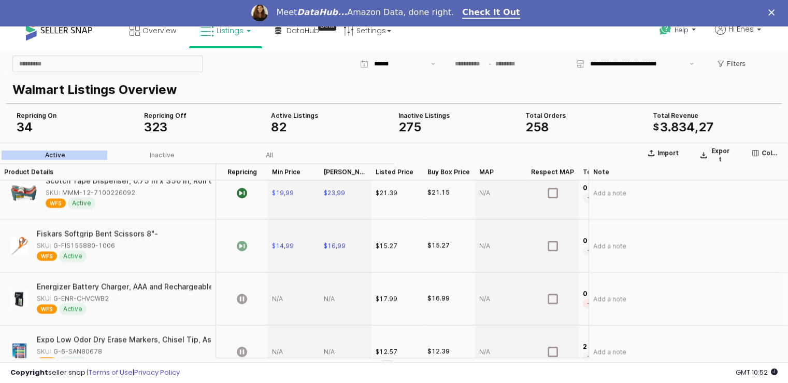
click at [85, 299] on div "SKU: G-ENR-CHVCWB2" at bounding box center [73, 297] width 72 height 9
copy div "G-ENR-CHVCWB2"
click at [278, 301] on div "App Frame" at bounding box center [294, 298] width 52 height 53
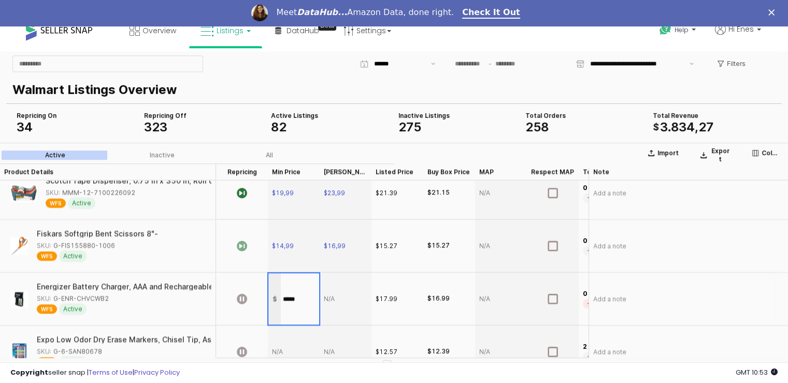
type input "*****"
click at [338, 301] on div "App Frame" at bounding box center [346, 298] width 52 height 53
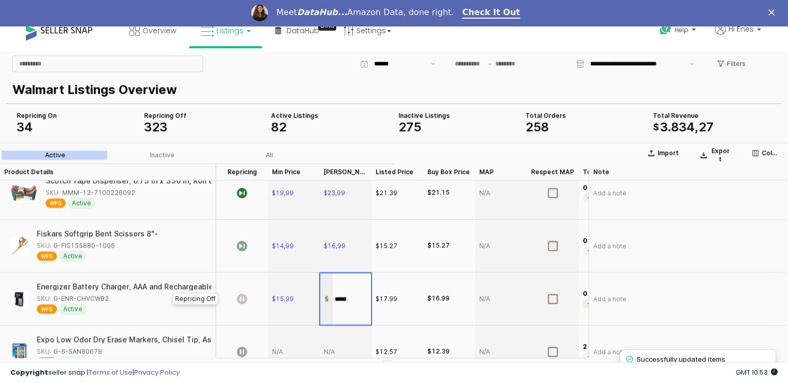
type input "*****"
click at [242, 301] on icon "App Frame" at bounding box center [242, 298] width 10 height 10
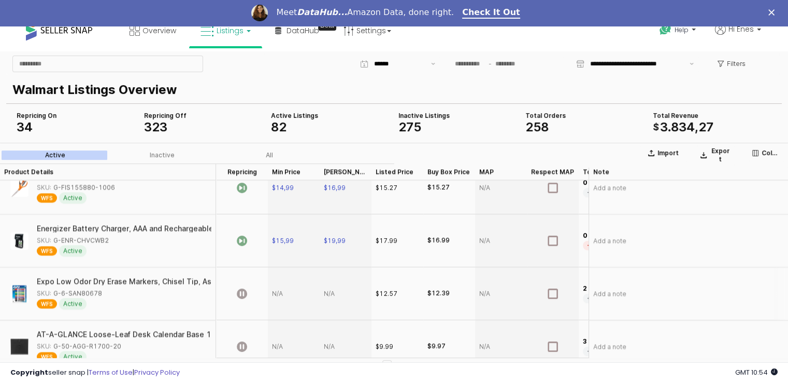
scroll to position [2021, 0]
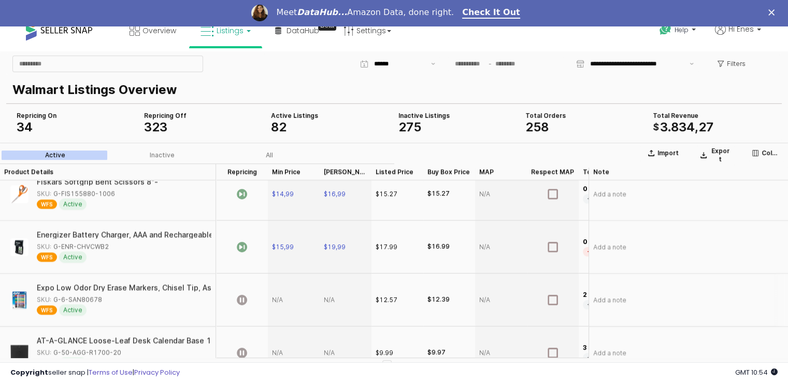
click at [93, 299] on div "SKU: G-6-SAN80678" at bounding box center [69, 298] width 65 height 9
copy div "G-6-SAN80678"
click at [280, 294] on div "App Frame" at bounding box center [294, 299] width 52 height 53
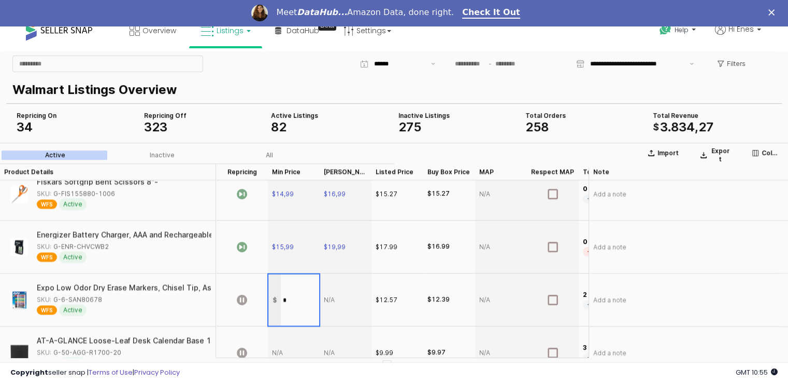
type input "**"
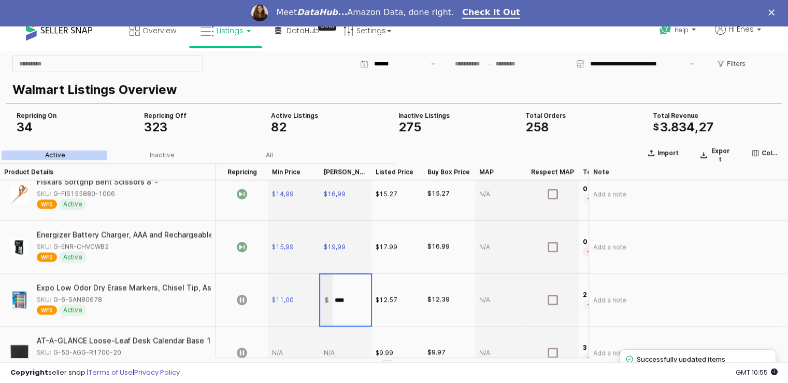
type input "*****"
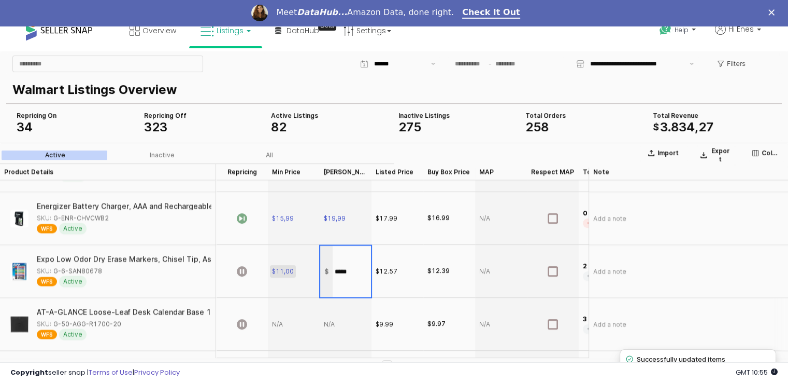
scroll to position [2073, 0]
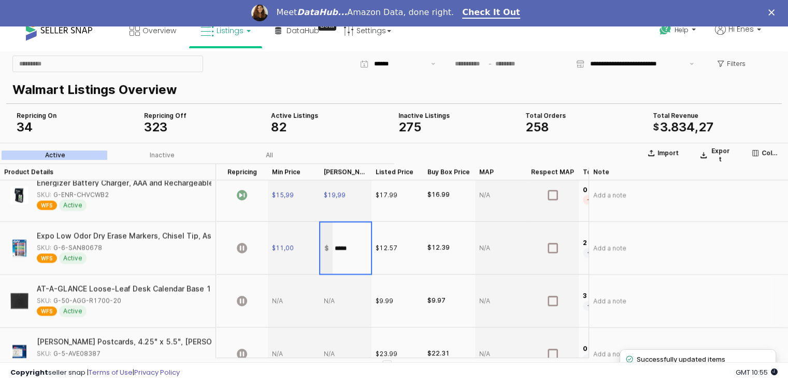
click at [286, 302] on div "App Frame" at bounding box center [294, 300] width 52 height 53
click at [243, 250] on icon "App Frame" at bounding box center [242, 247] width 10 height 10
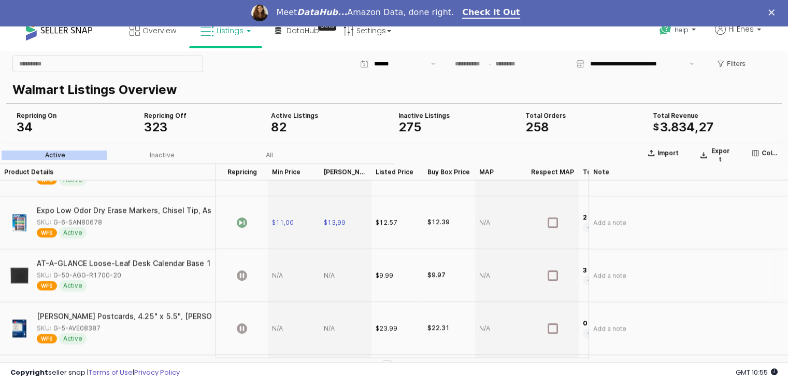
scroll to position [2111, 0]
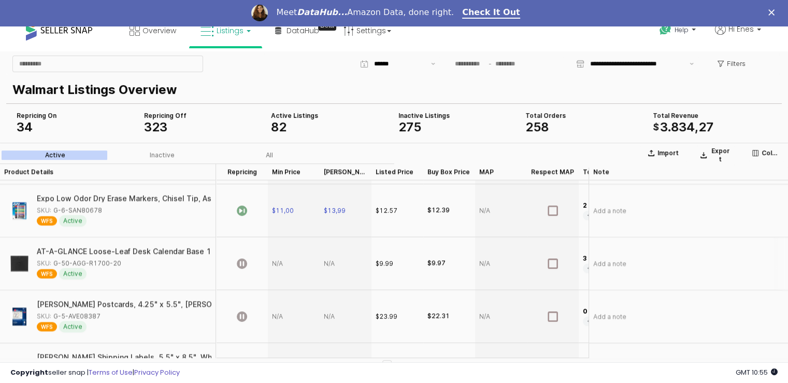
click at [102, 260] on div "SKU: G-50-AGG-R1700-20" at bounding box center [79, 262] width 84 height 9
copy div "G-50-AGG-R1700-20"
click at [285, 267] on div "App Frame" at bounding box center [294, 262] width 52 height 53
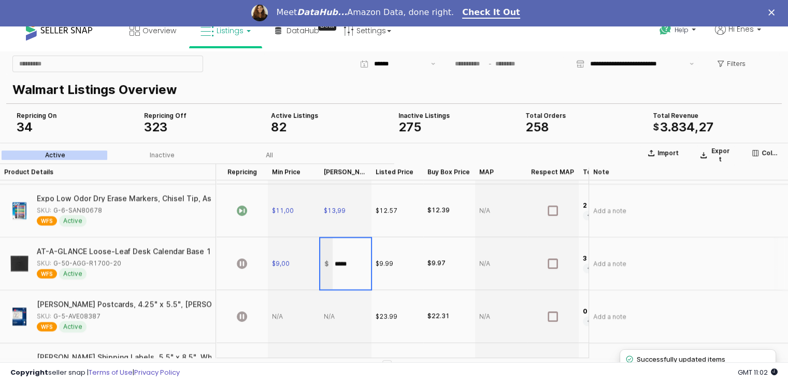
click at [343, 266] on input "*****" at bounding box center [352, 262] width 38 height 11
type input "*****"
click at [236, 267] on div "App Frame" at bounding box center [242, 262] width 52 height 53
click at [280, 311] on div "App Frame" at bounding box center [294, 315] width 52 height 53
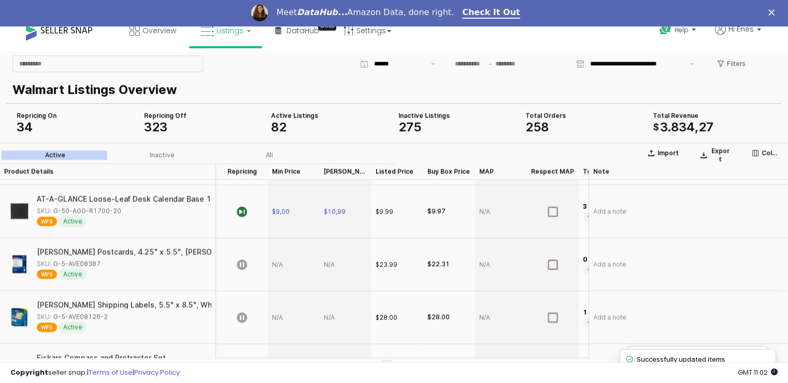
click at [84, 265] on div "SKU: G-5-AVE08387" at bounding box center [69, 263] width 64 height 9
copy div "G-5-AVE08387"
click at [278, 265] on div "App Frame" at bounding box center [294, 263] width 52 height 53
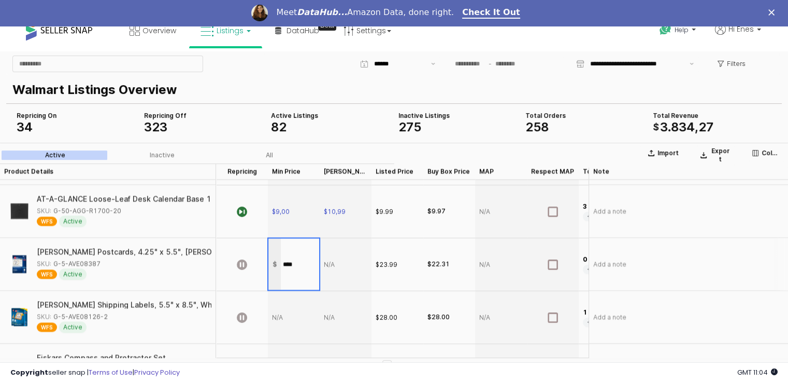
type input "*****"
click at [344, 268] on div "App Frame" at bounding box center [346, 263] width 52 height 53
click at [343, 265] on input "*****" at bounding box center [352, 263] width 38 height 11
type input "*****"
click at [243, 270] on div "App Frame" at bounding box center [242, 263] width 52 height 53
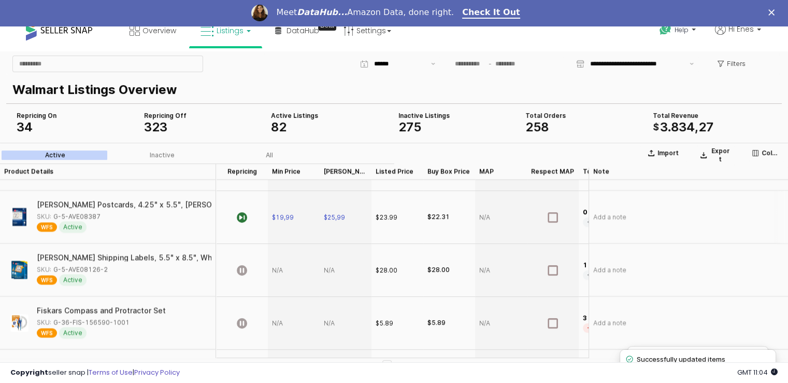
scroll to position [2214, 0]
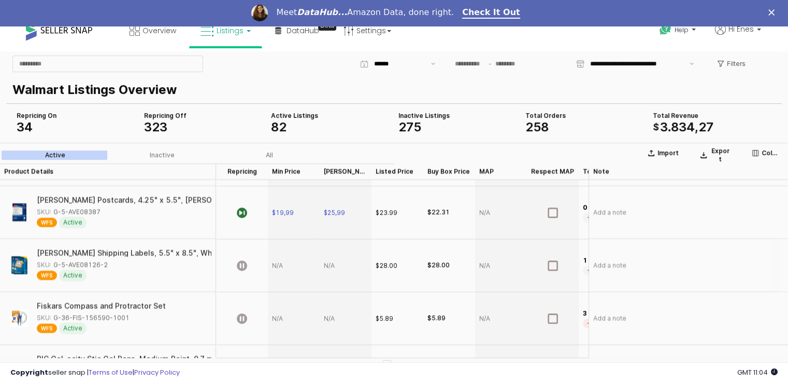
drag, startPoint x: 110, startPoint y: 263, endPoint x: 105, endPoint y: 268, distance: 7.0
click at [105, 268] on div "SKU: G-5-AVE08126-2" at bounding box center [121, 264] width 168 height 9
copy div "G-5-AVE08126-2"
click at [284, 272] on div "App Frame" at bounding box center [294, 264] width 52 height 53
type input "*****"
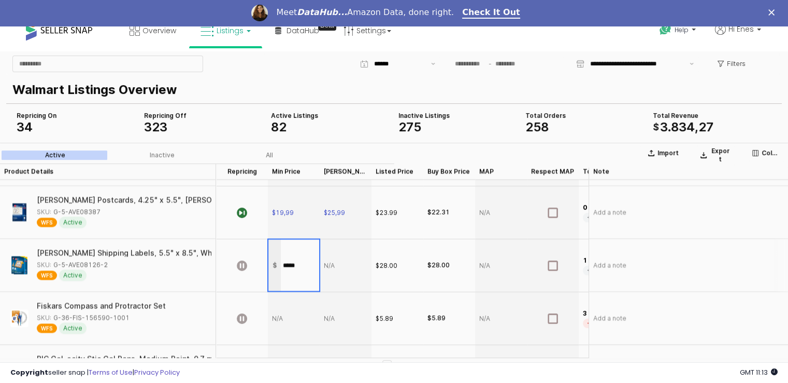
click at [343, 267] on div "App Frame" at bounding box center [346, 264] width 52 height 53
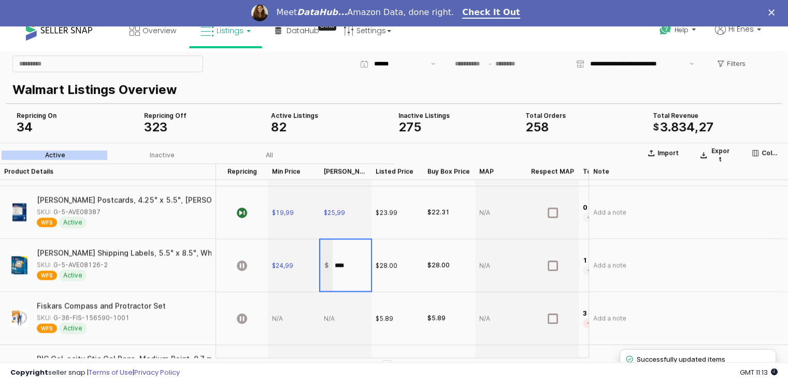
type input "*****"
click at [239, 270] on div "App Frame" at bounding box center [242, 264] width 52 height 53
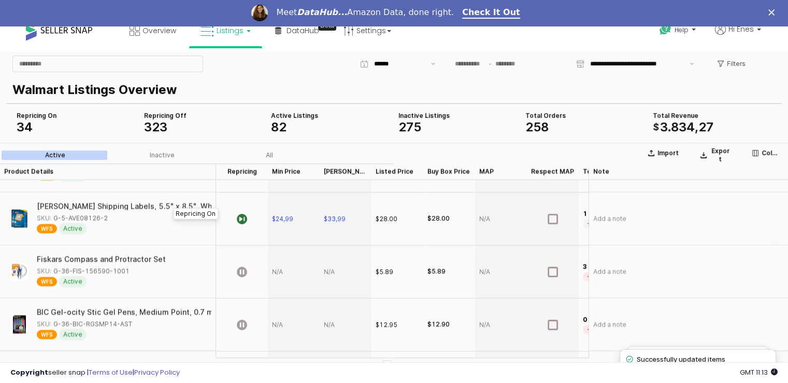
scroll to position [2266, 0]
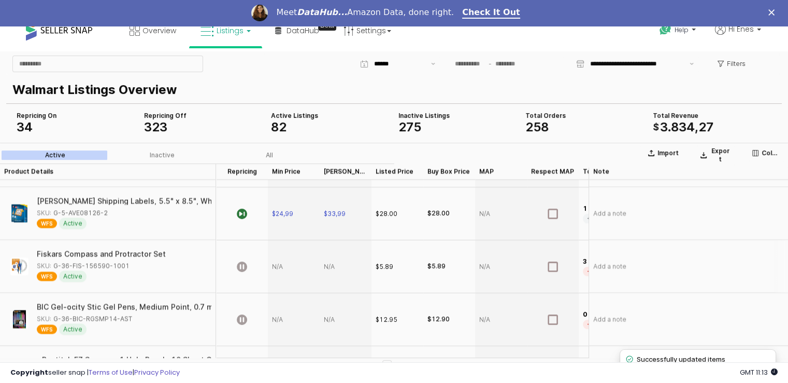
click at [114, 270] on div "WFS Active" at bounding box center [101, 275] width 129 height 11
click at [117, 262] on div "SKU: G-36-FIS-156590-1001" at bounding box center [83, 265] width 93 height 9
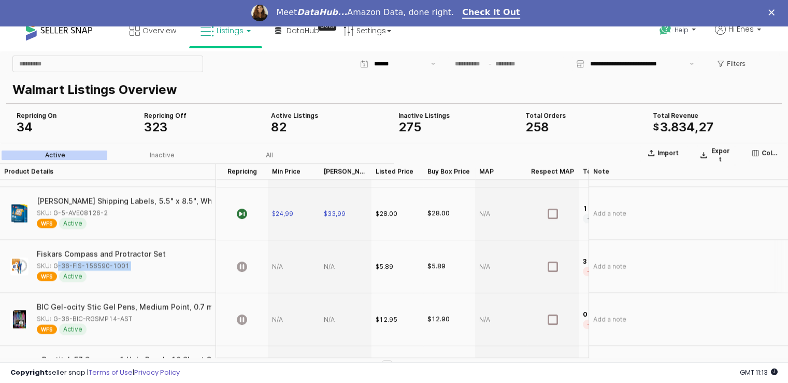
click at [117, 262] on div "SKU: G-36-FIS-156590-1001" at bounding box center [83, 265] width 93 height 9
click at [279, 272] on div "App Frame" at bounding box center [294, 265] width 52 height 53
type input "****"
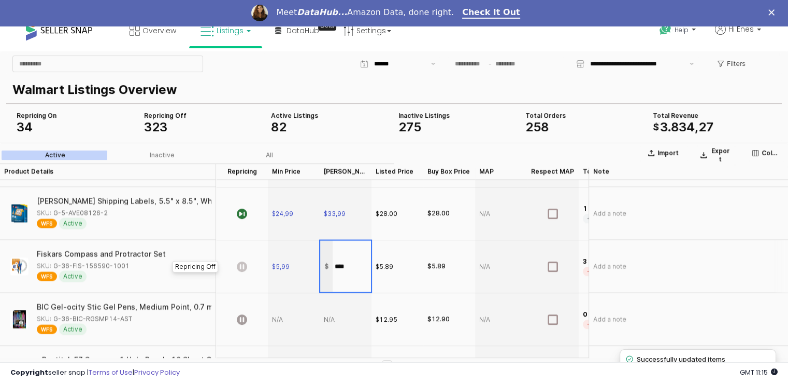
type input "****"
click at [238, 270] on icon "App Frame" at bounding box center [242, 266] width 10 height 10
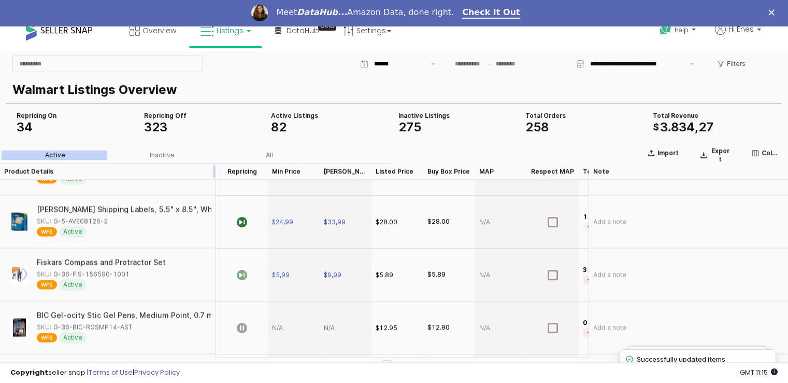
scroll to position [2214, 0]
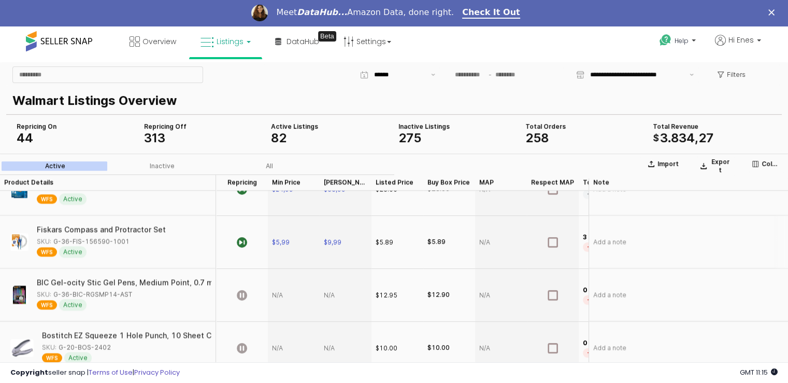
scroll to position [2281, 0]
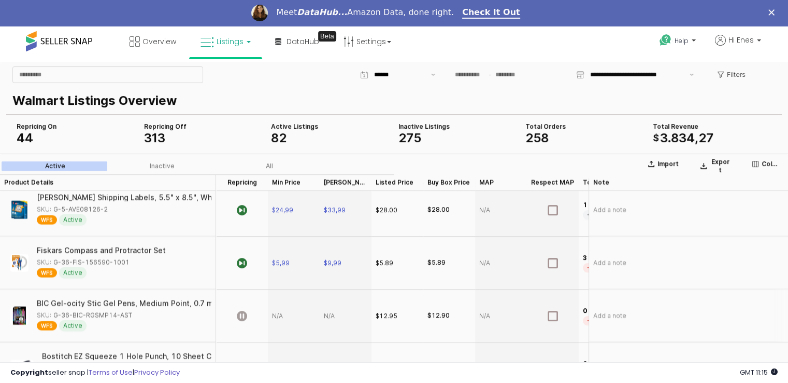
click at [116, 319] on div "SKU: G-36-BIC-RGSMP14-AST" at bounding box center [84, 314] width 95 height 9
click at [116, 315] on div "SKU: G-36-BIC-RGSMP14-AST" at bounding box center [84, 314] width 95 height 9
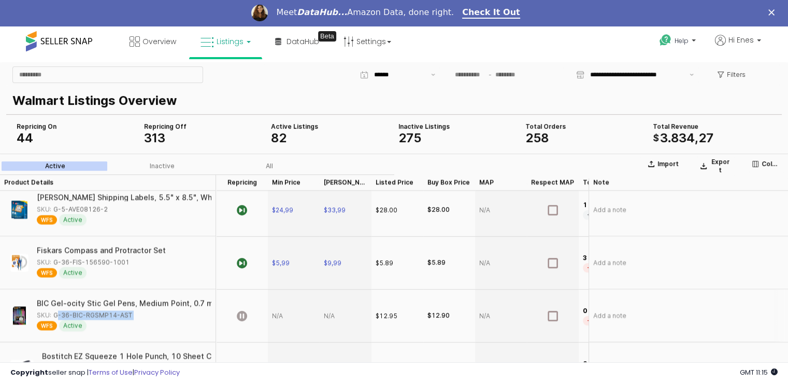
click at [116, 315] on div "SKU: G-36-BIC-RGSMP14-AST" at bounding box center [84, 314] width 95 height 9
copy div "G-36-BIC-RGSMP14-AST"
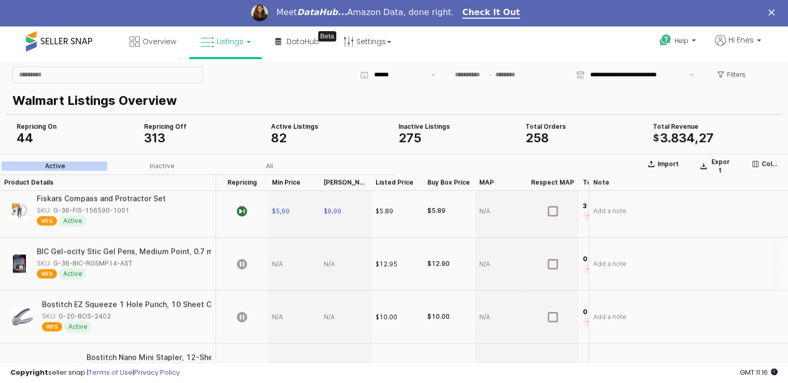
click at [278, 266] on div "App Frame" at bounding box center [294, 263] width 52 height 53
type input "*****"
click at [245, 262] on icon "App Frame" at bounding box center [242, 263] width 10 height 10
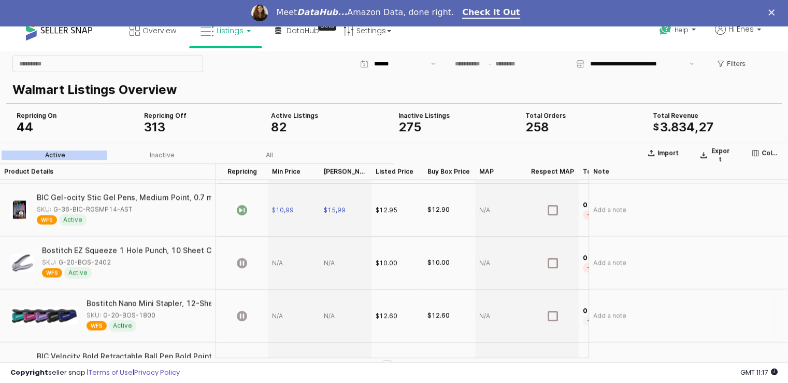
scroll to position [2370, 0]
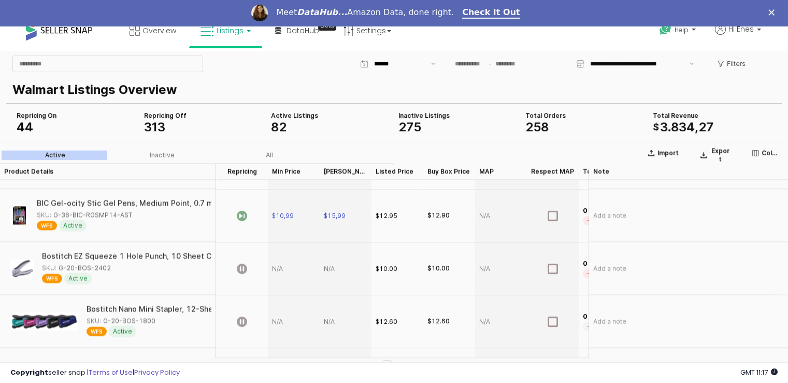
click at [90, 266] on div "SKU: G-20-BOS-2402" at bounding box center [76, 267] width 69 height 9
copy div "G-20-BOS-2402"
click at [278, 272] on div "App Frame" at bounding box center [294, 268] width 52 height 53
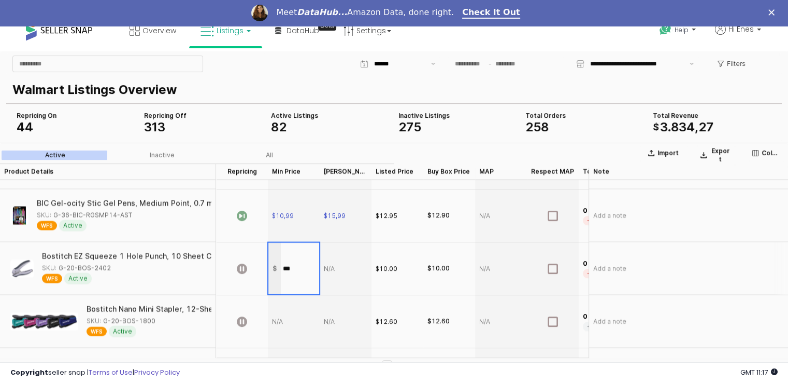
type input "****"
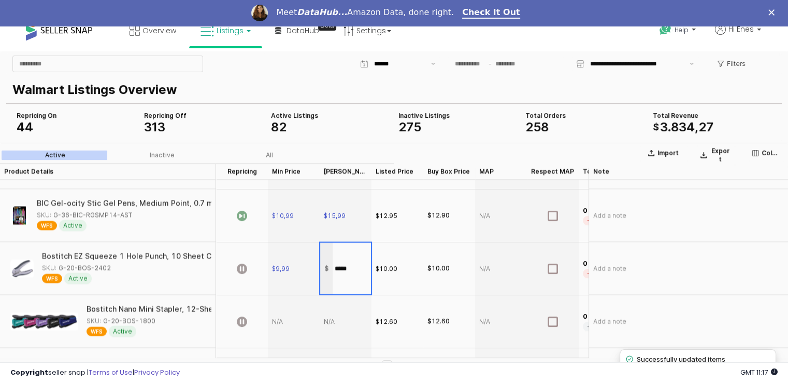
type input "*****"
click at [285, 266] on span "$9,99" at bounding box center [281, 268] width 18 height 8
click at [285, 266] on input "****" at bounding box center [300, 267] width 38 height 11
type input "****"
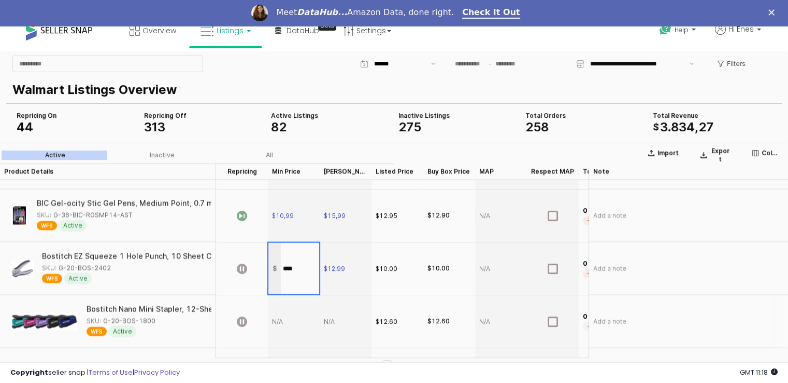
click at [287, 324] on div "App Frame" at bounding box center [294, 320] width 52 height 53
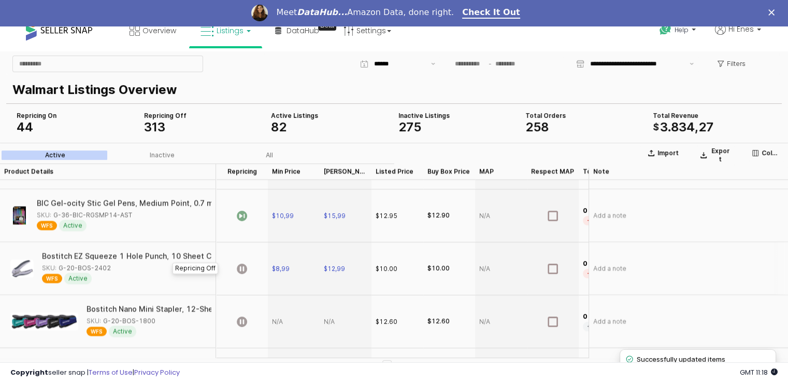
click at [245, 260] on div "App Frame" at bounding box center [242, 268] width 52 height 53
click at [137, 319] on div "SKU: G-20-BOS-1800" at bounding box center [121, 320] width 69 height 9
copy div "G-20-BOS-1800"
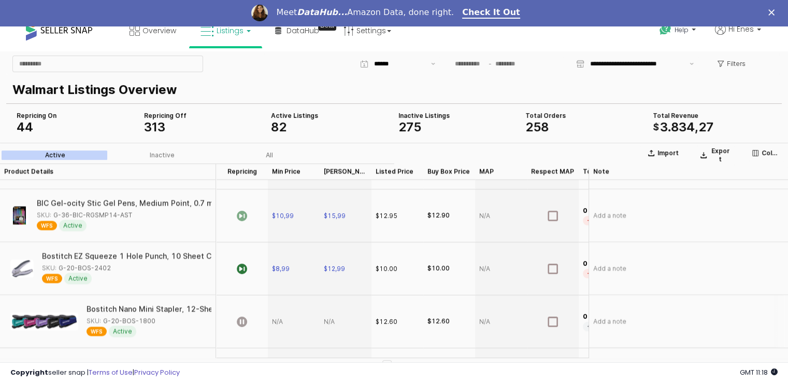
click at [294, 327] on div "App Frame" at bounding box center [294, 320] width 52 height 53
type input "*****"
click at [335, 324] on div "App Frame" at bounding box center [346, 320] width 52 height 53
type input "*****"
click at [245, 321] on icon "App Frame" at bounding box center [242, 321] width 10 height 10
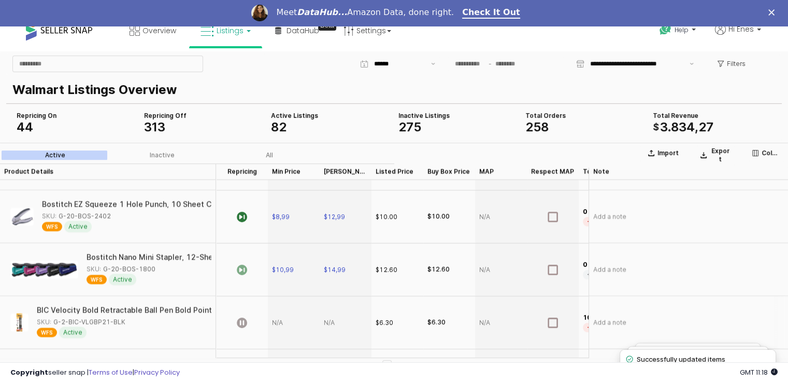
scroll to position [2473, 0]
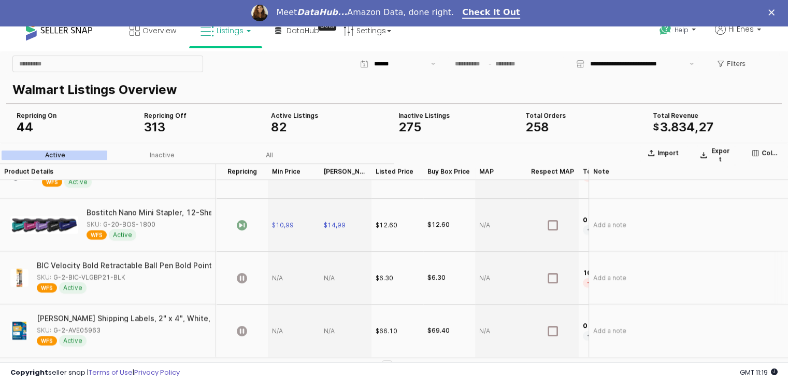
click at [103, 272] on div "SKU: G-2-BIC-VLGBP21-BLK" at bounding box center [81, 276] width 89 height 9
copy div "G-2-BIC-VLGBP21-BLK"
click at [283, 276] on div "App Frame" at bounding box center [294, 277] width 52 height 53
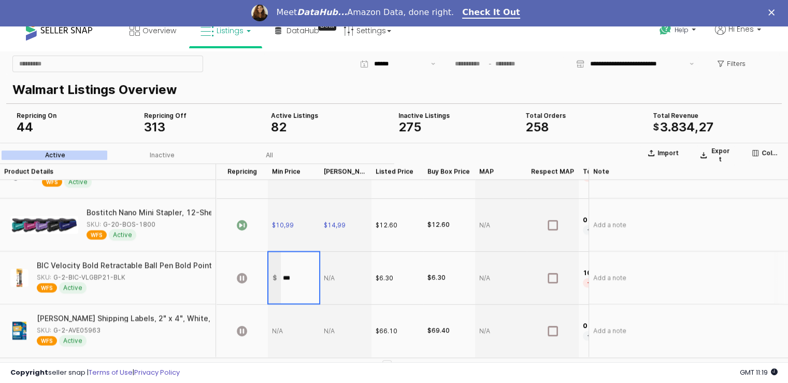
type input "****"
click at [347, 271] on div "App Frame" at bounding box center [346, 277] width 52 height 53
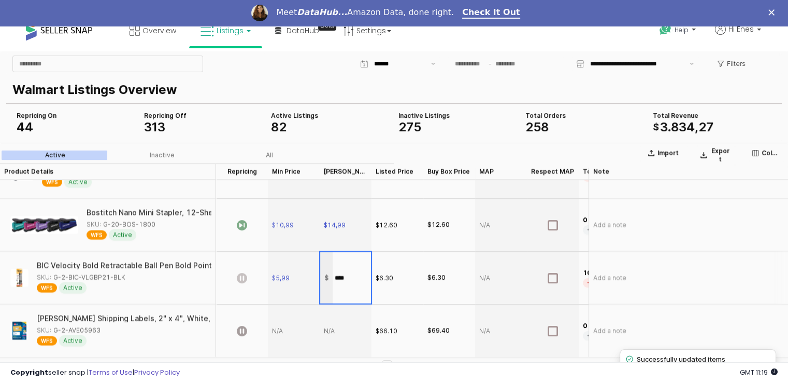
type input "****"
click at [243, 272] on icon "App Frame" at bounding box center [242, 277] width 10 height 10
click at [93, 325] on div "SKU: G-2-AVE05963" at bounding box center [69, 329] width 64 height 9
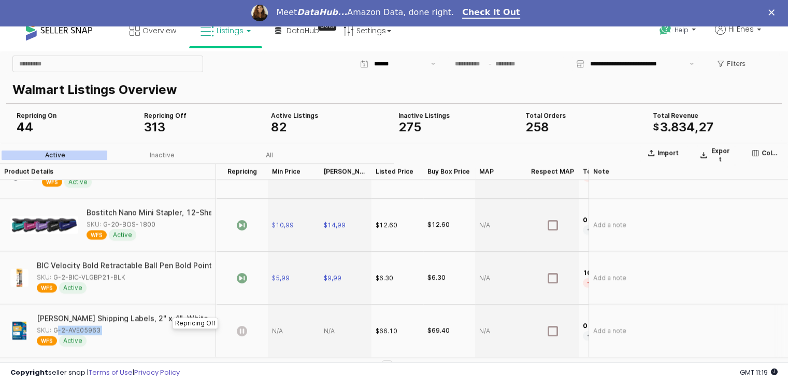
copy div "G-2-AVE05963"
click at [294, 325] on div "App Frame" at bounding box center [294, 330] width 52 height 52
type input "*****"
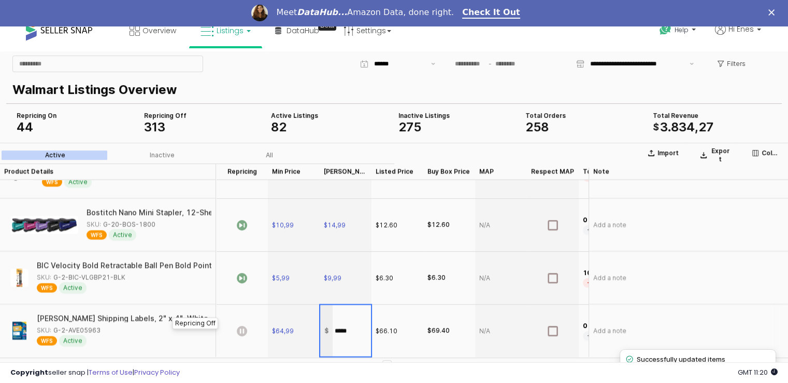
type input "*****"
click at [237, 326] on icon "App Frame" at bounding box center [242, 330] width 10 height 10
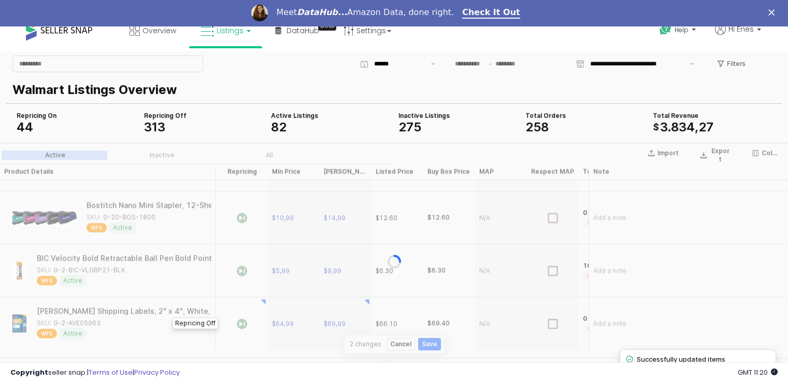
click at [430, 348] on div "App Frame" at bounding box center [394, 260] width 788 height 237
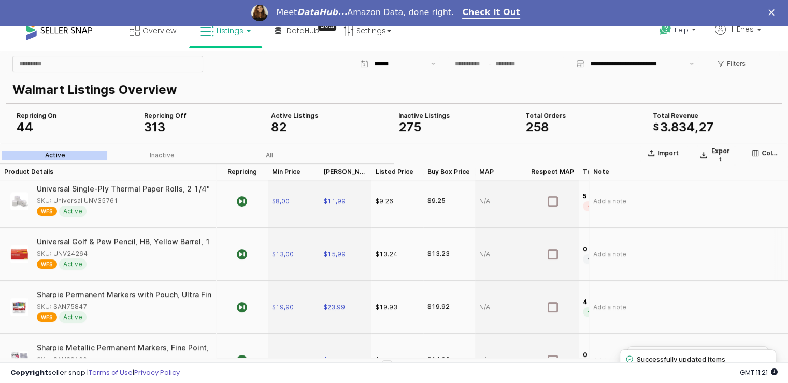
scroll to position [0, 0]
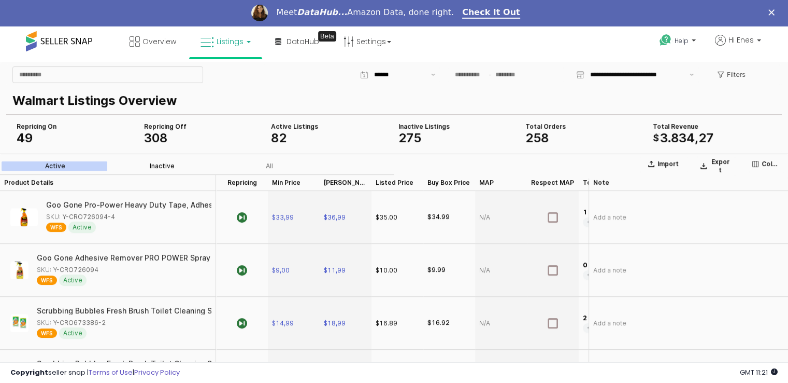
click at [168, 168] on div "Inactive" at bounding box center [162, 165] width 25 height 7
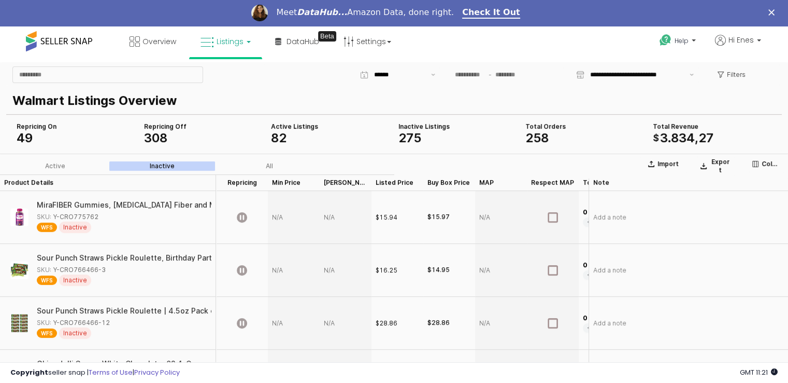
click at [287, 126] on div "Active Listings" at bounding box center [330, 126] width 119 height 8
click at [51, 168] on div "Active" at bounding box center [55, 165] width 20 height 7
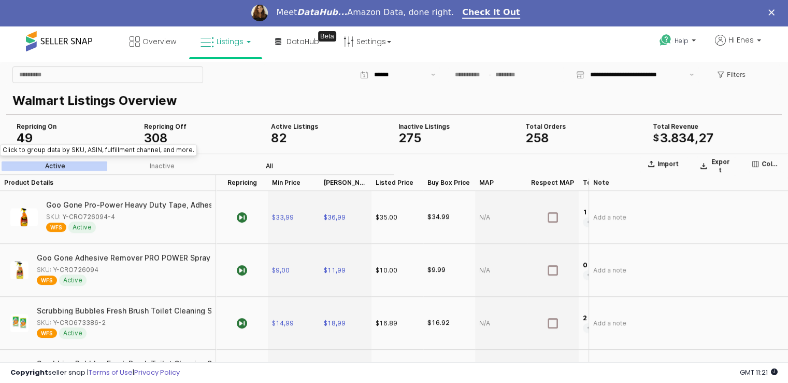
click at [273, 166] on div "All" at bounding box center [269, 165] width 7 height 7
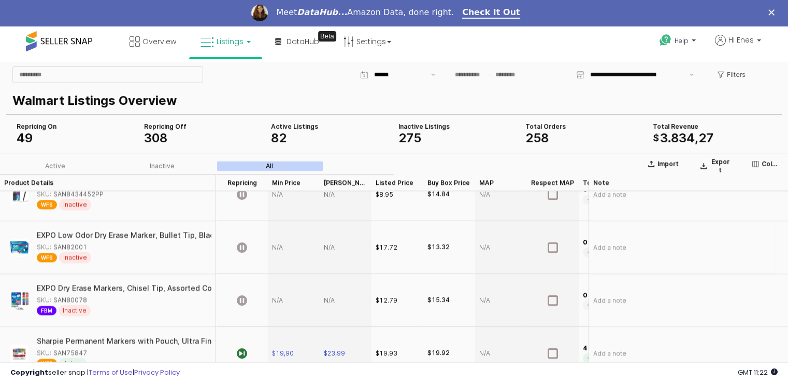
scroll to position [1555, 0]
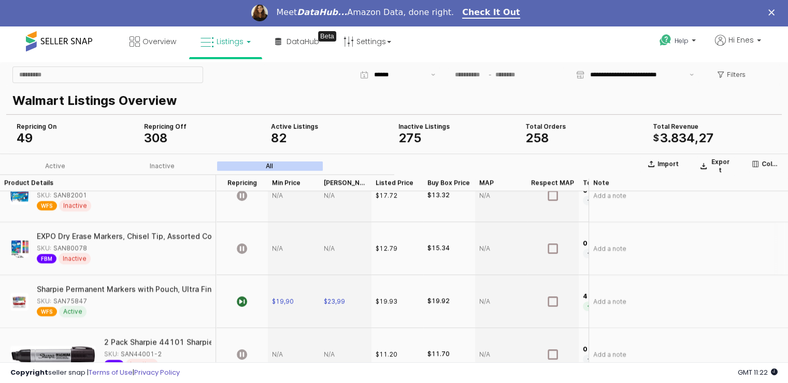
click at [68, 247] on div "SKU: SAN80078" at bounding box center [62, 247] width 50 height 9
copy div "SAN80078"
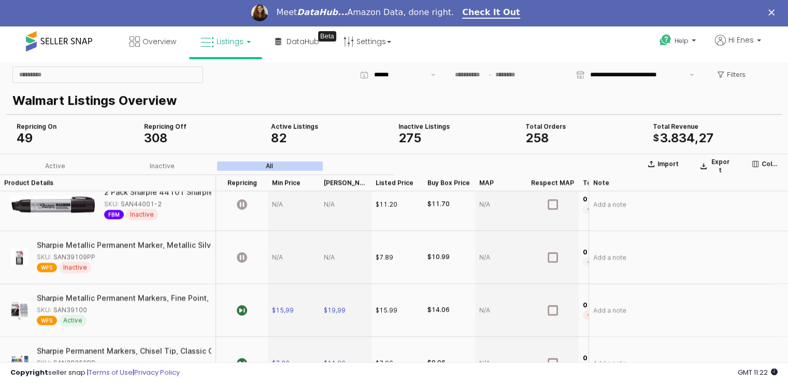
scroll to position [1710, 0]
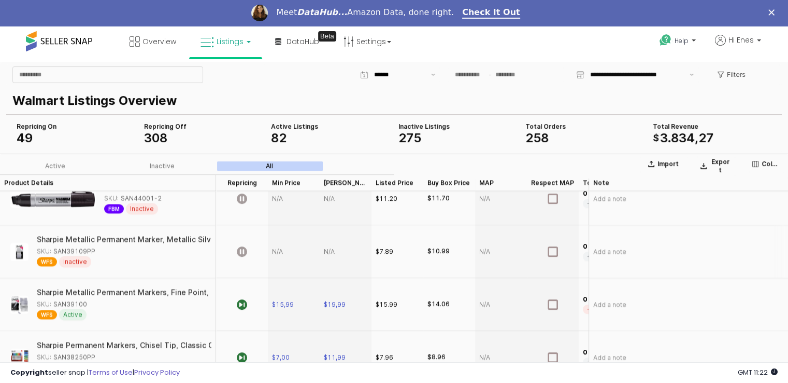
click at [88, 251] on div "SKU: SAN39109PP" at bounding box center [66, 250] width 59 height 9
copy div "SAN39109PP"
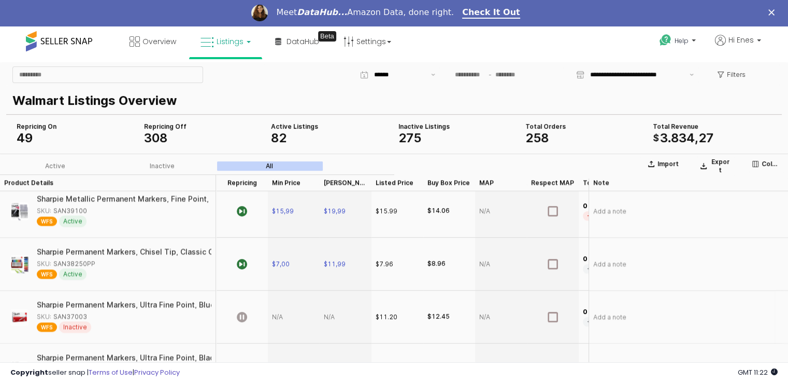
scroll to position [1814, 0]
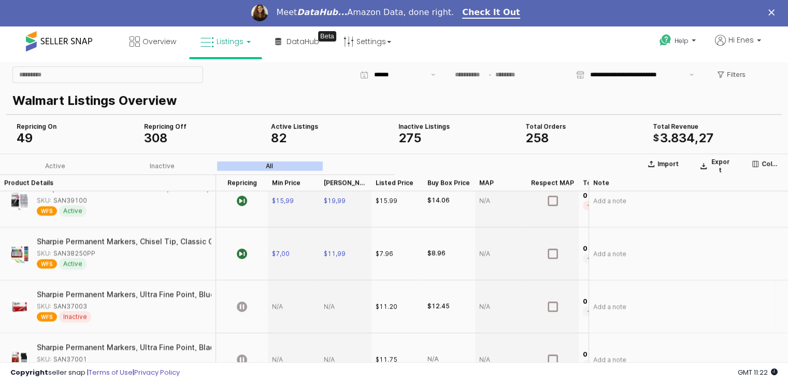
click at [69, 304] on div "SKU: SAN37003" at bounding box center [62, 305] width 50 height 9
copy div "SAN37003"
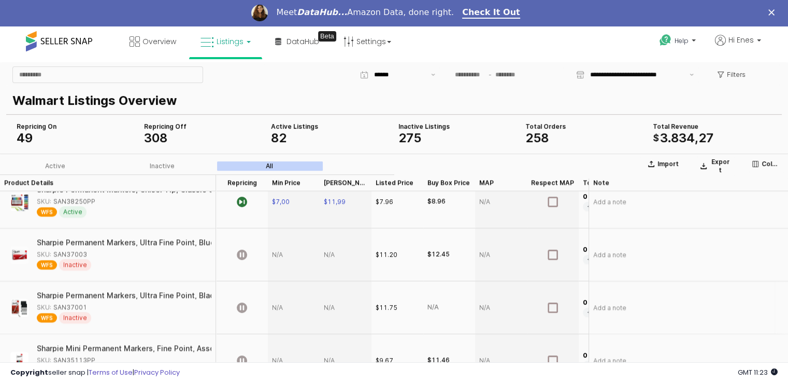
click at [82, 306] on div "SKU: SAN37001" at bounding box center [62, 306] width 50 height 9
copy div "SAN37001"
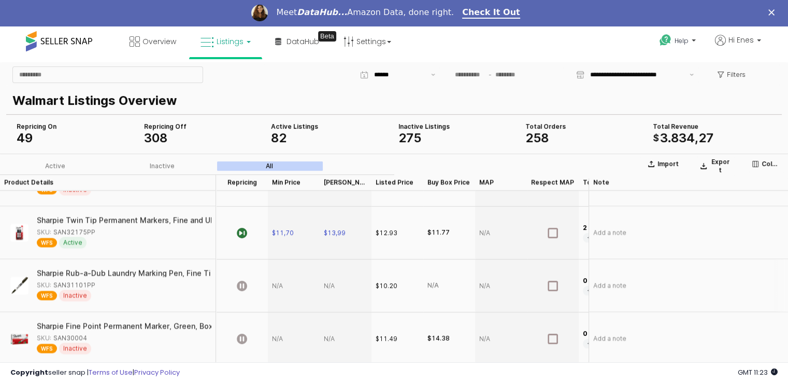
scroll to position [2177, 0]
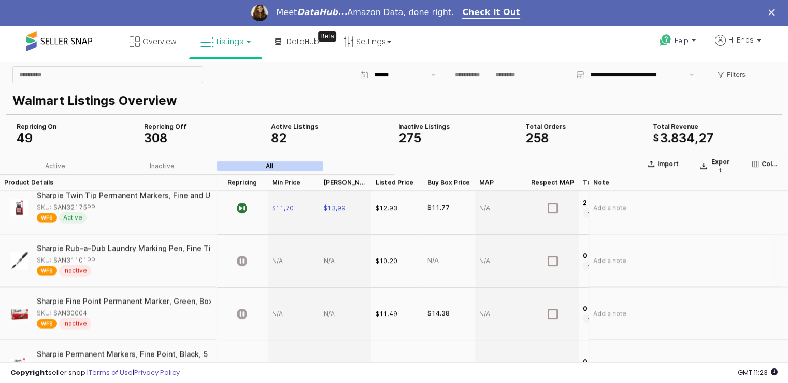
click at [96, 257] on div "SKU: SAN31101PP" at bounding box center [121, 259] width 168 height 9
click at [74, 262] on div "SKU: SAN31101PP" at bounding box center [66, 259] width 59 height 9
copy div "SAN31101PP"
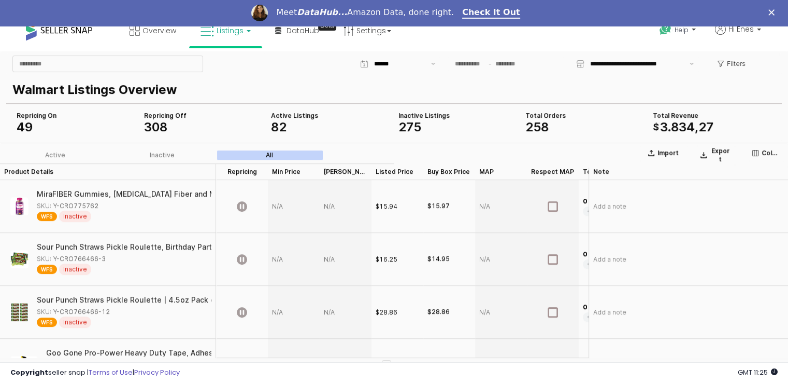
scroll to position [0, 0]
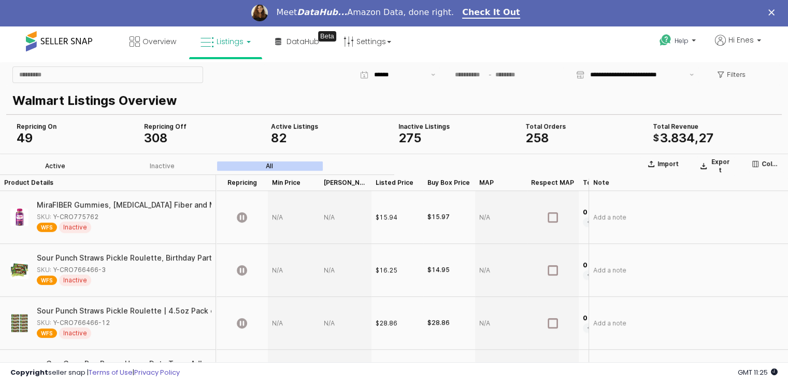
click at [49, 166] on div "Active" at bounding box center [55, 165] width 20 height 7
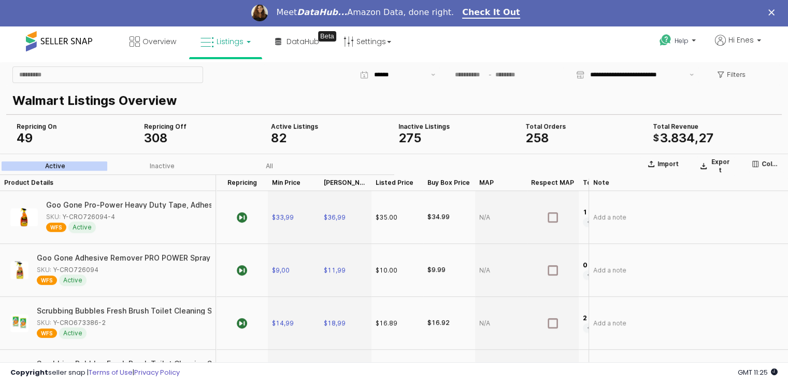
click at [162, 136] on span "308" at bounding box center [155, 137] width 23 height 15
click at [162, 162] on div "Inactive" at bounding box center [162, 165] width 25 height 7
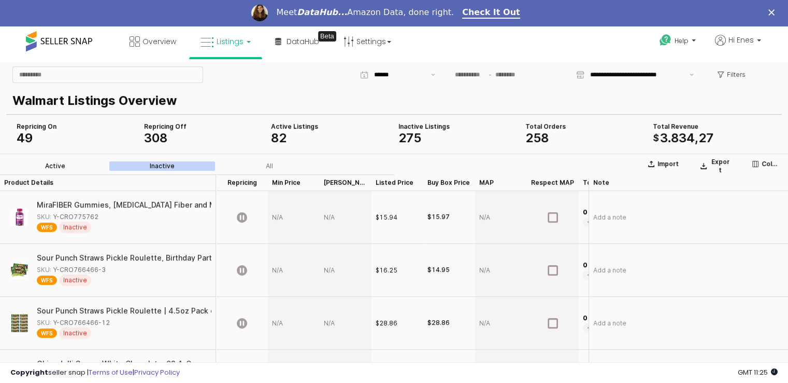
click at [58, 166] on div "Active" at bounding box center [55, 165] width 20 height 7
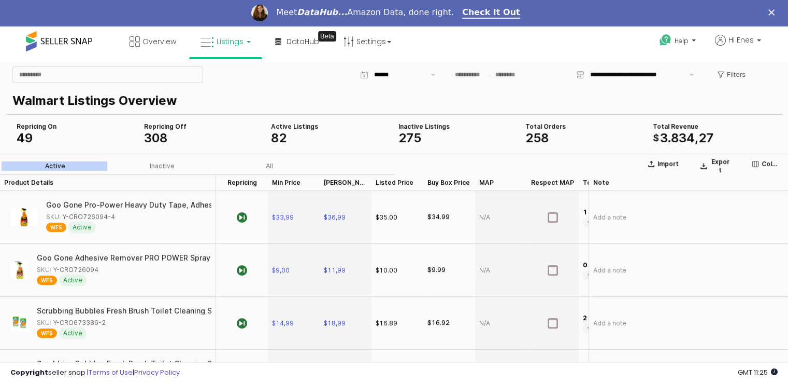
click at [250, 44] on link "Listings" at bounding box center [226, 41] width 66 height 31
click at [325, 95] on p "Walmart Listings Overview" at bounding box center [391, 100] width 759 height 19
click at [766, 166] on p "Columns" at bounding box center [771, 163] width 18 height 8
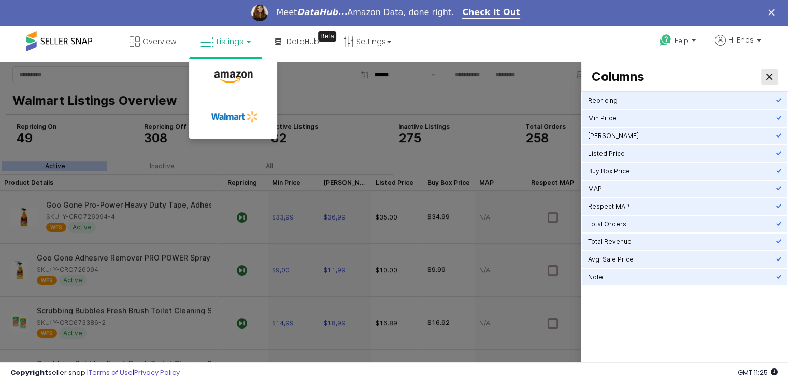
click at [773, 75] on div "Close" at bounding box center [770, 76] width 16 height 16
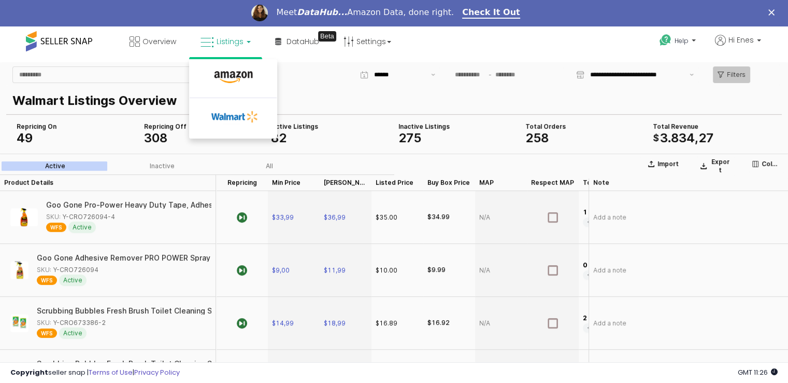
click at [745, 68] on div "Filters" at bounding box center [732, 74] width 28 height 16
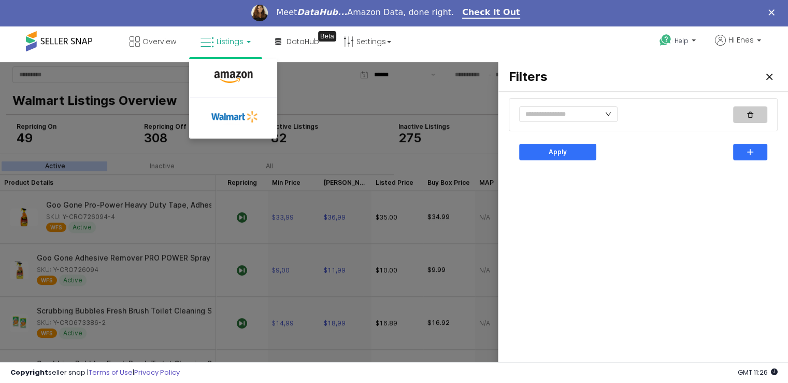
click at [754, 114] on div "button" at bounding box center [750, 114] width 25 height 16
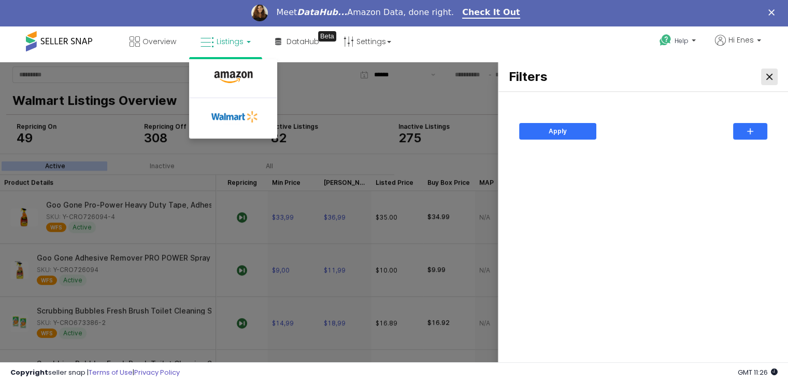
click at [766, 74] on div "Close" at bounding box center [770, 76] width 16 height 16
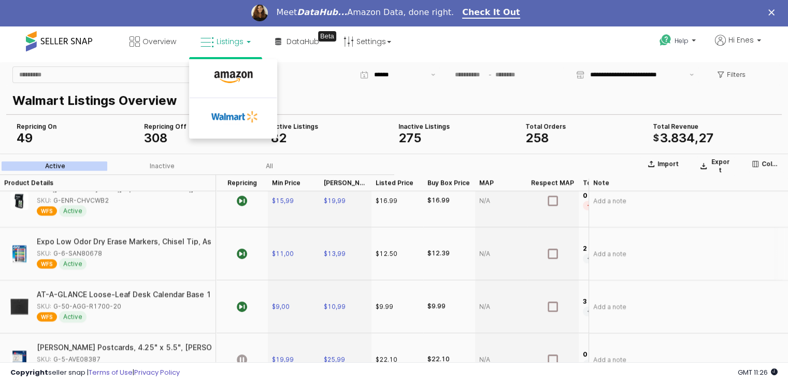
scroll to position [2111, 0]
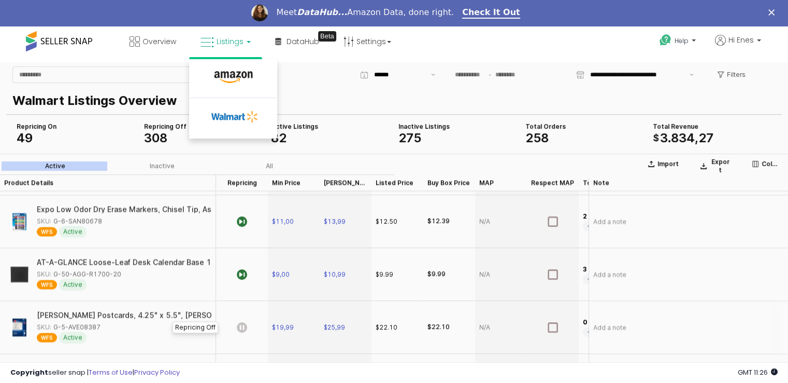
click at [244, 324] on icon "App Frame" at bounding box center [242, 326] width 10 height 10
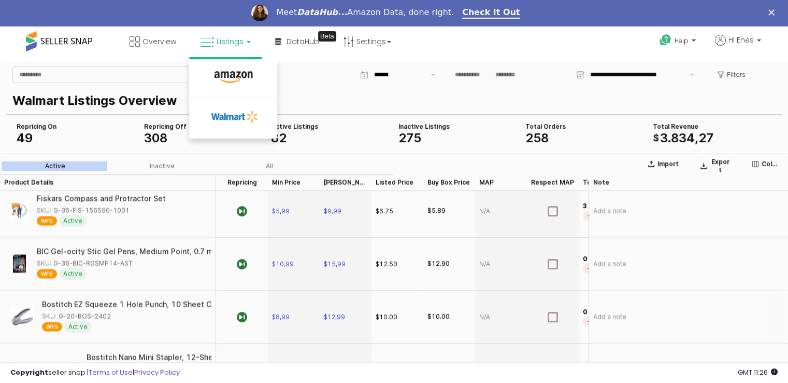
scroll to position [2473, 0]
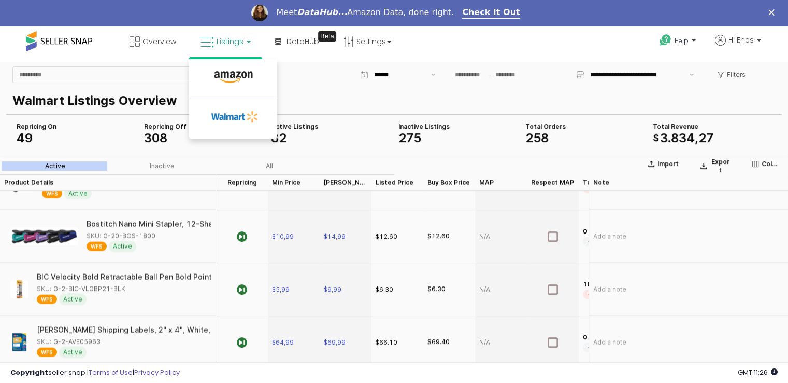
click at [350, 147] on div "App Frame" at bounding box center [331, 147] width 128 height 4
click at [345, 159] on div "Import Export Columns Active Inactive All" at bounding box center [394, 163] width 788 height 21
click at [344, 183] on div "Max Price Max Price" at bounding box center [346, 182] width 52 height 17
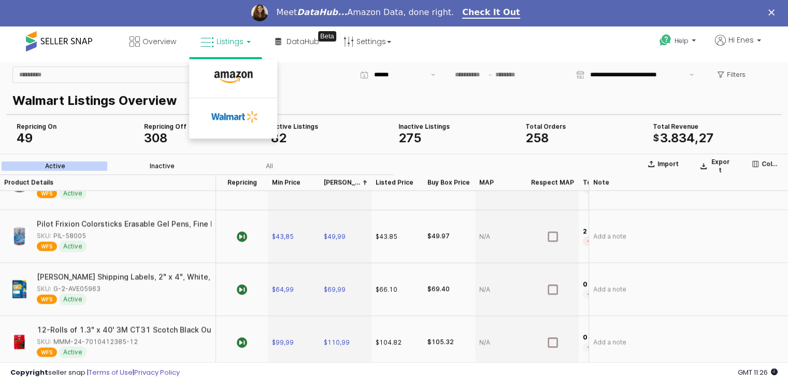
click at [166, 167] on div "Inactive" at bounding box center [162, 165] width 25 height 7
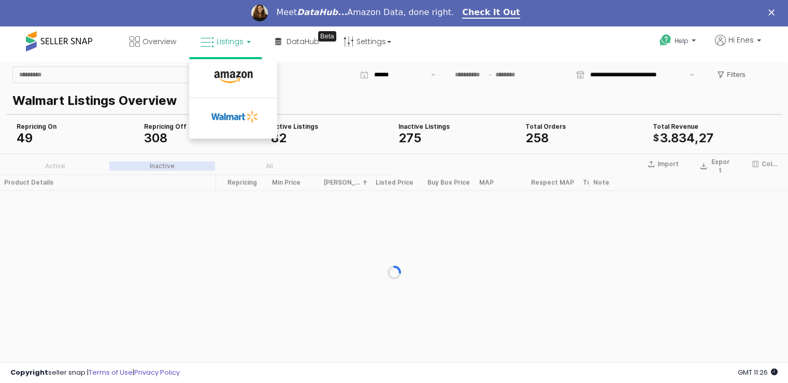
scroll to position [0, 0]
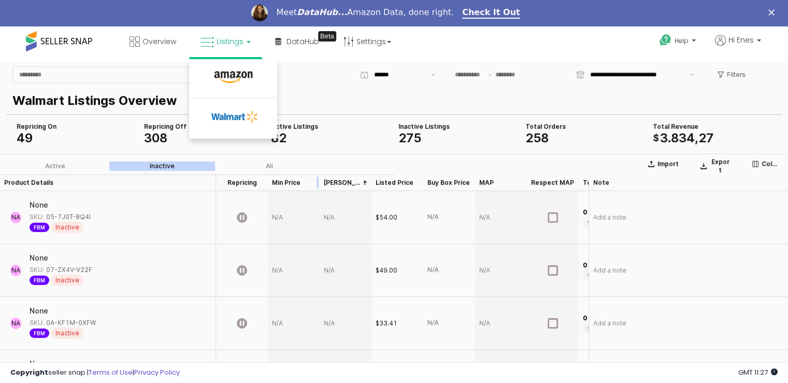
click at [320, 185] on div "App Frame" at bounding box center [320, 182] width 0 height 17
click at [336, 181] on div "Max Price Max Price" at bounding box center [346, 182] width 52 height 17
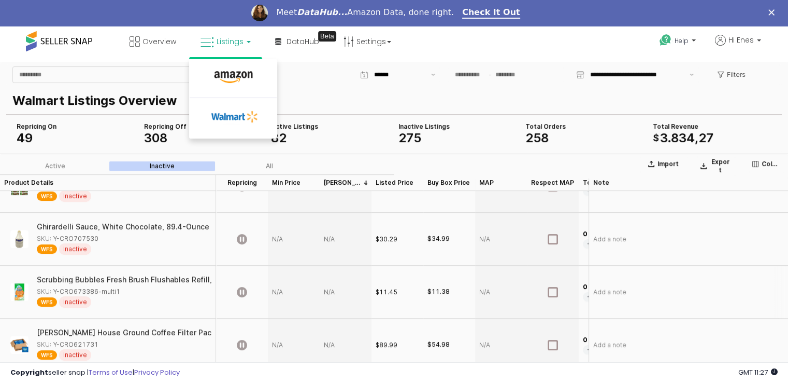
scroll to position [155, 0]
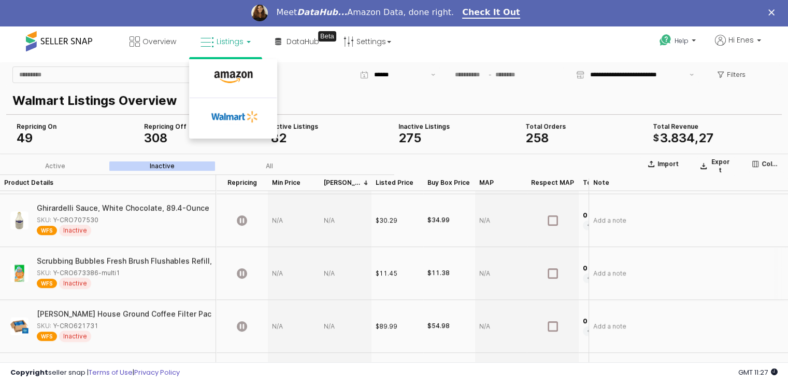
click at [112, 273] on div "SKU: Y-CRO673386-multi1" at bounding box center [78, 271] width 83 height 9
copy div "Y-CRO673386-multi1"
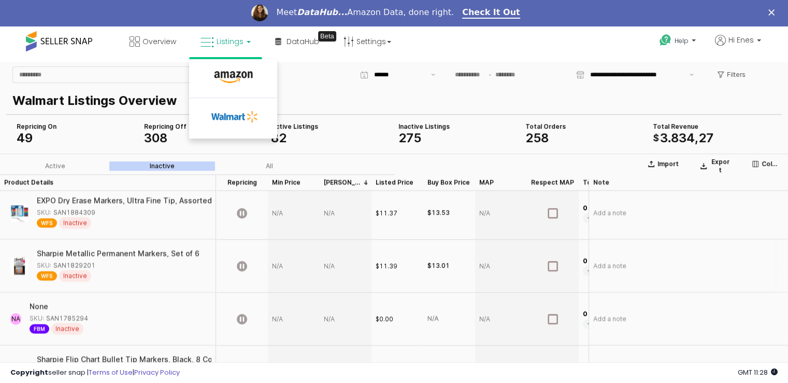
scroll to position [2473, 0]
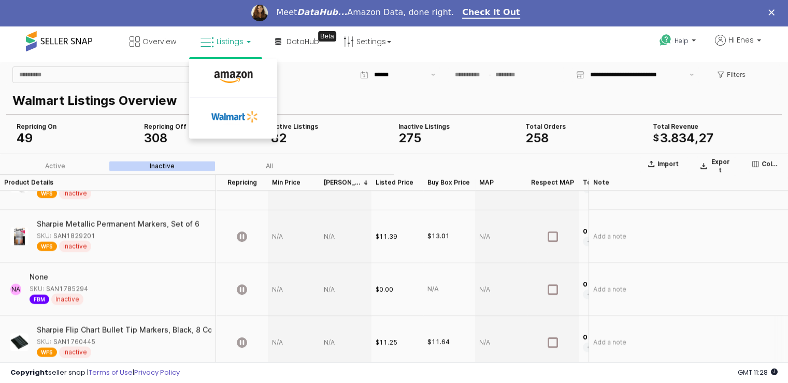
click at [83, 336] on div "SKU: SAN1760445" at bounding box center [66, 340] width 59 height 9
copy div "SAN1760445"
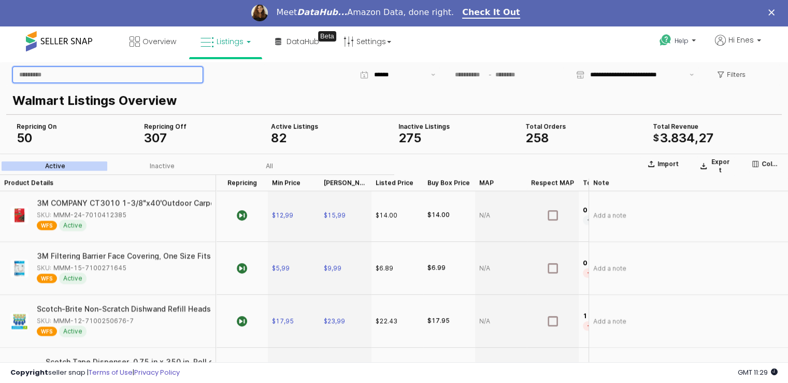
click at [35, 78] on input "App Frame" at bounding box center [108, 74] width 190 height 16
paste input "**********"
type input "**********"
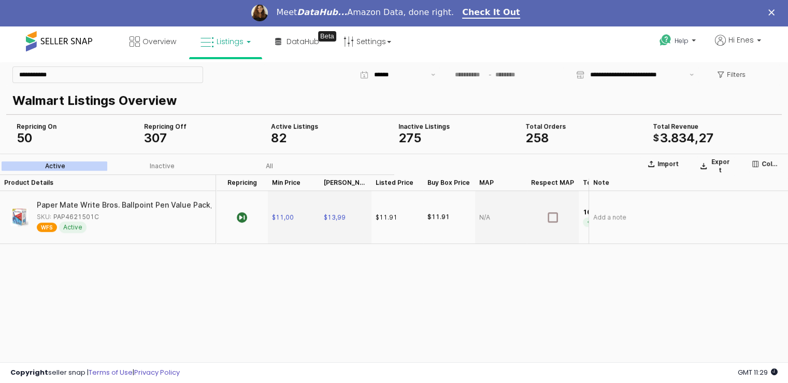
click at [251, 272] on div "Product Details Product Details Repricing Repricing Min Price Min Price Max Pri…" at bounding box center [394, 271] width 788 height 194
